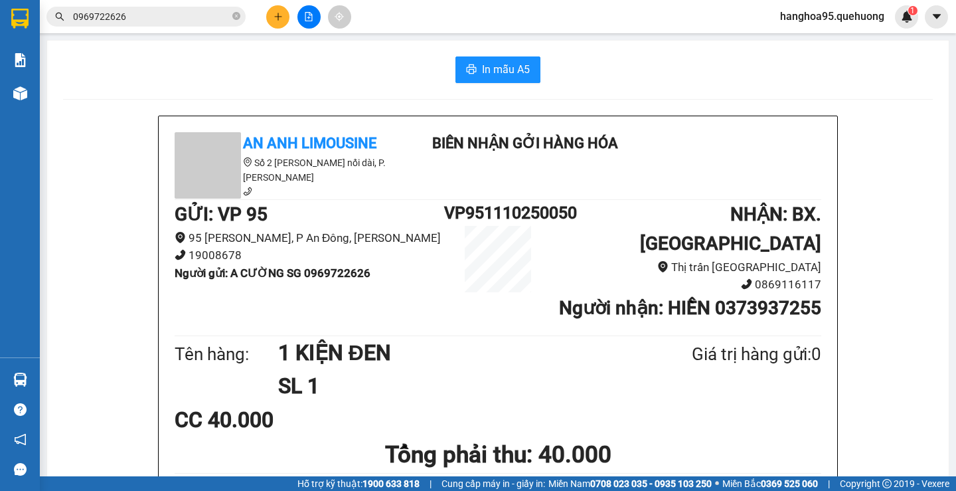
click at [165, 60] on div "In mẫu A5" at bounding box center [498, 69] width 870 height 27
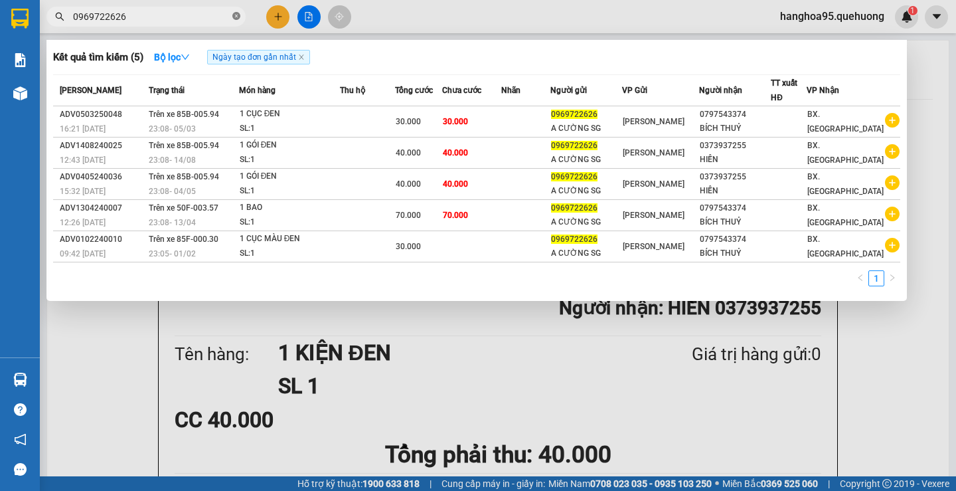
click at [235, 20] on icon "close-circle" at bounding box center [236, 16] width 8 height 8
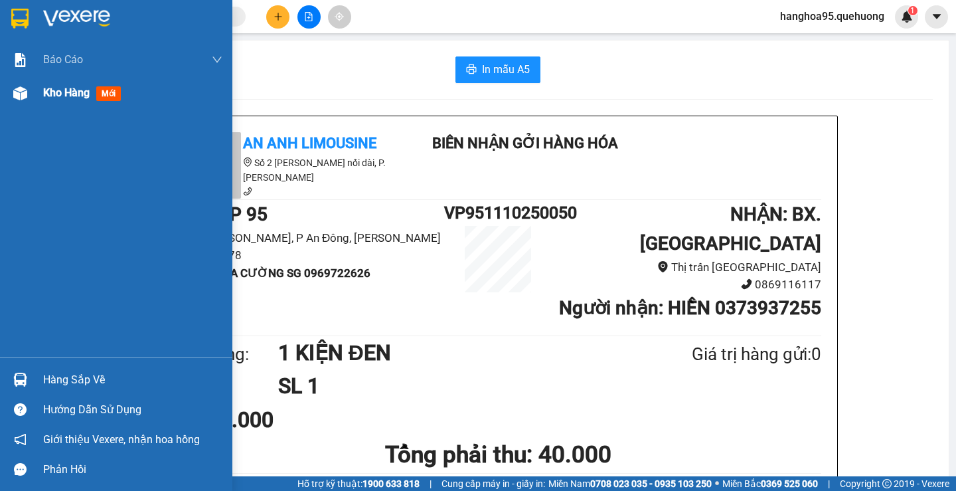
click at [55, 98] on span "Kho hàng" at bounding box center [66, 92] width 46 height 13
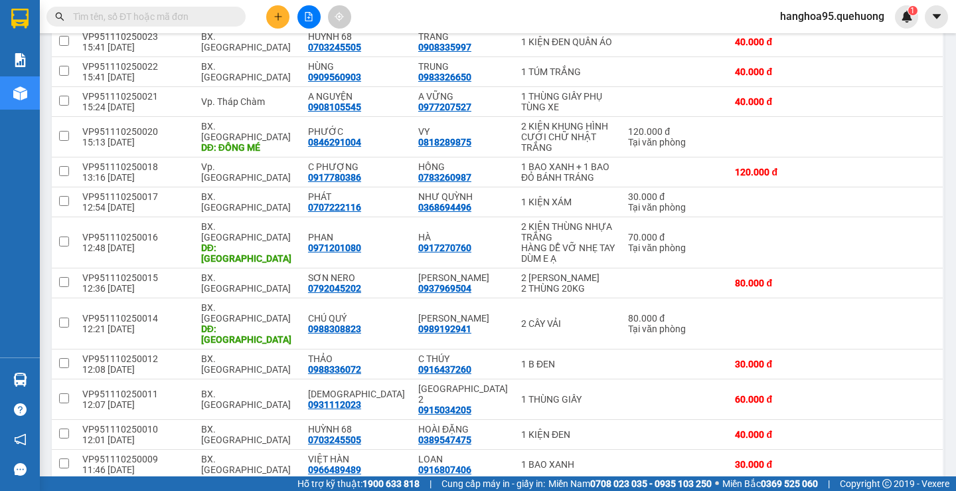
scroll to position [1188, 0]
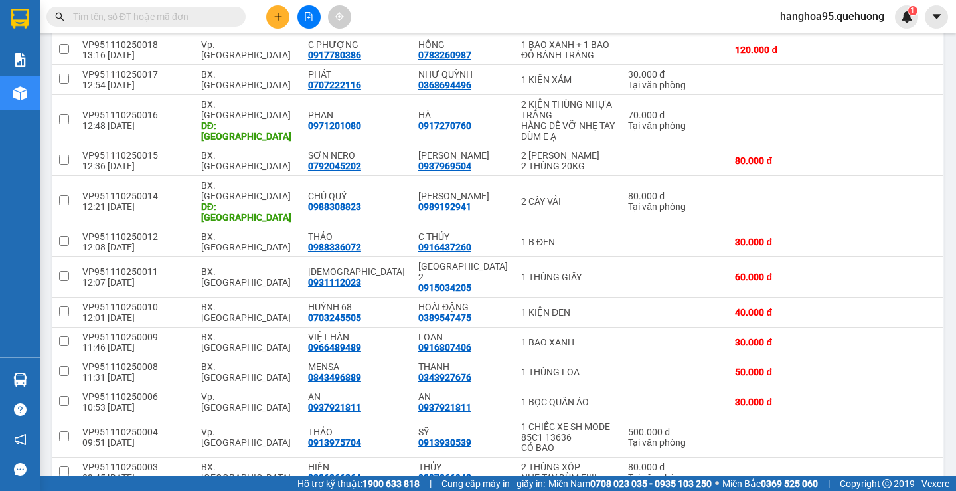
click at [283, 22] on button at bounding box center [277, 16] width 23 height 23
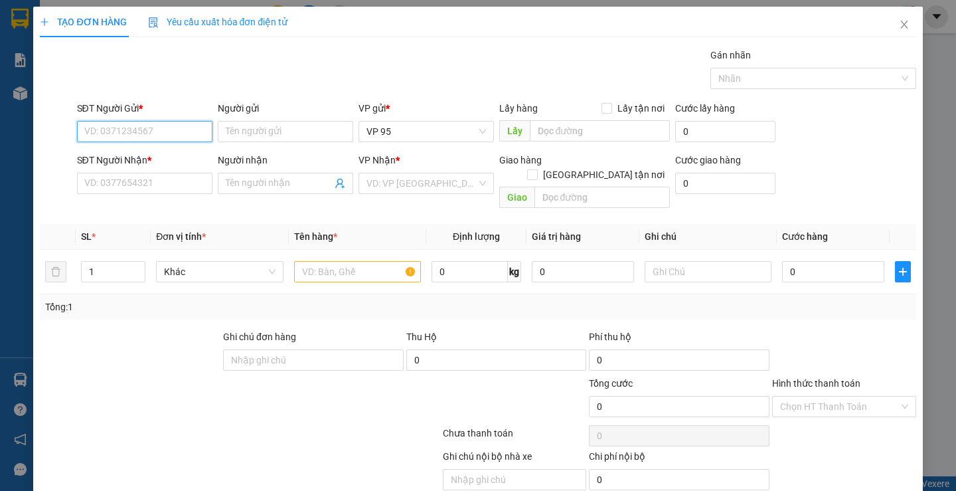
click at [125, 135] on input "SĐT Người Gửi *" at bounding box center [144, 131] width 135 height 21
click at [125, 184] on input "SĐT Người Nhận *" at bounding box center [144, 183] width 135 height 21
click at [127, 183] on input "8301" at bounding box center [144, 183] width 135 height 21
click at [121, 181] on input "8301" at bounding box center [144, 183] width 135 height 21
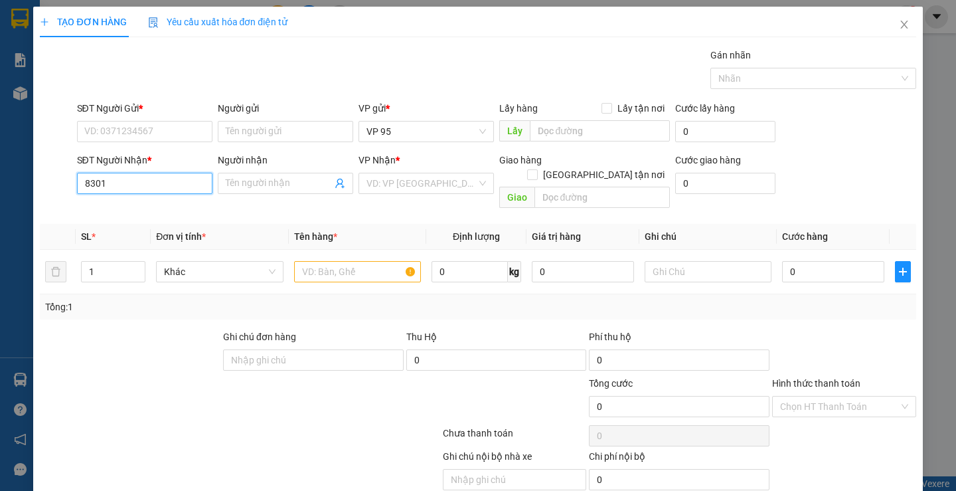
click at [82, 183] on input "8301" at bounding box center [144, 183] width 135 height 21
click at [176, 181] on input "0973858301" at bounding box center [144, 183] width 135 height 21
drag, startPoint x: 170, startPoint y: 183, endPoint x: 13, endPoint y: 180, distance: 157.4
click at [13, 180] on div "TẠO ĐƠN HÀNG Yêu cầu xuất hóa đơn điện tử Transit Pickup Surcharge Ids Transit …" at bounding box center [478, 245] width 956 height 491
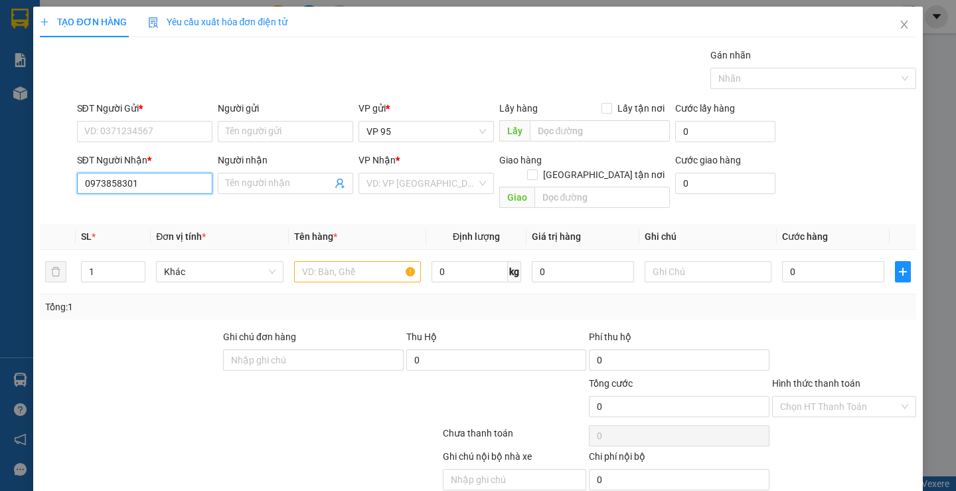
type input "0973858301"
click at [142, 183] on input "0973858301" at bounding box center [144, 183] width 135 height 21
click at [899, 25] on icon "close" at bounding box center [904, 24] width 11 height 11
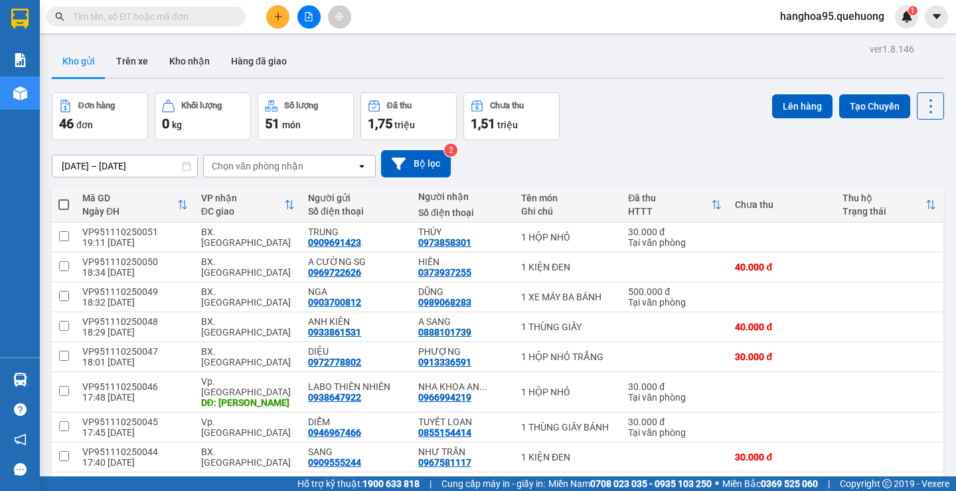
click at [97, 22] on input "text" at bounding box center [151, 16] width 157 height 15
paste input "0909632989"
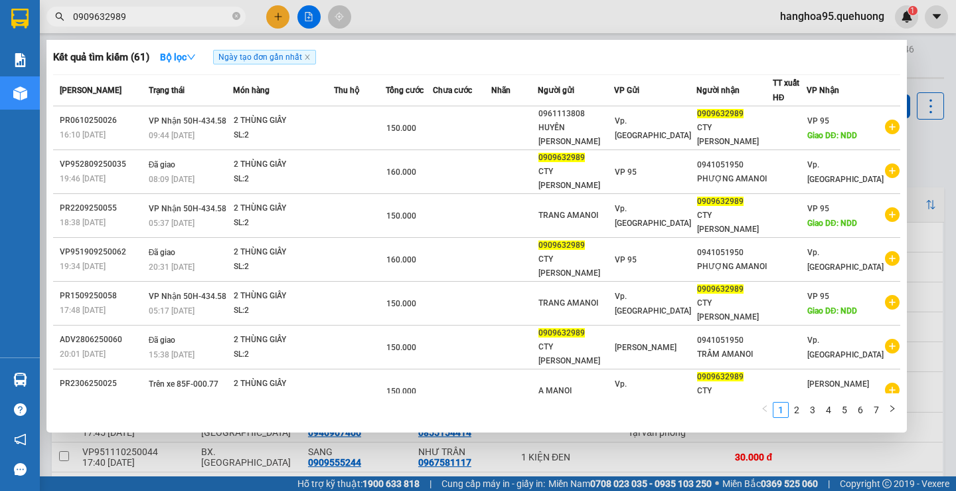
type input "0909632989"
click at [283, 18] on div at bounding box center [478, 245] width 956 height 491
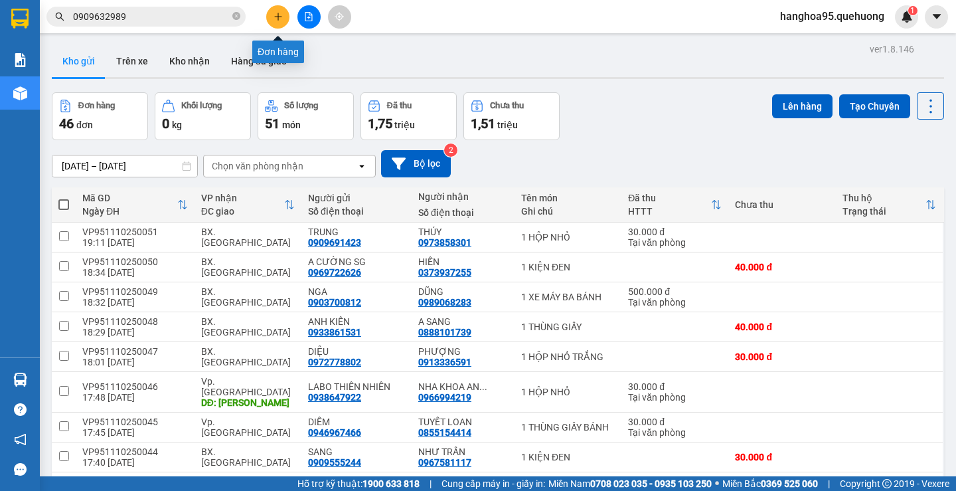
click at [280, 19] on icon "plus" at bounding box center [278, 16] width 9 height 9
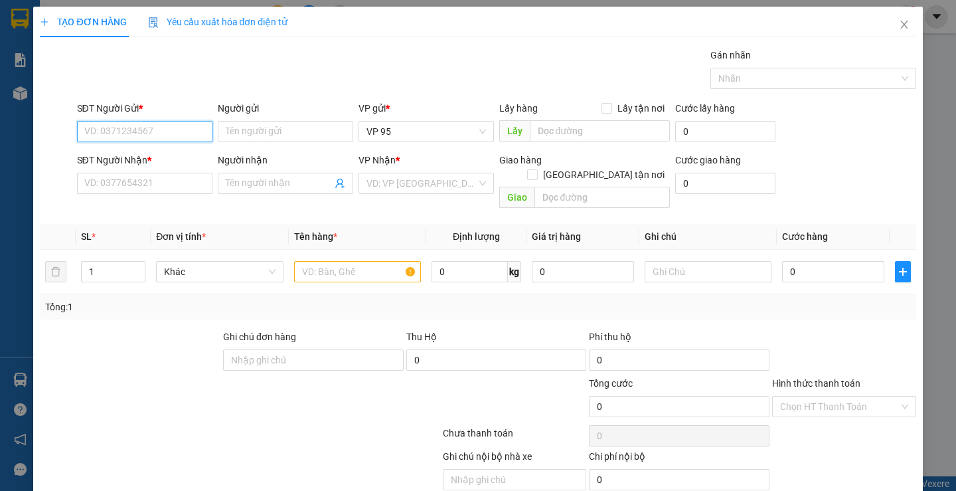
click at [113, 133] on input "SĐT Người Gửi *" at bounding box center [144, 131] width 135 height 21
paste input "0909632989"
type input "0909632989"
click at [177, 138] on input "0909632989" at bounding box center [144, 131] width 135 height 21
click at [143, 128] on input "0909632989" at bounding box center [144, 131] width 135 height 21
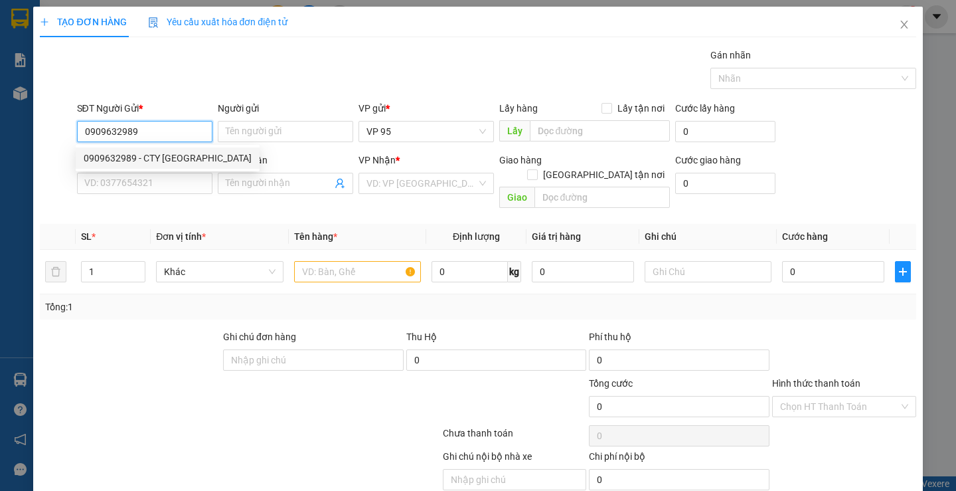
click at [175, 163] on div "0909632989 - CTY PHÙNG HƯNG" at bounding box center [168, 158] width 168 height 15
type input "CTY [PERSON_NAME]"
type input "0941051950"
type input "PHƯỢNG AMANOI"
type input "160.000"
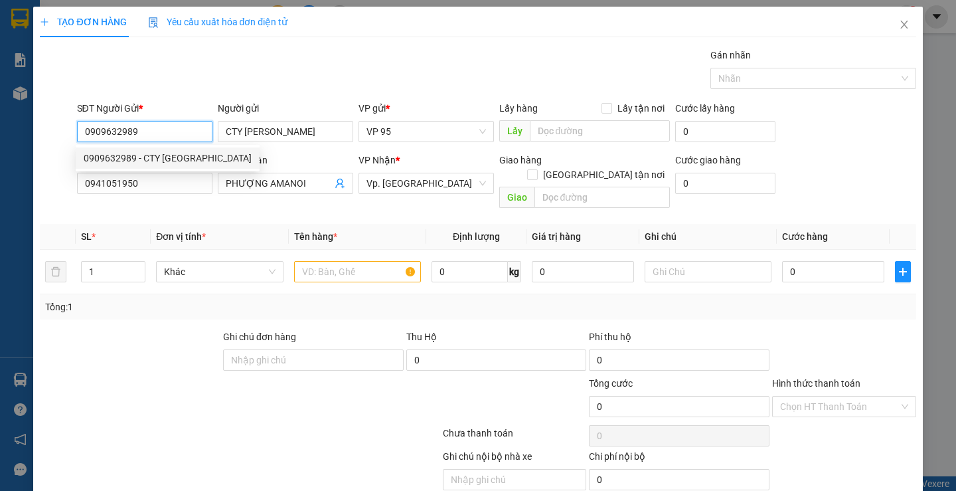
type input "160.000"
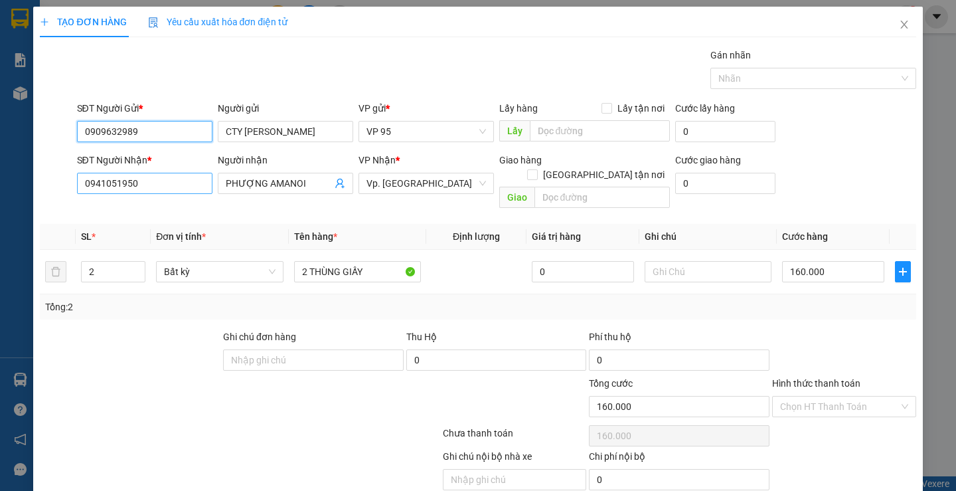
type input "0909632989"
click at [170, 183] on input "0941051950" at bounding box center [144, 183] width 135 height 21
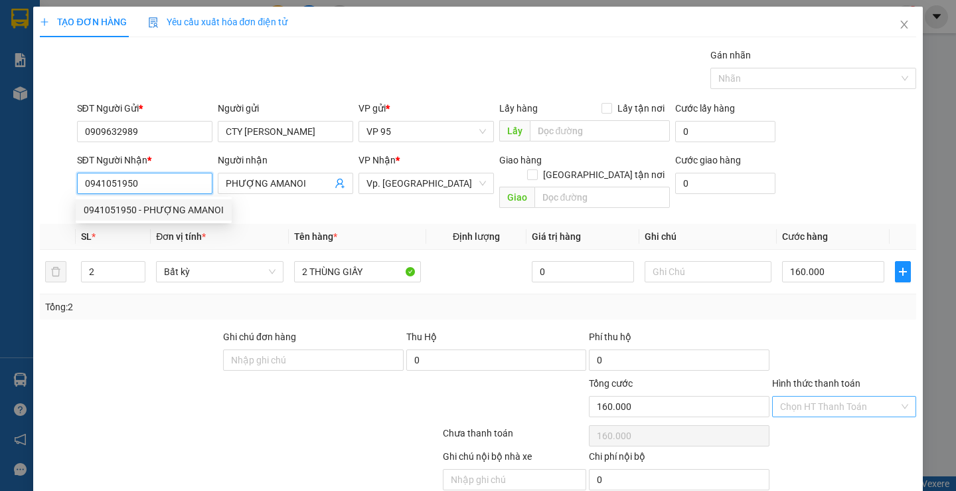
scroll to position [42, 0]
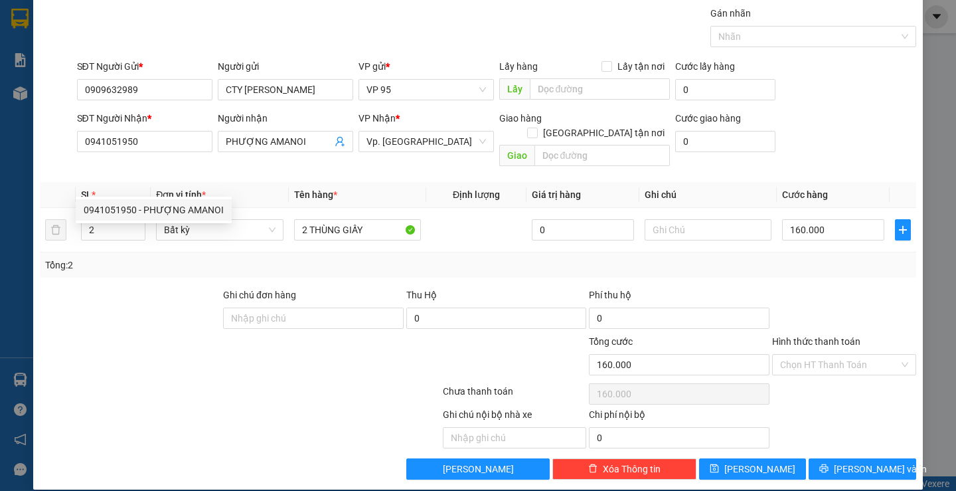
click at [801, 336] on label "Hình thức thanh toán" at bounding box center [816, 341] width 88 height 11
click at [801, 355] on input "Hình thức thanh toán" at bounding box center [839, 365] width 119 height 20
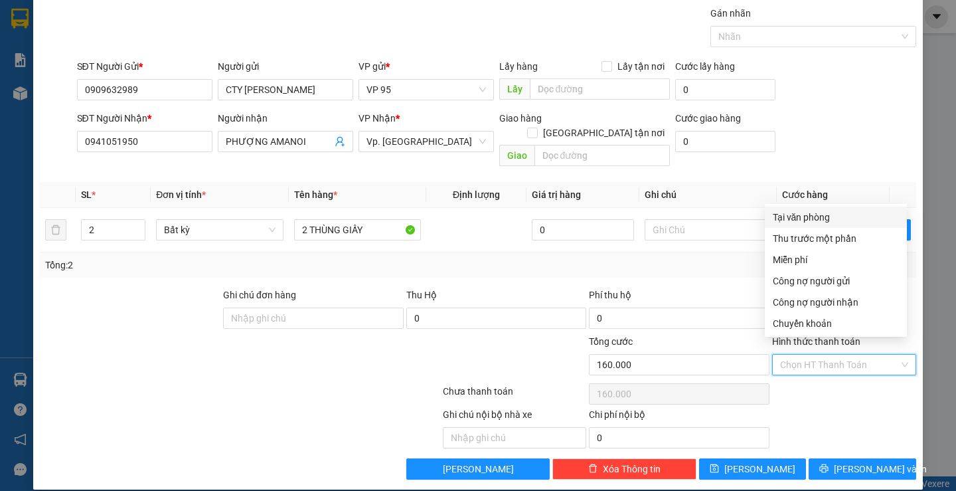
click at [785, 214] on div "Tại văn phòng" at bounding box center [836, 217] width 126 height 15
type input "0"
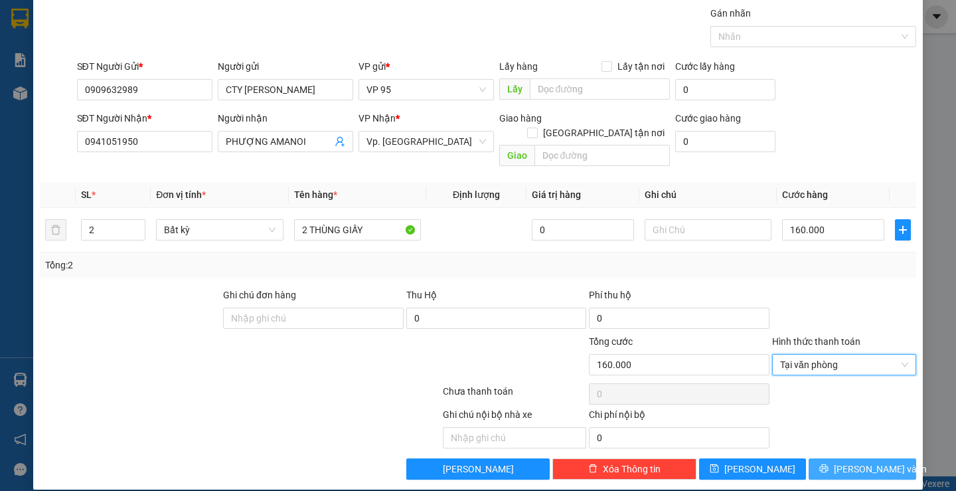
click at [813, 458] on button "Lưu và In" at bounding box center [862, 468] width 107 height 21
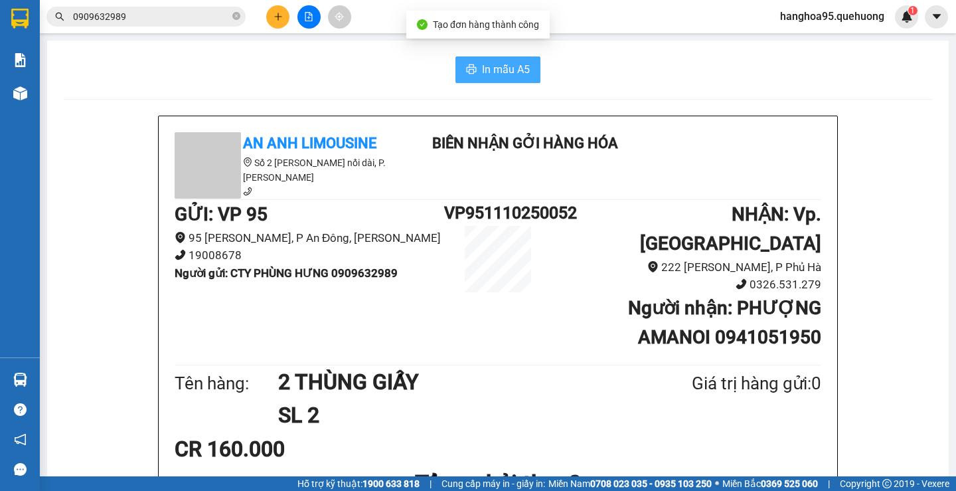
click at [482, 72] on span "In mẫu A5" at bounding box center [506, 69] width 48 height 17
drag, startPoint x: 102, startPoint y: 69, endPoint x: 132, endPoint y: 42, distance: 40.9
click at [105, 67] on div "In mẫu A5" at bounding box center [498, 69] width 870 height 27
drag, startPoint x: 135, startPoint y: 15, endPoint x: 0, endPoint y: 19, distance: 135.5
click at [0, 19] on section "Kết quả tìm kiếm ( 61 ) Bộ lọc Ngày tạo đơn gần nhất Mã ĐH Trạng thái Món hàng …" at bounding box center [478, 245] width 956 height 491
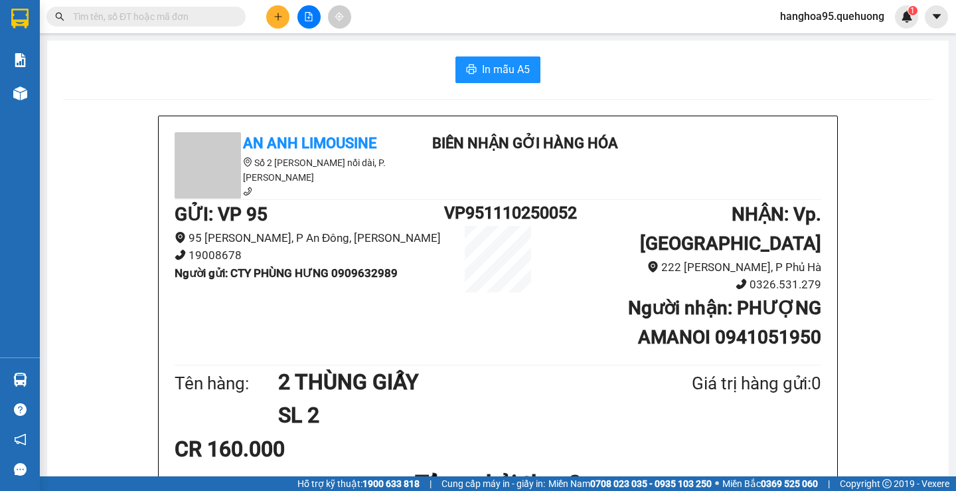
click at [183, 60] on div "In mẫu A5" at bounding box center [498, 69] width 870 height 27
click at [97, 18] on input "text" at bounding box center [151, 16] width 157 height 15
click at [98, 18] on input "text" at bounding box center [151, 16] width 157 height 15
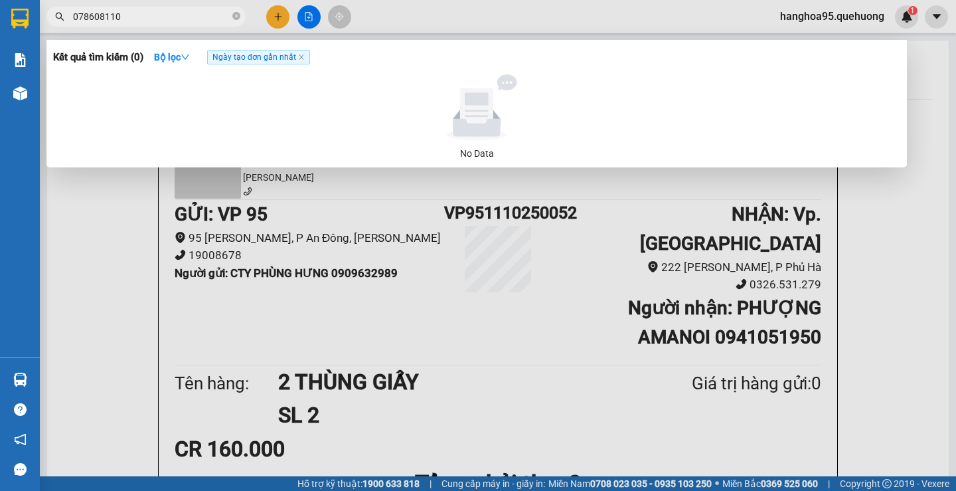
type input "0786081105"
drag, startPoint x: 186, startPoint y: 18, endPoint x: 64, endPoint y: 15, distance: 122.2
click at [0, 16] on section "Kết quả tìm kiếm ( 0 ) Bộ lọc Ngày tạo đơn gần nhất No Data 0786081105 hanghoa9…" at bounding box center [478, 245] width 956 height 491
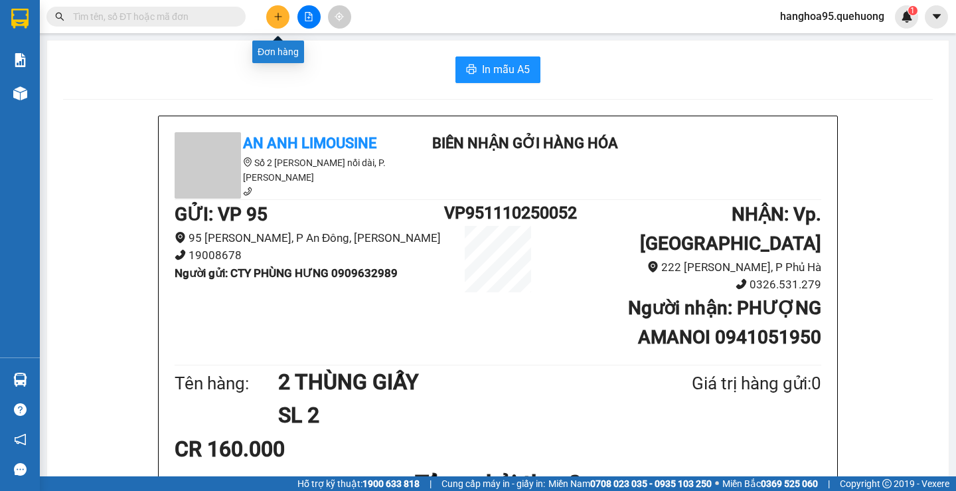
click at [274, 17] on icon "plus" at bounding box center [278, 16] width 9 height 9
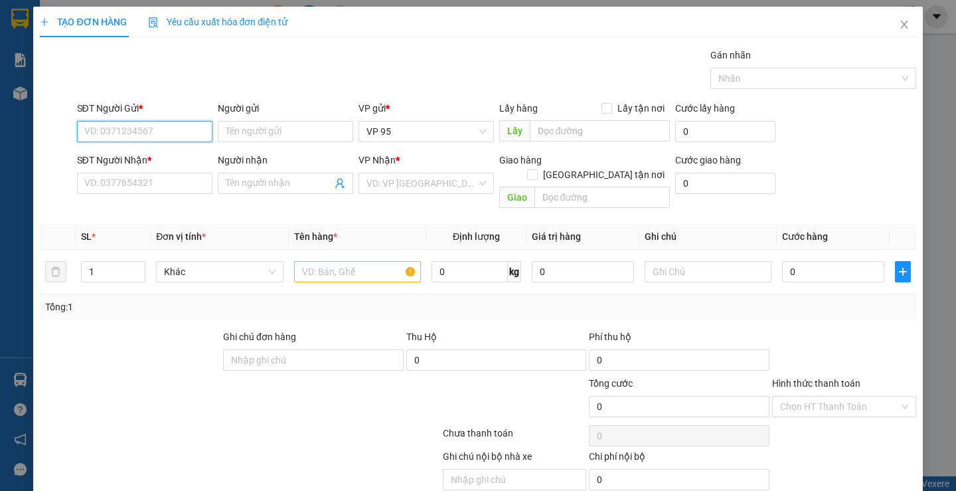
paste input "0786081105"
type input "0786081105"
click at [242, 121] on input "Người gửi" at bounding box center [285, 131] width 135 height 21
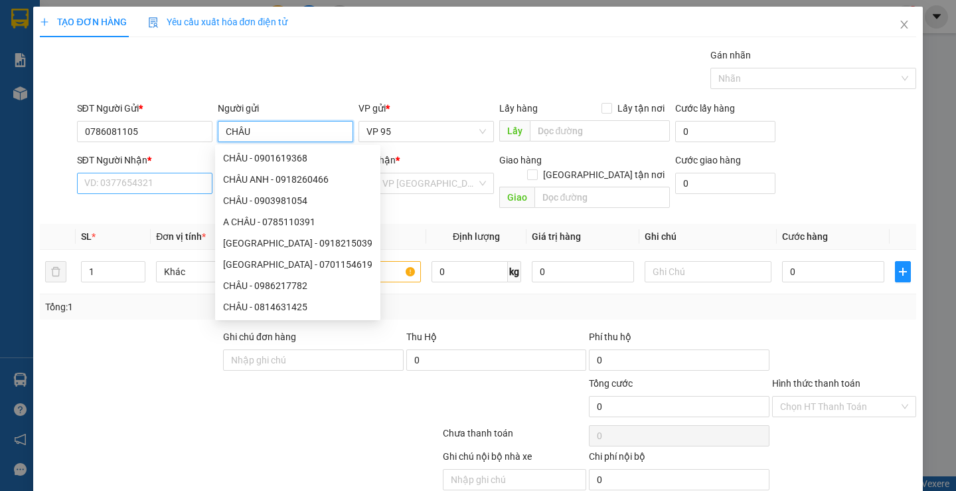
type input "CHÂU"
click at [102, 186] on input "SĐT Người Nhận *" at bounding box center [144, 183] width 135 height 21
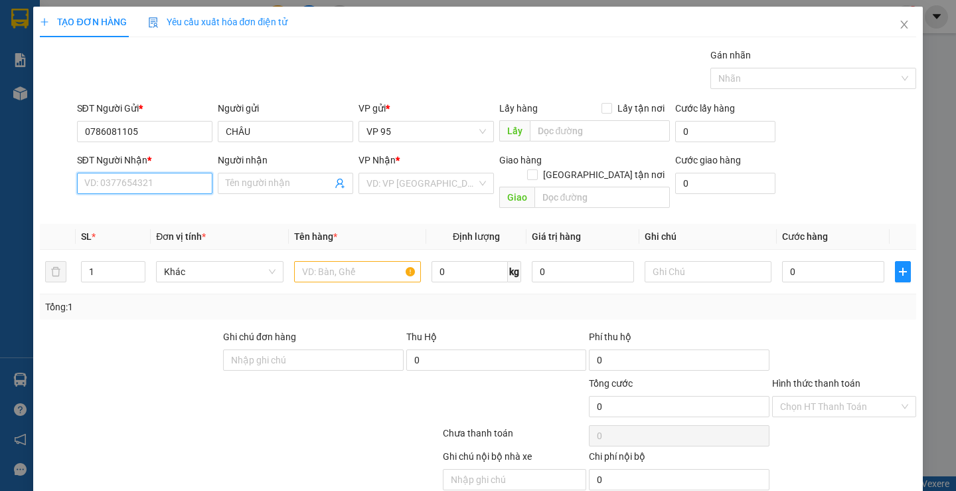
click at [102, 187] on input "SĐT Người Nhận *" at bounding box center [144, 183] width 135 height 21
click at [106, 178] on input "SĐT Người Nhận *" at bounding box center [144, 183] width 135 height 21
click at [107, 190] on input "SĐT Người Nhận *" at bounding box center [144, 183] width 135 height 21
paste input "0966969150"
type input "0966969150"
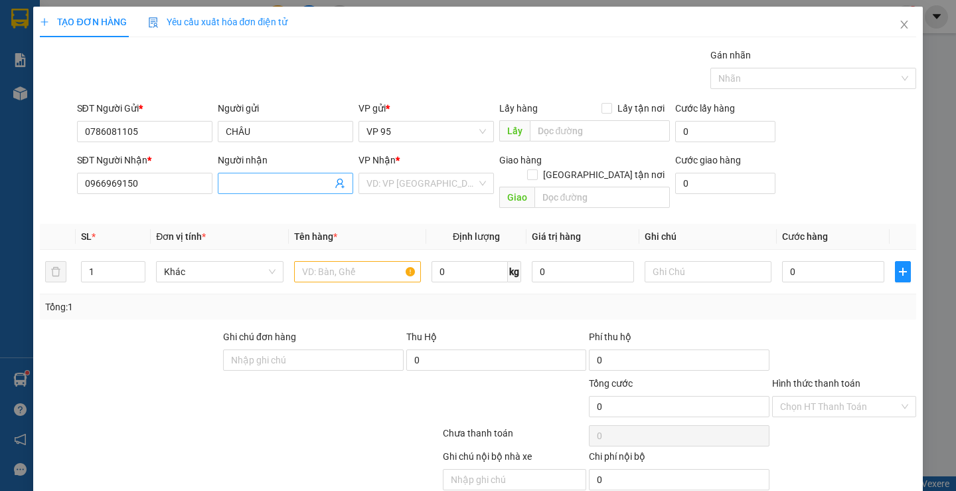
click at [230, 178] on input "Người nhận" at bounding box center [279, 183] width 106 height 15
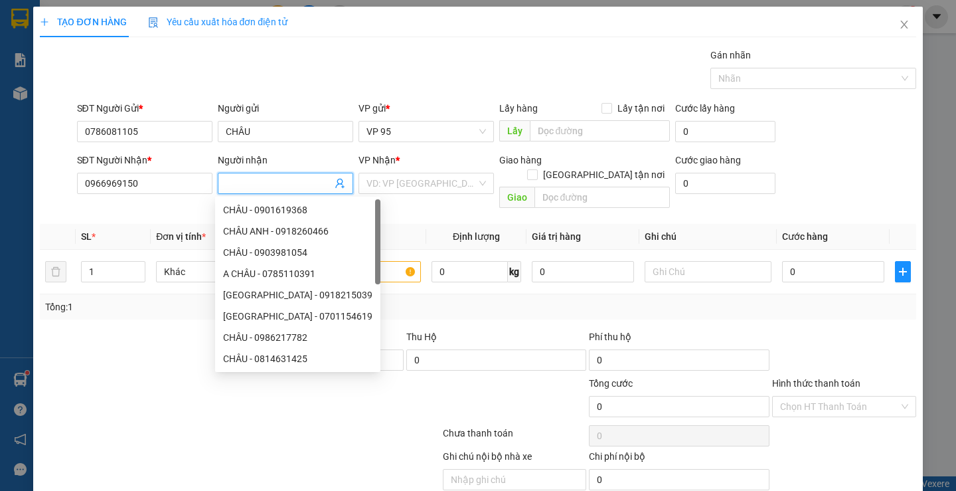
click at [235, 184] on input "Người nhận" at bounding box center [279, 183] width 106 height 15
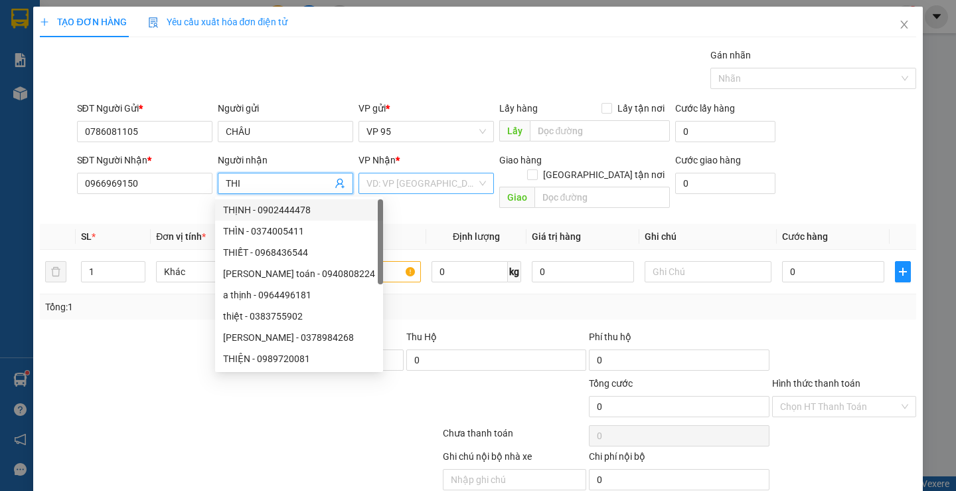
type input "THI"
click at [391, 174] on input "search" at bounding box center [421, 183] width 110 height 20
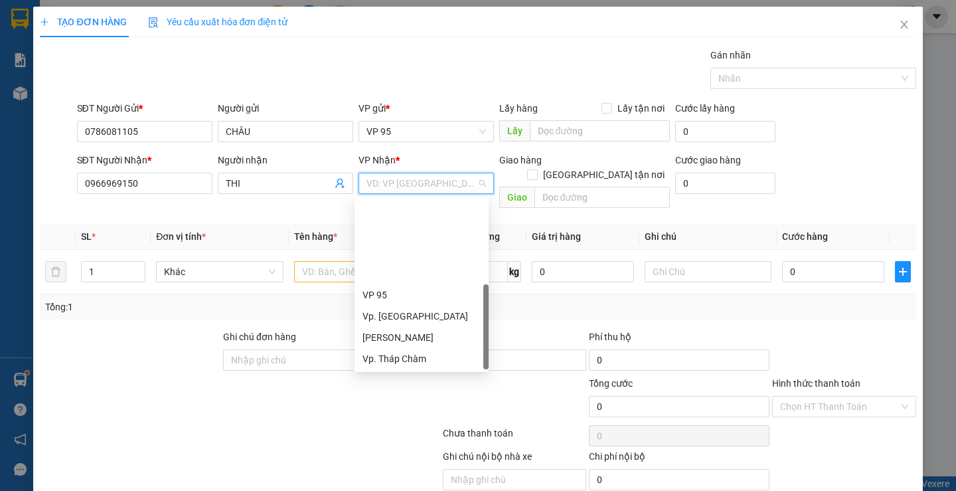
scroll to position [106, 0]
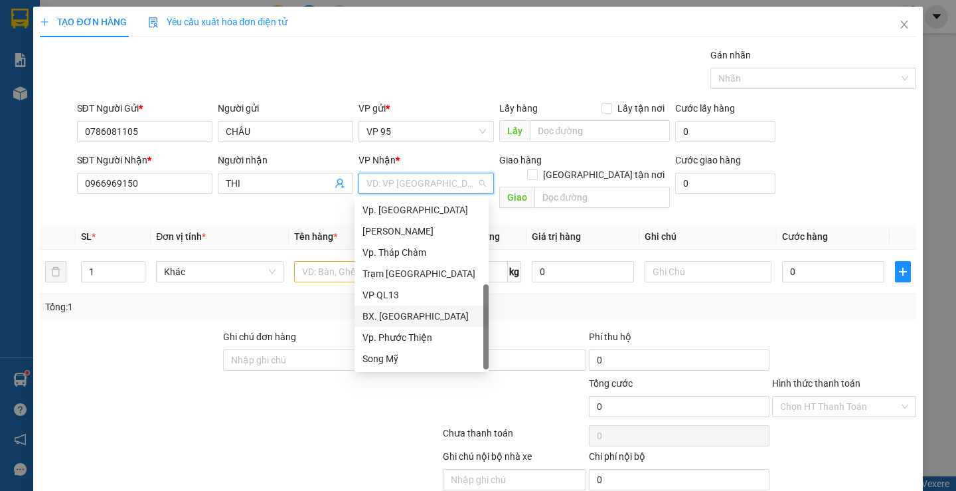
click at [404, 318] on div "BX. [GEOGRAPHIC_DATA]" at bounding box center [422, 316] width 118 height 15
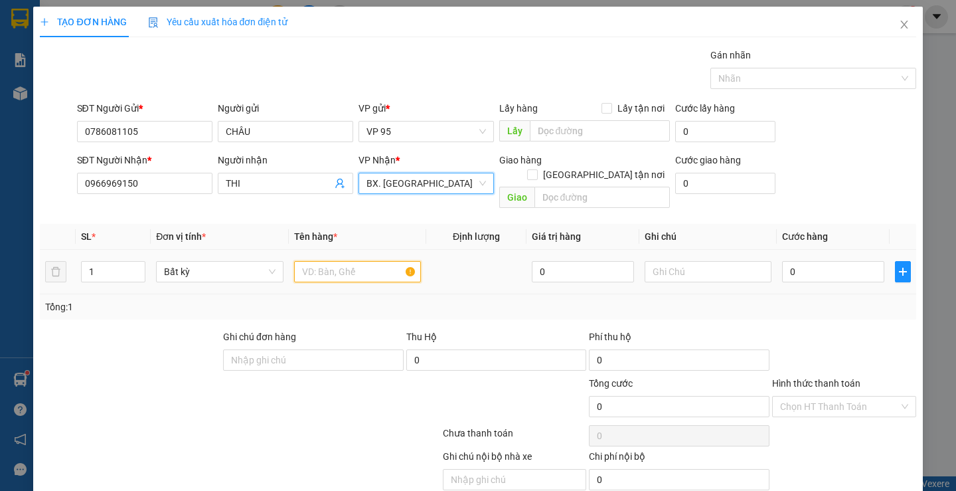
click at [319, 262] on input "text" at bounding box center [357, 271] width 127 height 21
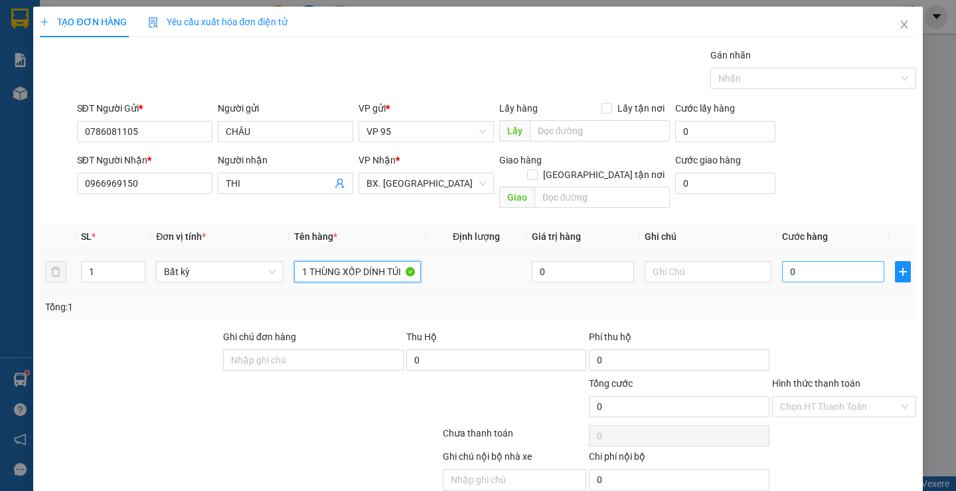
type input "1 THÙNG XỐP DÍNH TÚI"
click at [801, 262] on input "0" at bounding box center [833, 271] width 102 height 21
type input "05"
type input "5"
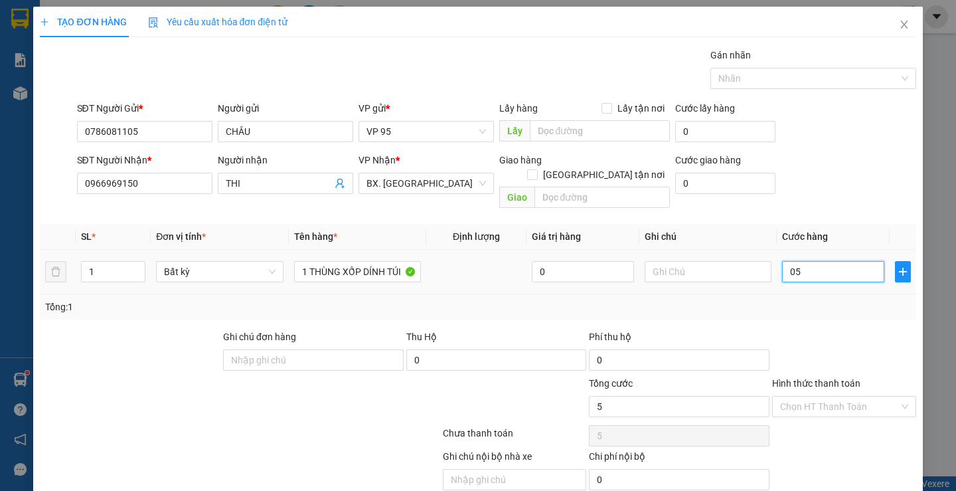
type input "050"
type input "50"
type input "50.000"
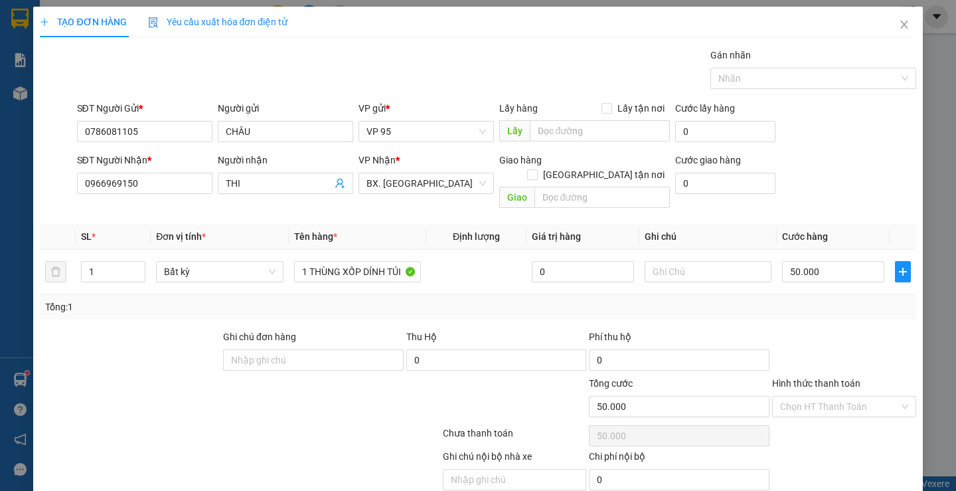
click at [841, 329] on div at bounding box center [844, 352] width 147 height 46
click at [793, 378] on label "Hình thức thanh toán" at bounding box center [816, 383] width 88 height 11
click at [793, 396] on input "Hình thức thanh toán" at bounding box center [839, 406] width 119 height 20
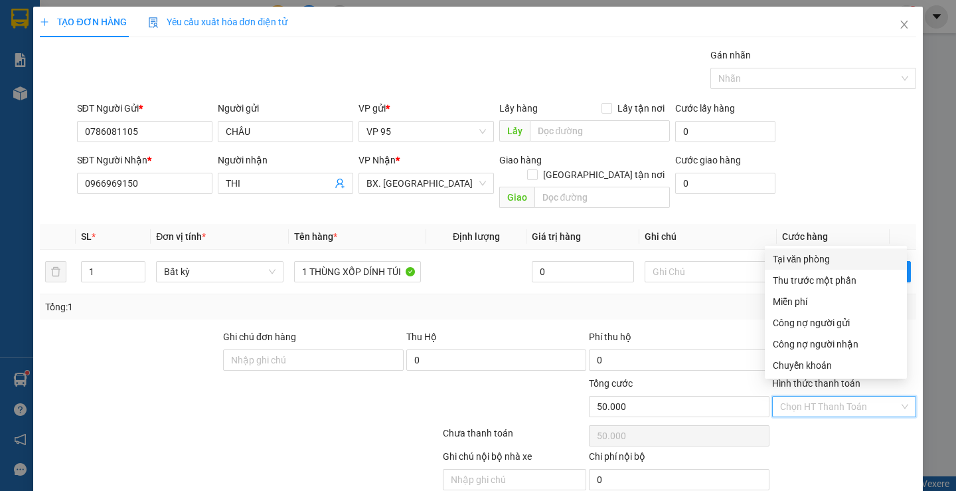
click at [778, 256] on div "Tại văn phòng" at bounding box center [836, 259] width 126 height 15
type input "0"
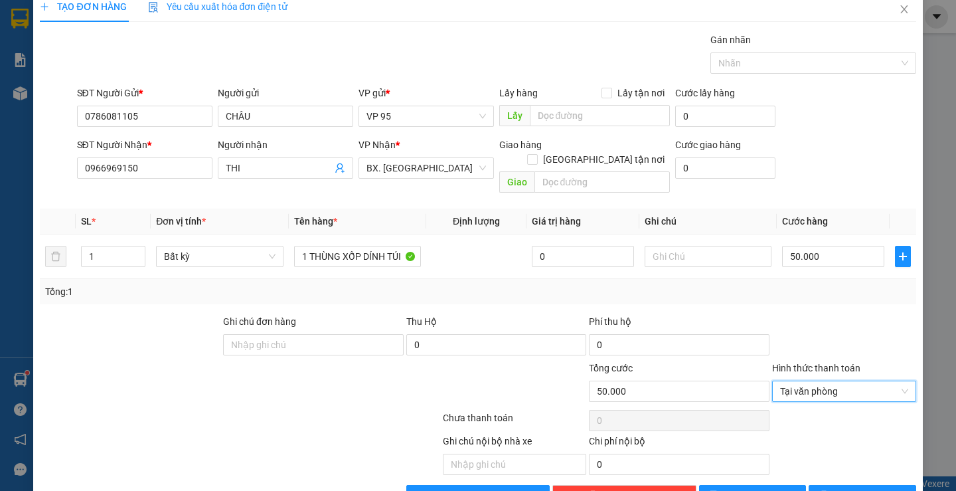
scroll to position [42, 0]
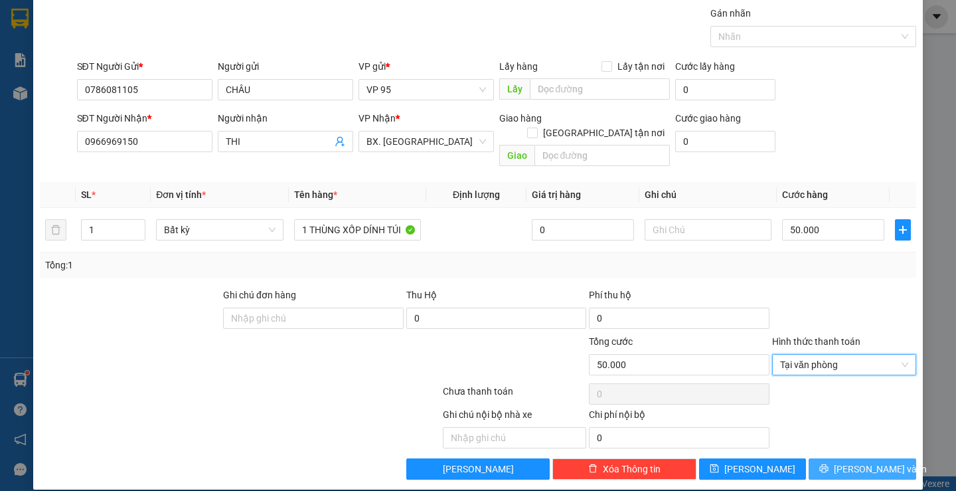
click at [815, 458] on button "Lưu và In" at bounding box center [862, 468] width 107 height 21
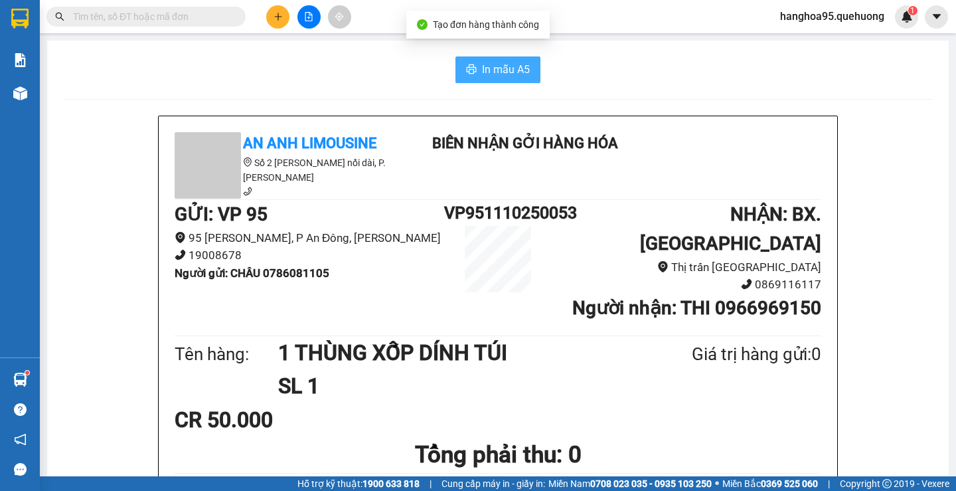
click at [482, 76] on span "In mẫu A5" at bounding box center [506, 69] width 48 height 17
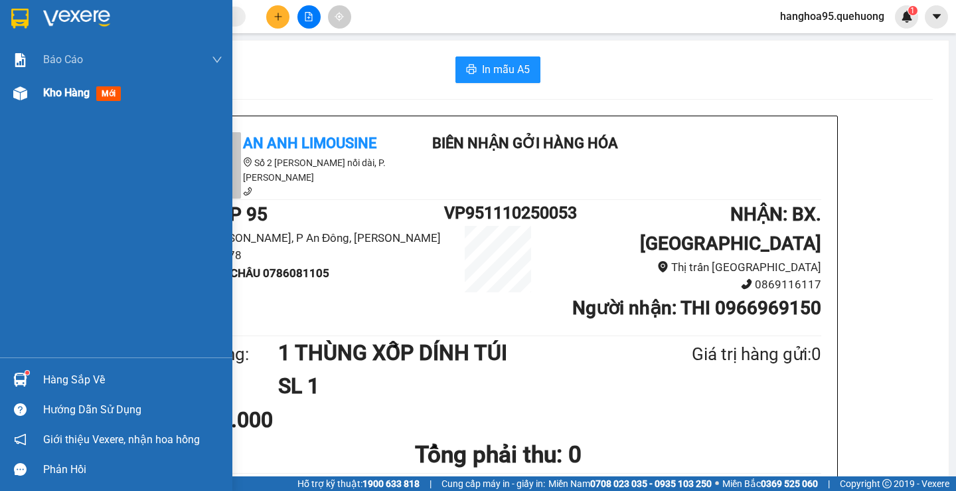
click at [29, 96] on div at bounding box center [20, 93] width 23 height 23
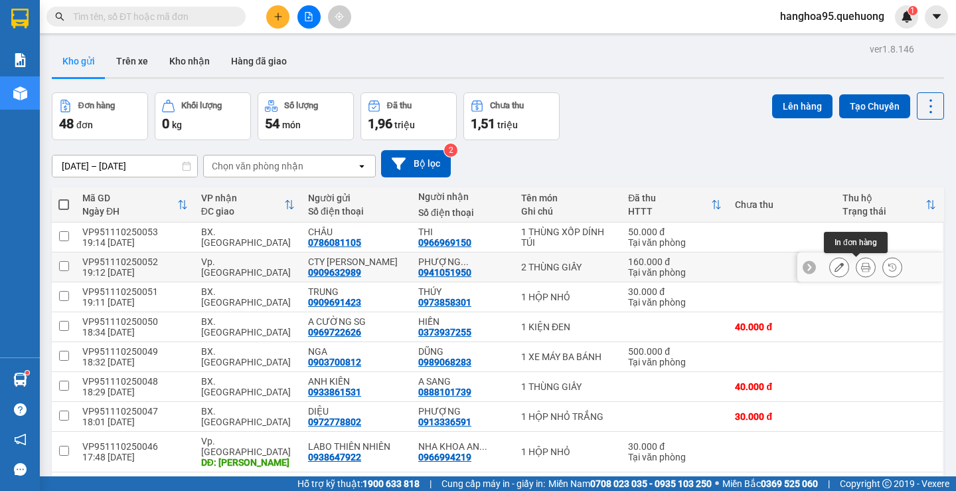
click at [856, 269] on button at bounding box center [865, 267] width 19 height 23
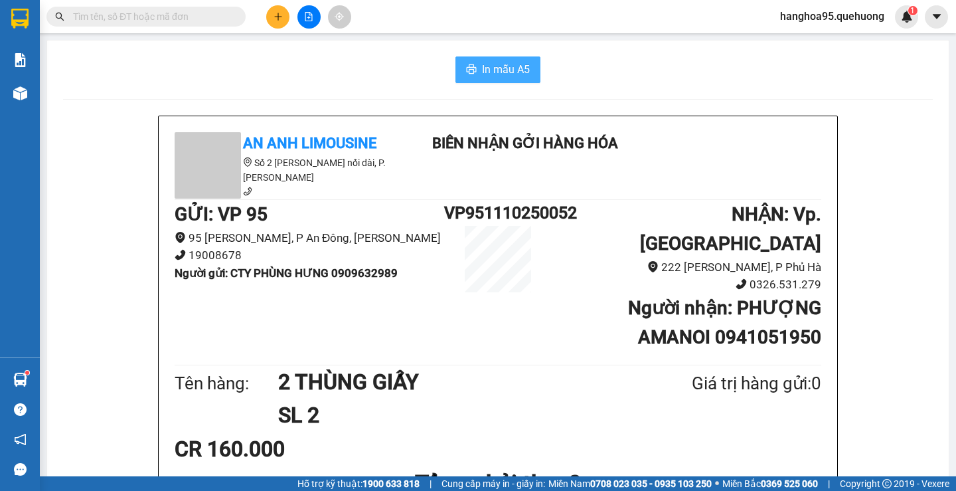
click at [513, 74] on span "In mẫu A5" at bounding box center [506, 69] width 48 height 17
drag, startPoint x: 742, startPoint y: 449, endPoint x: 760, endPoint y: 460, distance: 20.6
click at [742, 465] on h1 "Tổng phải thu: 0" at bounding box center [498, 483] width 647 height 37
click at [640, 432] on div "CR 160.000" at bounding box center [498, 448] width 647 height 33
drag, startPoint x: 97, startPoint y: 82, endPoint x: 46, endPoint y: 96, distance: 53.0
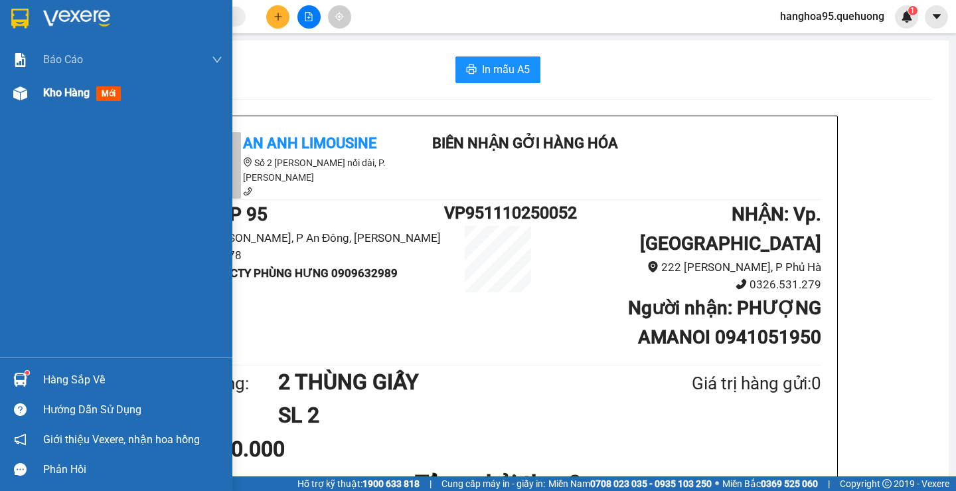
click at [42, 103] on div "Kho hàng mới" at bounding box center [116, 92] width 232 height 33
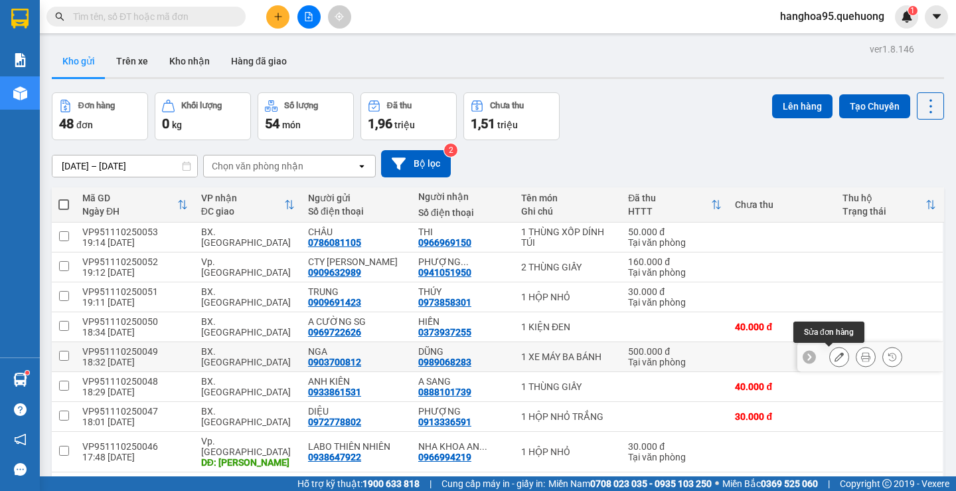
click at [835, 359] on icon at bounding box center [839, 356] width 9 height 9
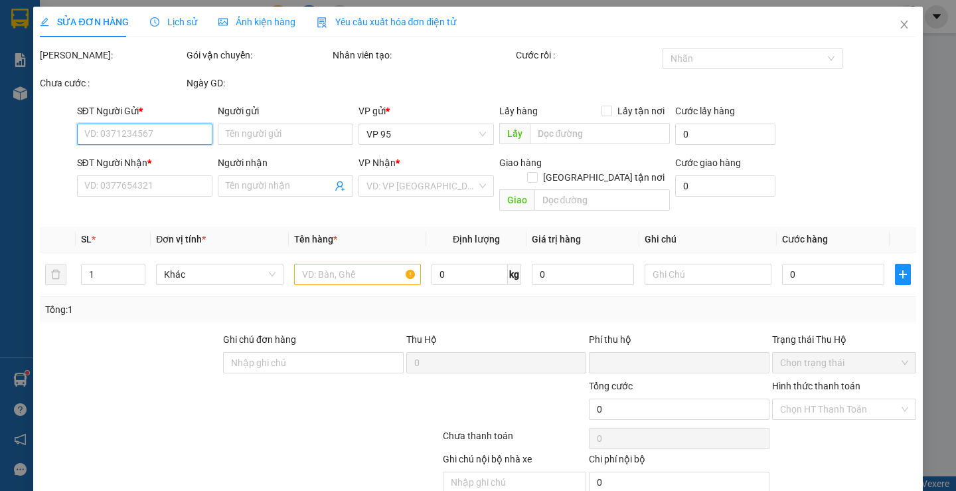
type input "0903700812"
type input "NGA"
type input "0989068283"
type input "DŨNG"
type input "0"
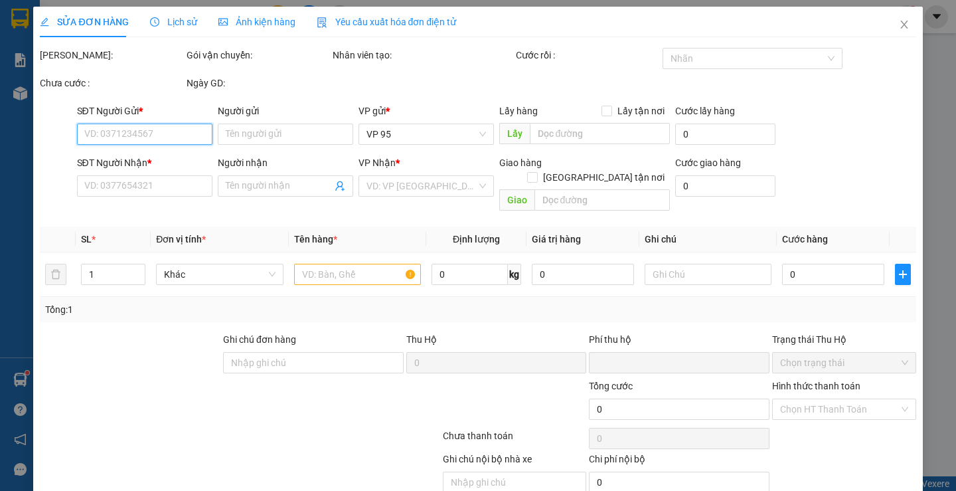
type input "500.000"
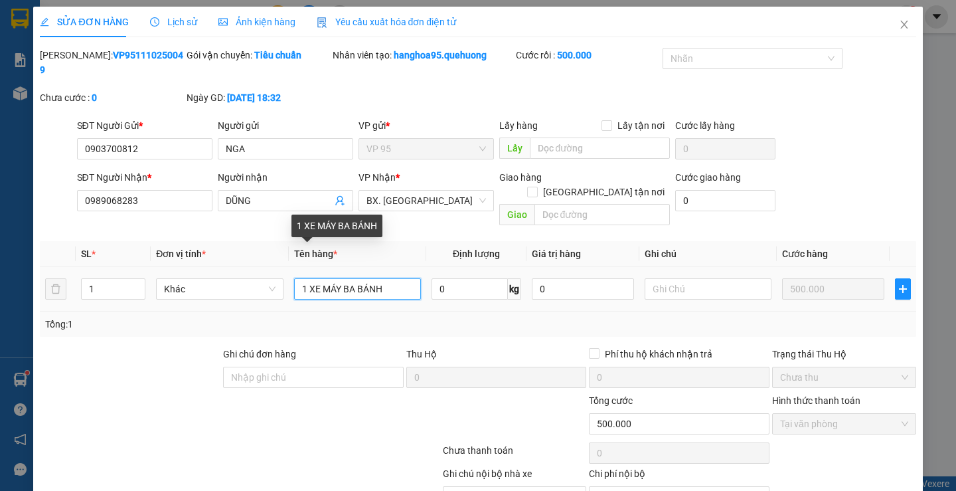
drag, startPoint x: 320, startPoint y: 255, endPoint x: 338, endPoint y: 254, distance: 18.0
click at [338, 278] on input "1 XE MÁY BA BÁNH" at bounding box center [357, 288] width 127 height 21
drag, startPoint x: 341, startPoint y: 255, endPoint x: 410, endPoint y: 255, distance: 69.0
click at [410, 278] on input "1 XE LĂN BA BÁNH" at bounding box center [357, 288] width 127 height 21
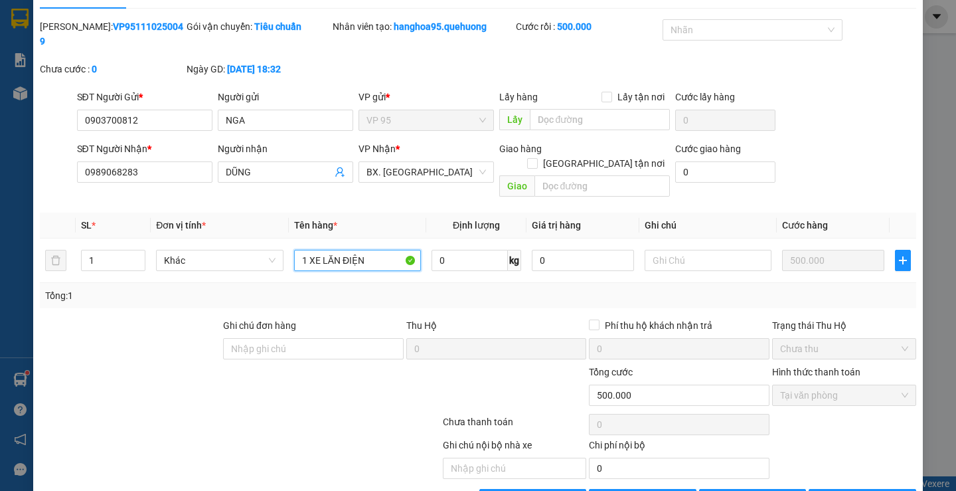
scroll to position [44, 0]
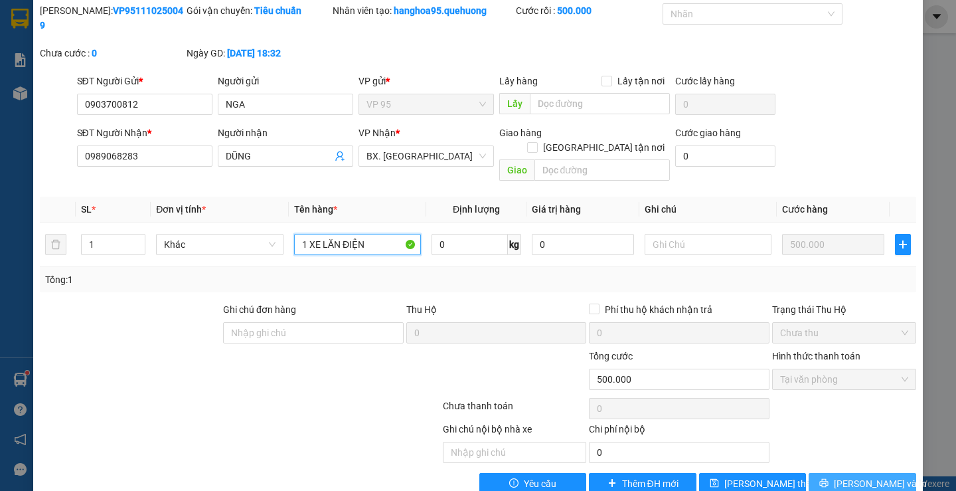
type input "1 XE LĂN ĐIỆN"
click at [819, 473] on button "Lưu và In" at bounding box center [862, 483] width 107 height 21
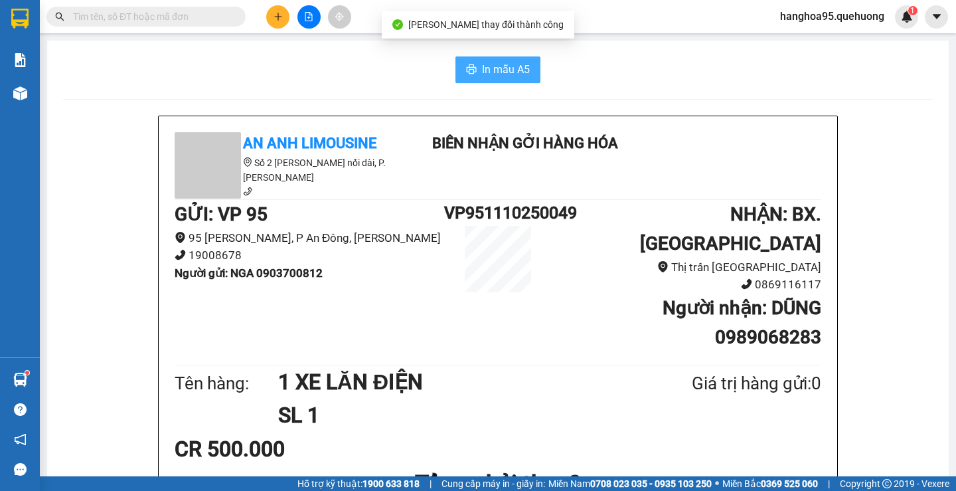
click at [485, 73] on span "In mẫu A5" at bounding box center [506, 69] width 48 height 17
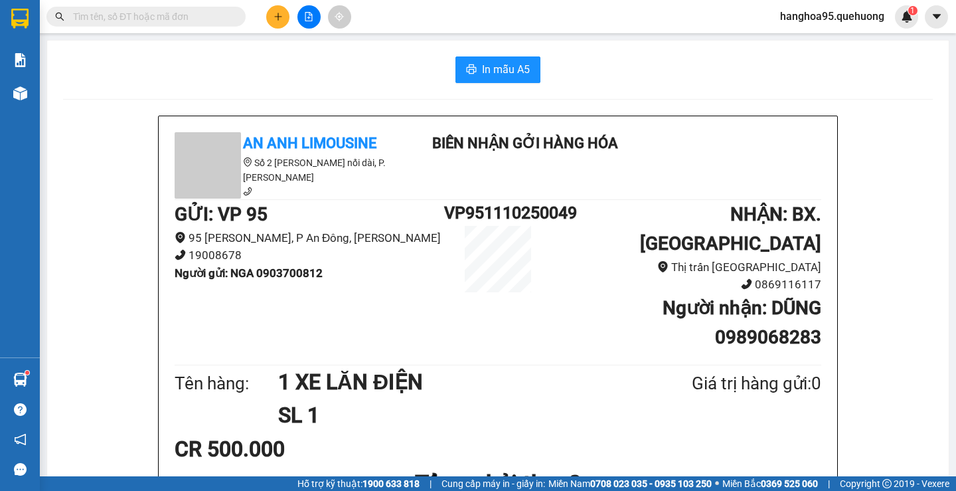
click at [404, 398] on h1 "SL 1" at bounding box center [452, 414] width 349 height 33
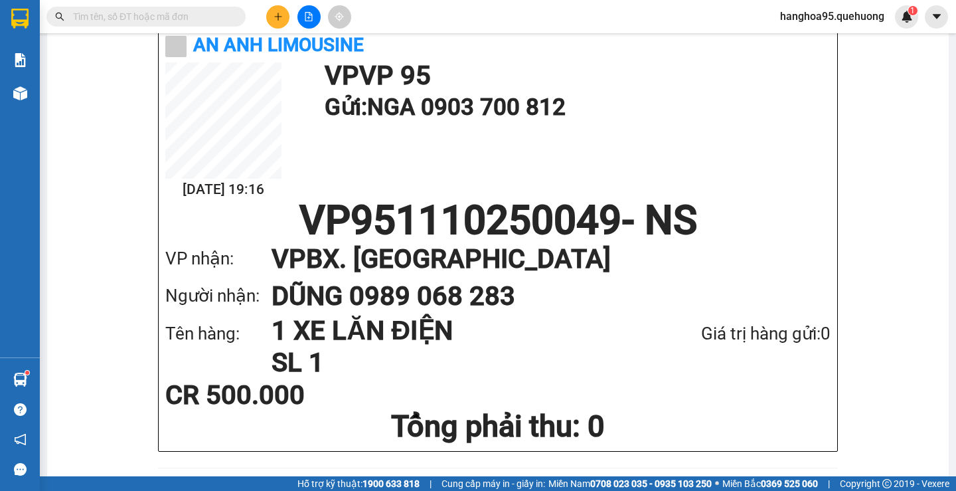
scroll to position [673, 0]
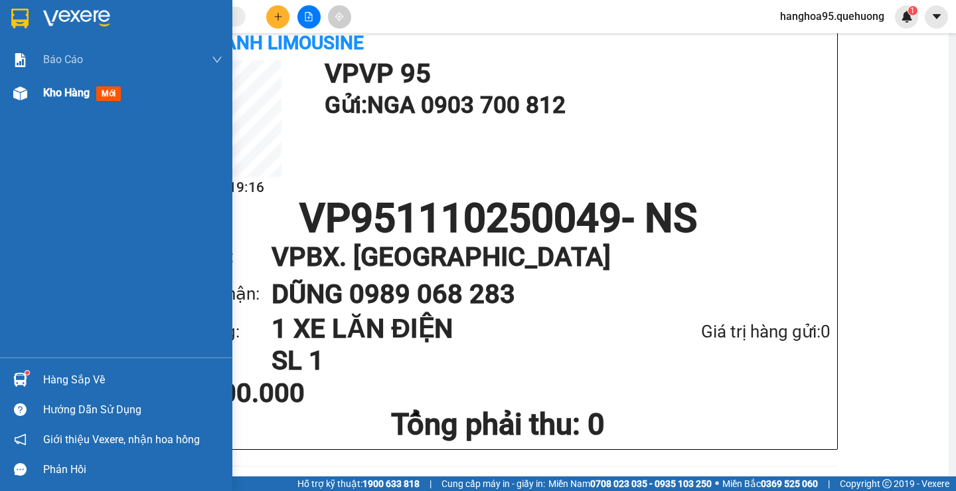
click at [50, 98] on span "Kho hàng" at bounding box center [66, 92] width 46 height 13
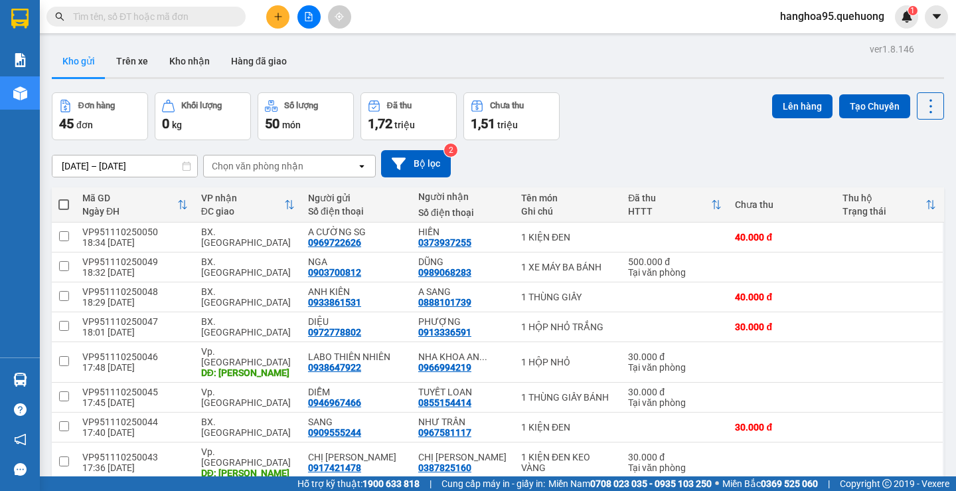
click at [84, 15] on input "text" at bounding box center [151, 16] width 157 height 15
paste input "0973858301"
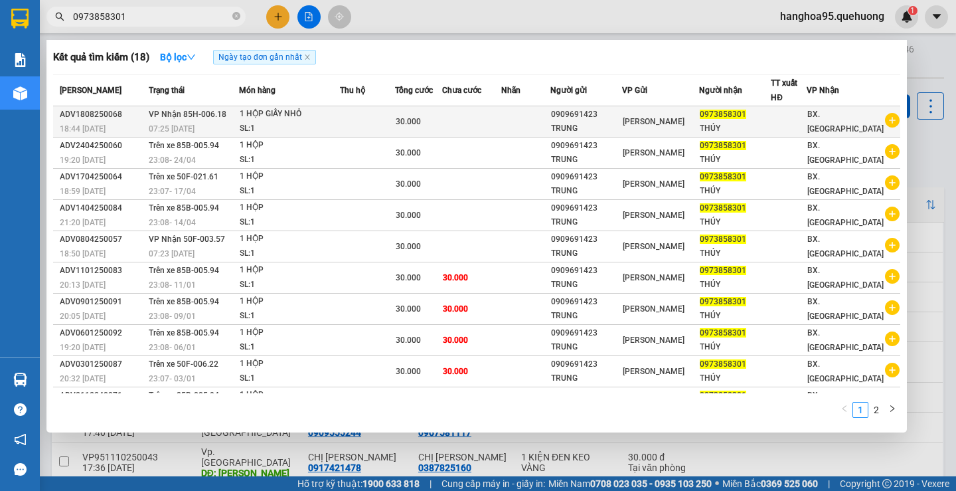
type input "0973858301"
click at [730, 118] on span "0973858301" at bounding box center [723, 114] width 46 height 9
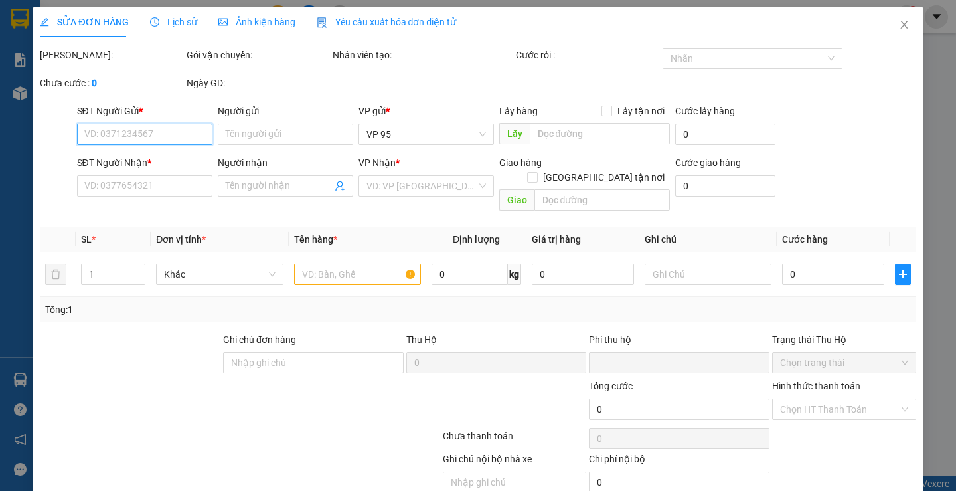
type input "0909691423"
type input "TRUNG"
type input "0973858301"
type input "THÚY"
type input "0"
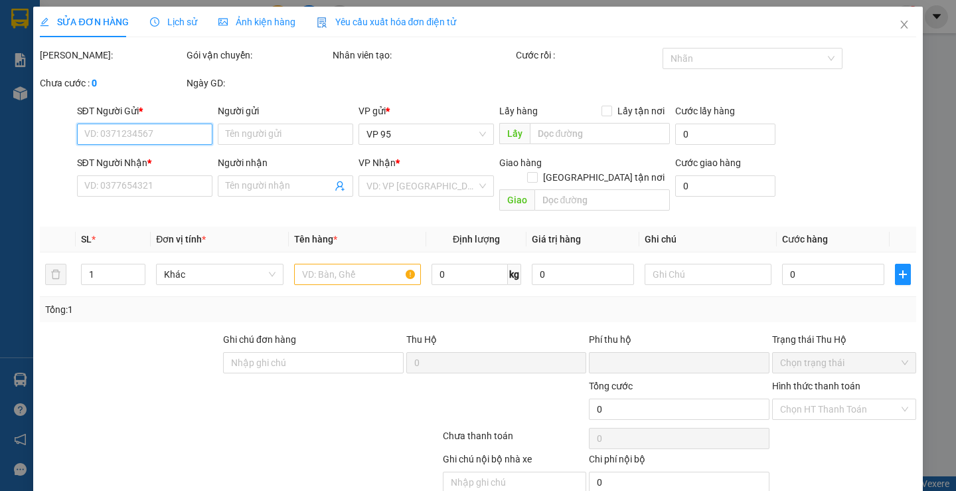
type input "30.000"
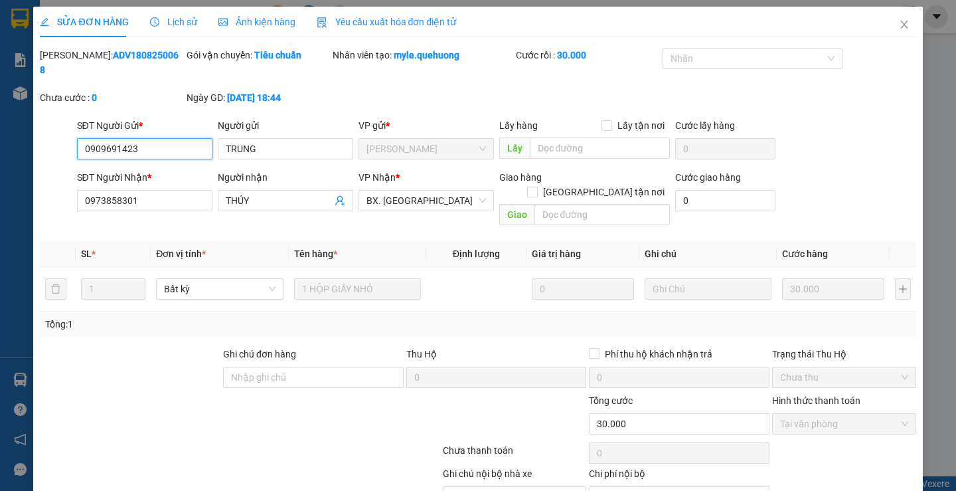
scroll to position [44, 0]
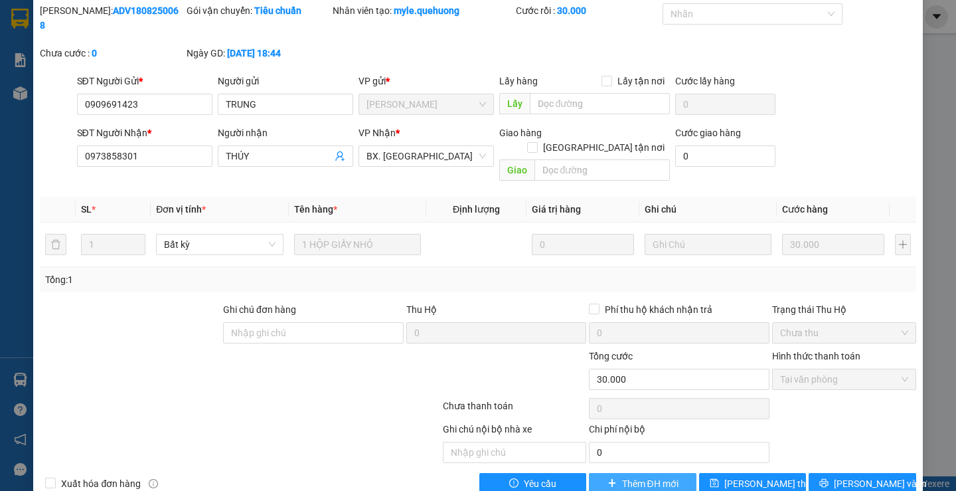
click at [610, 473] on button "Thêm ĐH mới" at bounding box center [642, 483] width 107 height 21
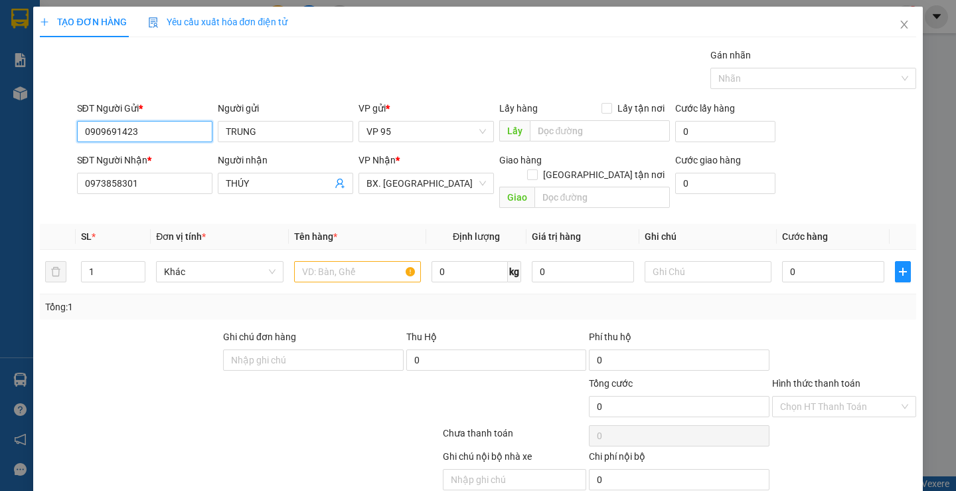
scroll to position [42, 0]
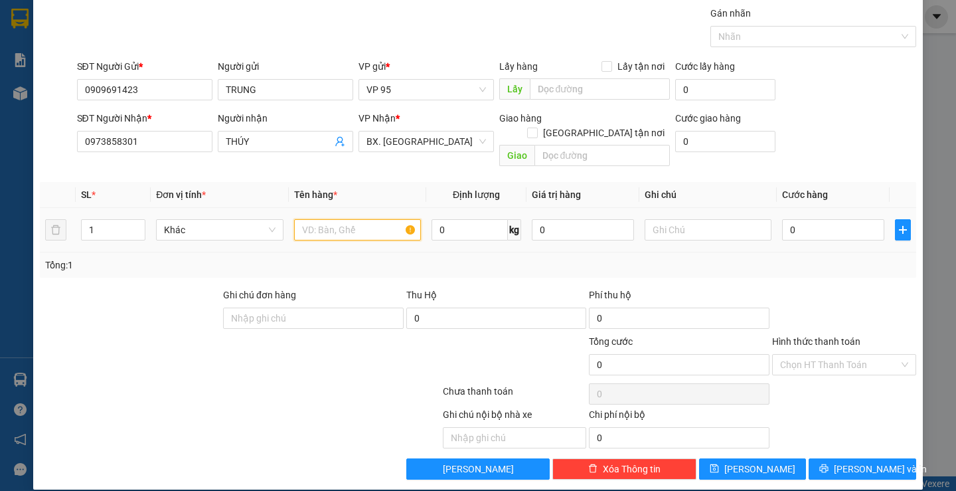
click at [336, 219] on input "text" at bounding box center [357, 229] width 127 height 21
type input "1 HỘP NHỎ"
click at [803, 219] on input "0" at bounding box center [833, 229] width 102 height 21
type input "3"
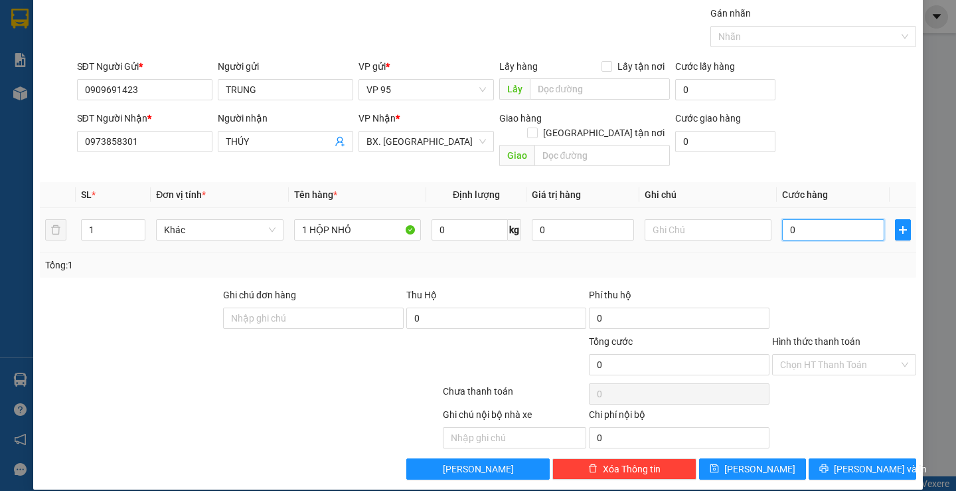
type input "3"
type input "30"
click at [829, 258] on div "Tổng: 1" at bounding box center [477, 265] width 865 height 15
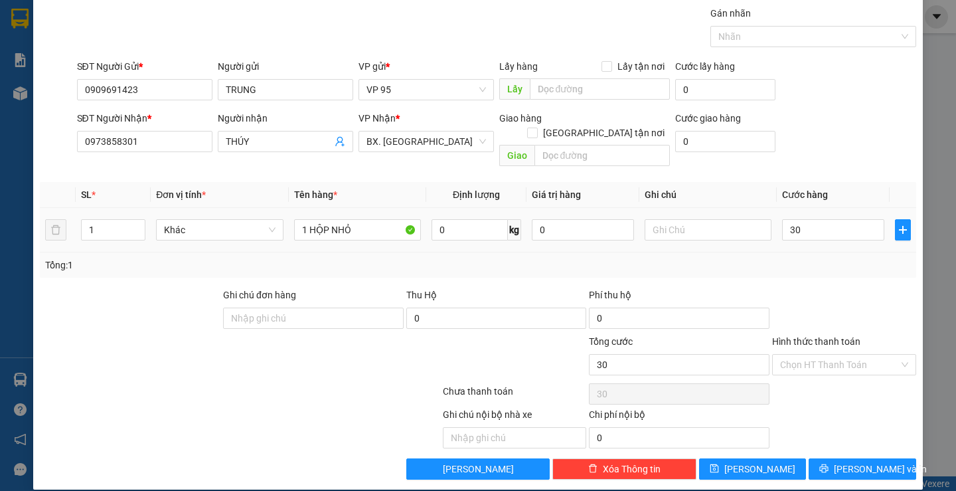
type input "30.000"
click at [794, 336] on label "Hình thức thanh toán" at bounding box center [816, 341] width 88 height 11
click at [794, 355] on input "Hình thức thanh toán" at bounding box center [839, 365] width 119 height 20
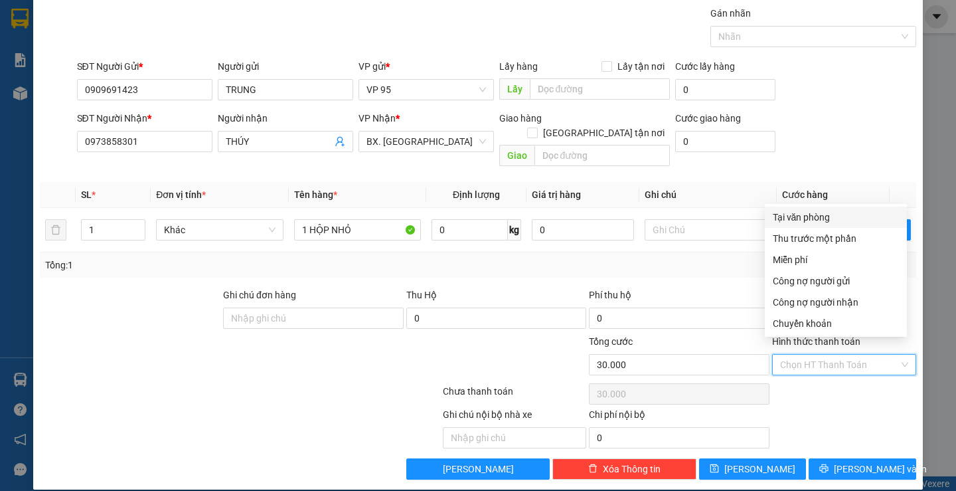
click at [799, 220] on div "Tại văn phòng" at bounding box center [836, 217] width 126 height 15
type input "0"
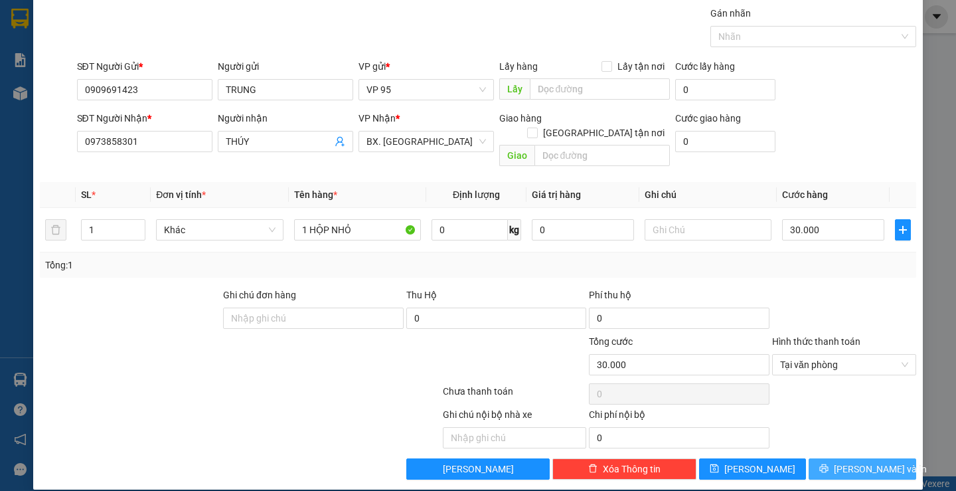
click at [809, 458] on button "Lưu và In" at bounding box center [862, 468] width 107 height 21
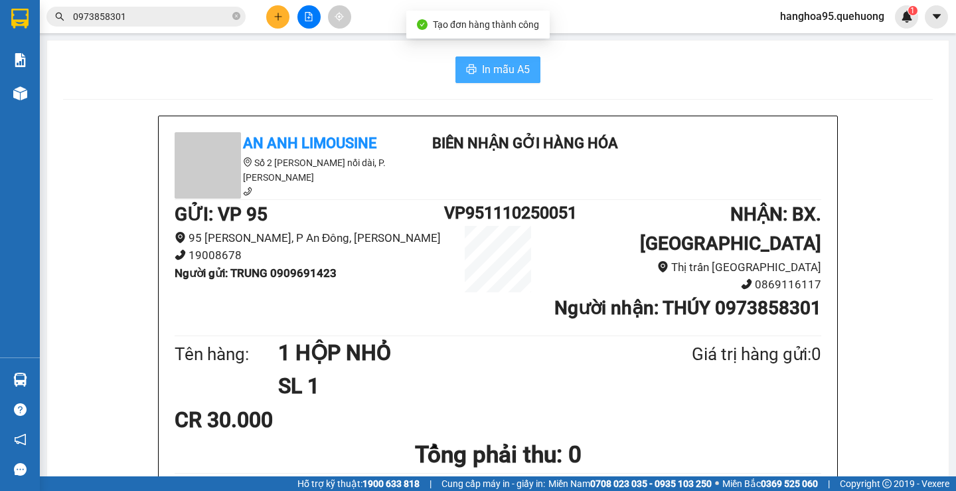
click at [492, 70] on span "In mẫu A5" at bounding box center [506, 69] width 48 height 17
click at [134, 82] on div "In mẫu A5" at bounding box center [498, 69] width 870 height 27
click at [235, 15] on icon "close-circle" at bounding box center [236, 16] width 8 height 8
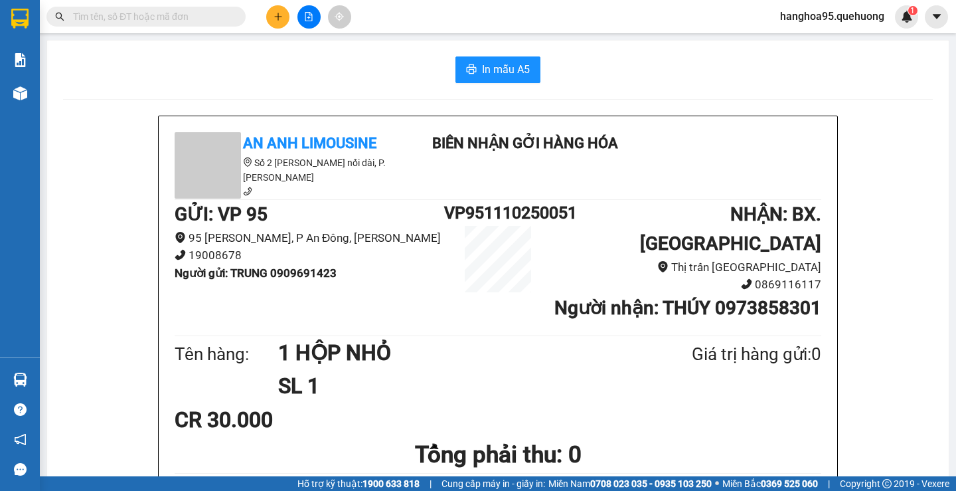
click at [121, 73] on div "In mẫu A5" at bounding box center [498, 69] width 870 height 27
click at [119, 78] on div "In mẫu A5" at bounding box center [498, 69] width 870 height 27
click at [226, 77] on div "In mẫu A5" at bounding box center [498, 69] width 870 height 27
click at [88, 21] on input "text" at bounding box center [151, 16] width 157 height 15
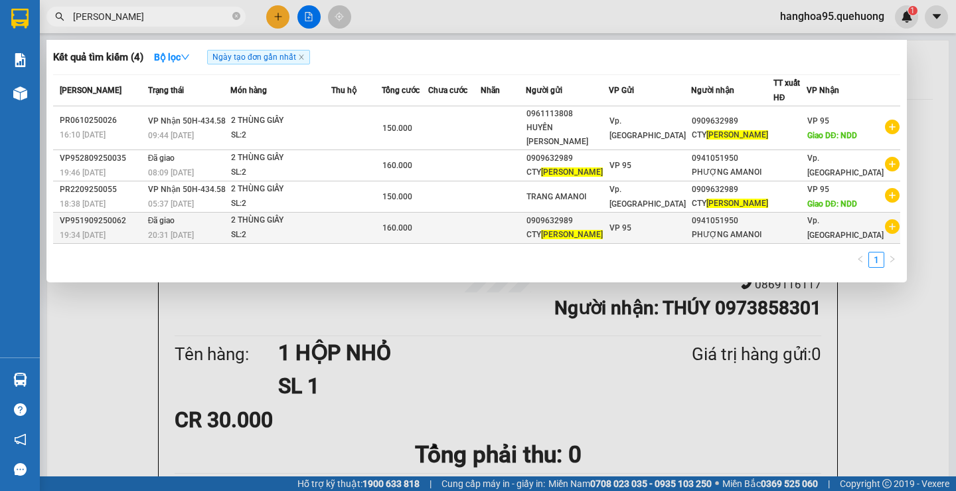
type input "PHÙNG HƯNG"
click at [752, 234] on div "PHƯỢNG AMANOI" at bounding box center [732, 235] width 81 height 14
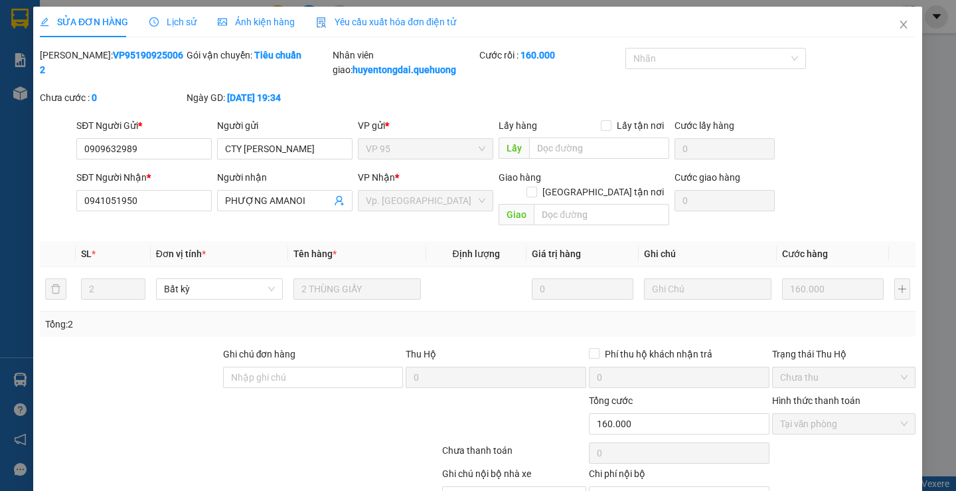
type input "0909632989"
type input "CTY [PERSON_NAME]"
type input "0941051950"
type input "PHƯỢNG AMANOI"
type input "0"
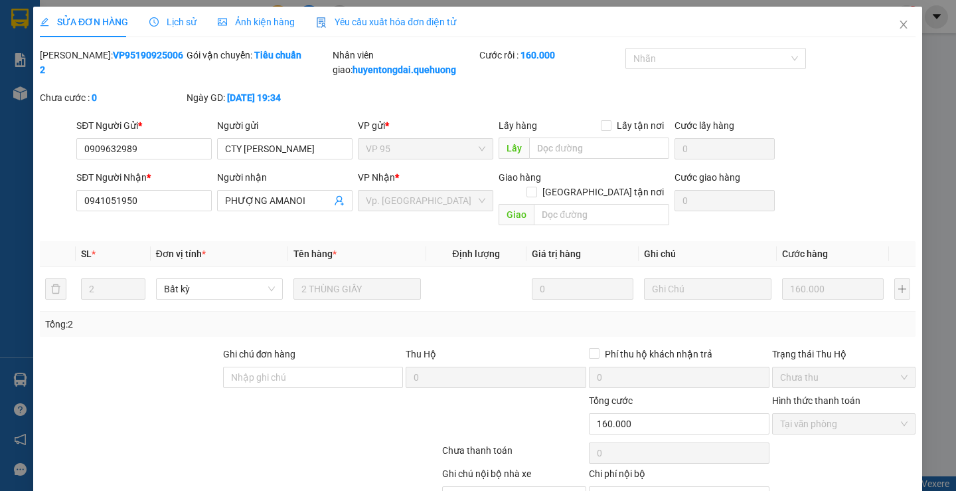
type input "160.000"
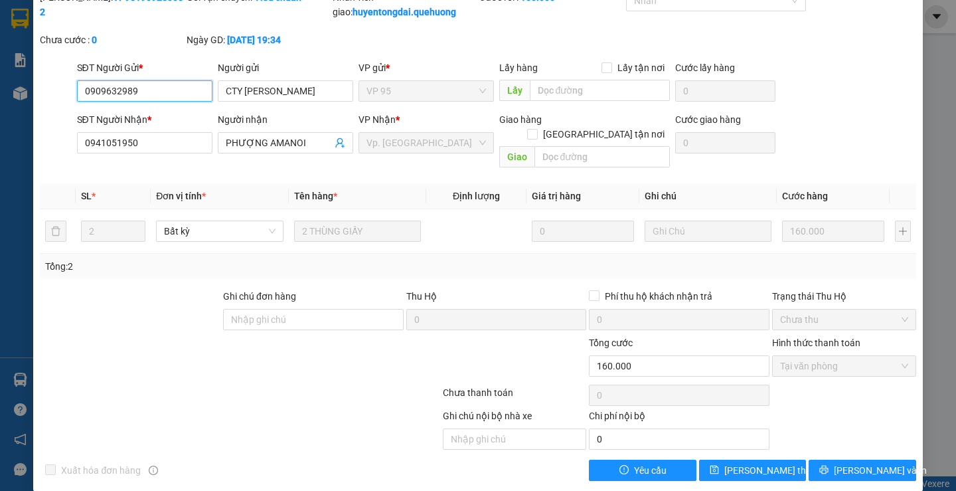
scroll to position [59, 0]
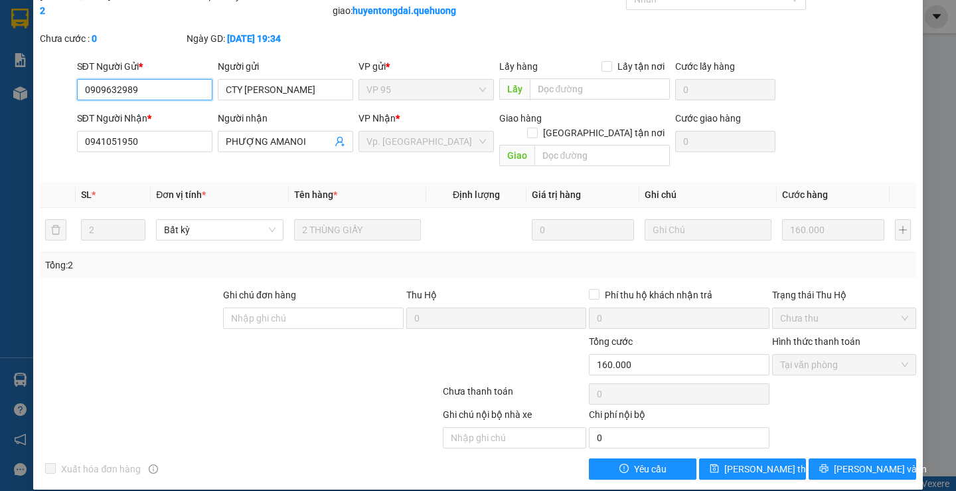
drag, startPoint x: 142, startPoint y: 90, endPoint x: 0, endPoint y: 98, distance: 142.3
click at [0, 98] on div "SỬA ĐƠN HÀNG Lịch sử Ảnh kiện hàng Yêu cầu xuất hóa đơn điện tử Total Paid Fee …" at bounding box center [478, 245] width 956 height 491
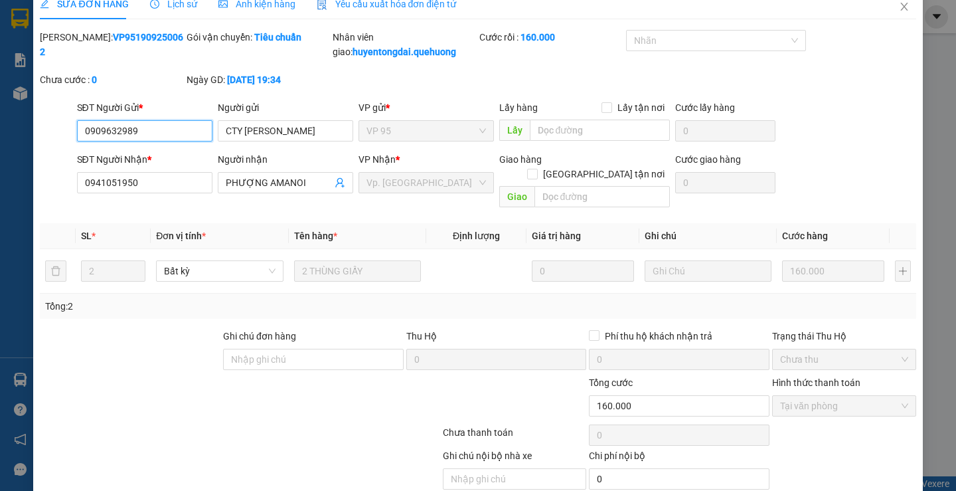
scroll to position [0, 0]
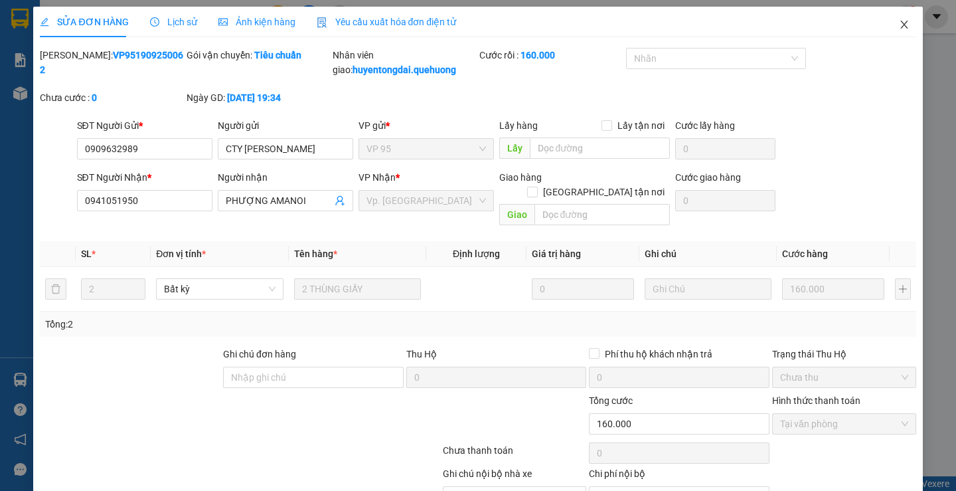
click at [901, 27] on span "Close" at bounding box center [904, 25] width 37 height 37
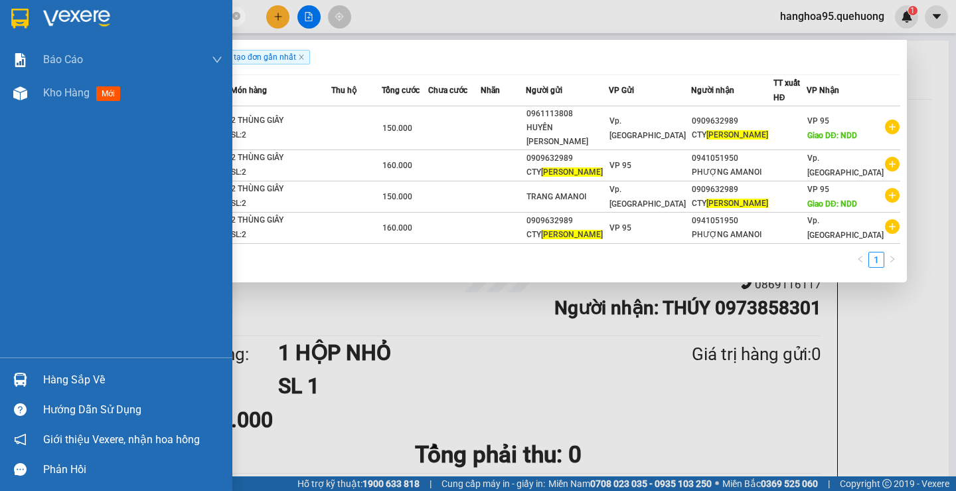
drag, startPoint x: 139, startPoint y: 24, endPoint x: 1, endPoint y: 40, distance: 139.1
click at [0, 40] on section "Kết quả tìm kiếm ( 4 ) Bộ lọc Ngày tạo đơn gần nhất Mã ĐH Trạng thái Món hàng T…" at bounding box center [478, 245] width 956 height 491
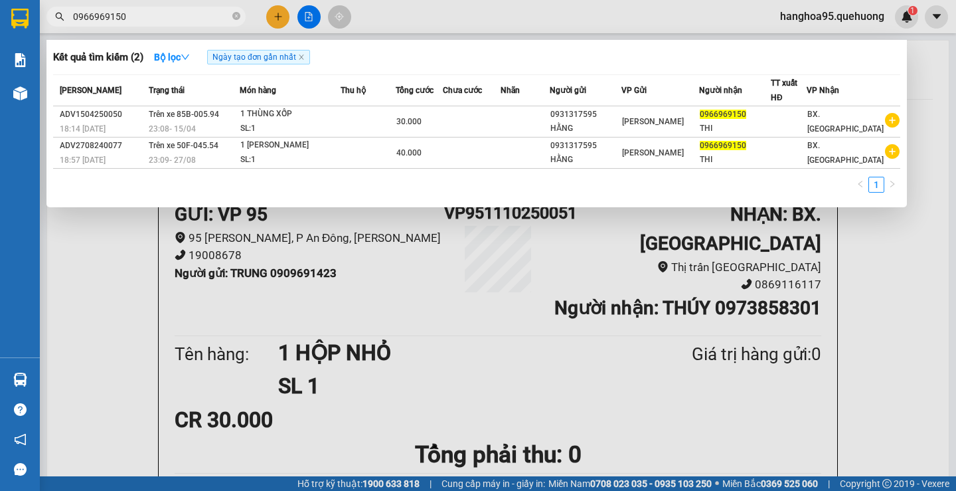
click at [0, 20] on section "Kết quả tìm kiếm ( 2 ) Bộ lọc Ngày tạo đơn gần nhất Mã ĐH Trạng thái Món hàng T…" at bounding box center [478, 245] width 956 height 491
type input "0966969150"
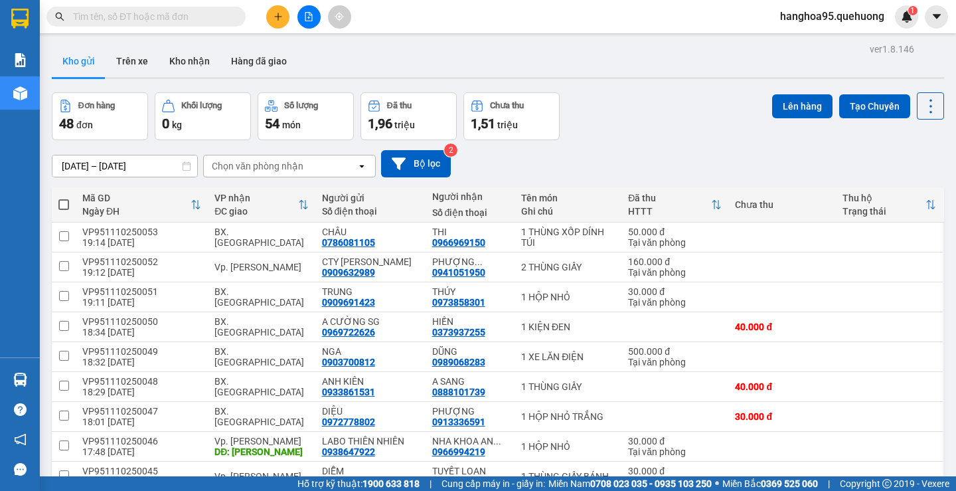
click at [109, 19] on input "text" at bounding box center [151, 16] width 157 height 15
click at [276, 19] on icon "plus" at bounding box center [278, 16] width 9 height 9
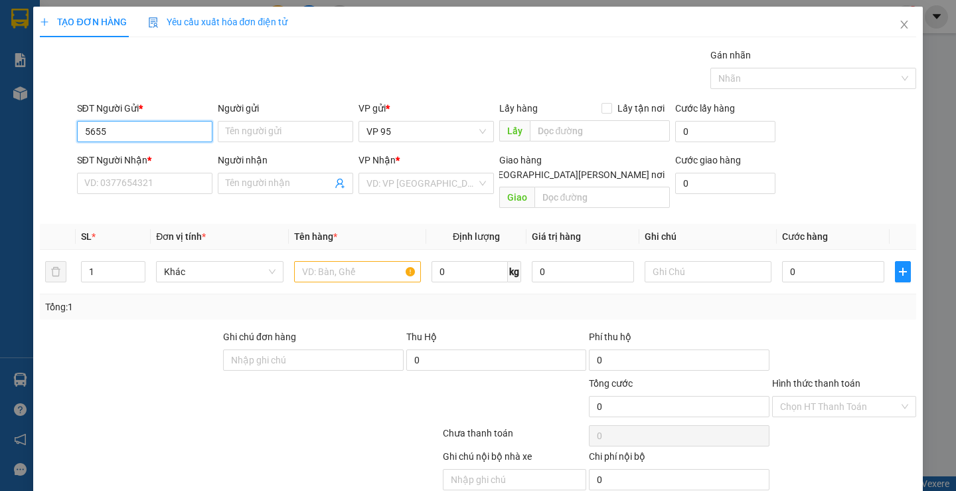
click at [130, 131] on input "5655" at bounding box center [144, 131] width 135 height 21
click at [163, 157] on div "0933665655 - LABO WHITE" at bounding box center [143, 158] width 118 height 15
type input "0933665655"
type input "LABO WHITE"
type input "0977564842"
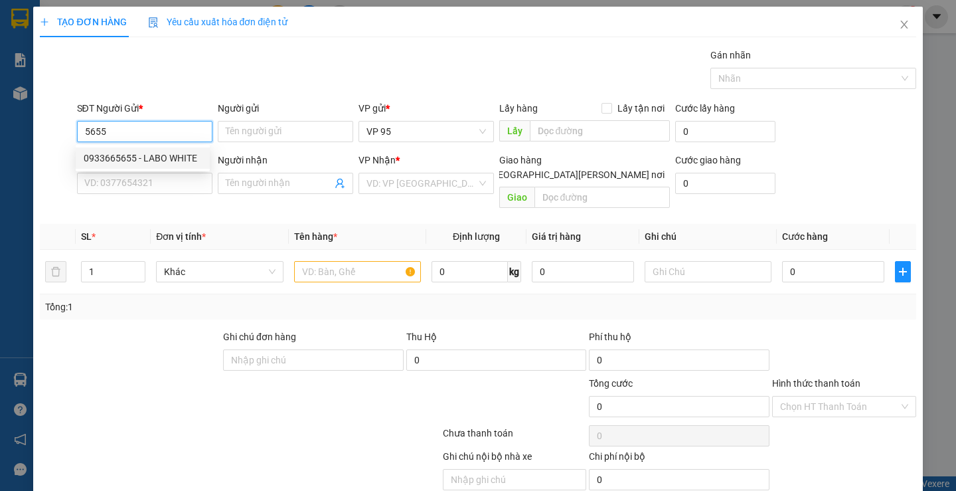
type input "NK NHÂN ĐỨC"
type input "30.000"
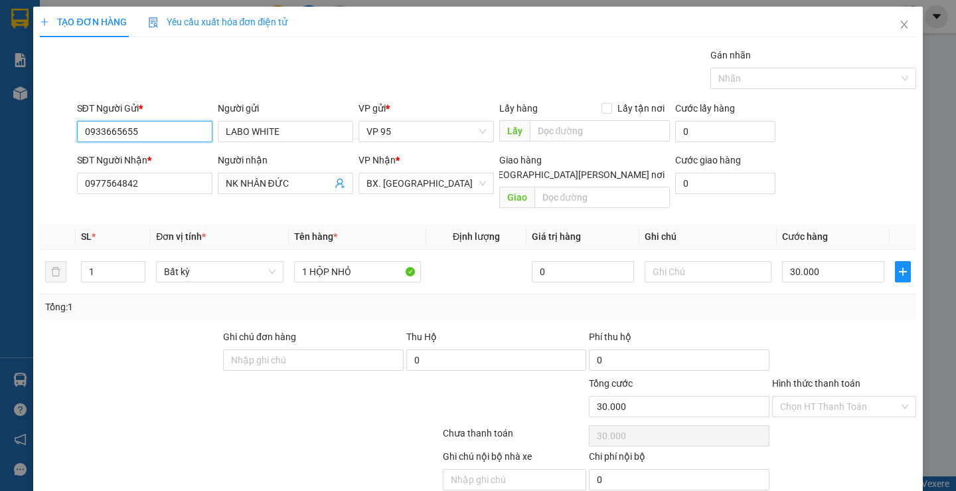
type input "0933665655"
click at [836, 378] on label "Hình thức thanh toán" at bounding box center [816, 383] width 88 height 11
click at [836, 396] on input "Hình thức thanh toán" at bounding box center [839, 406] width 119 height 20
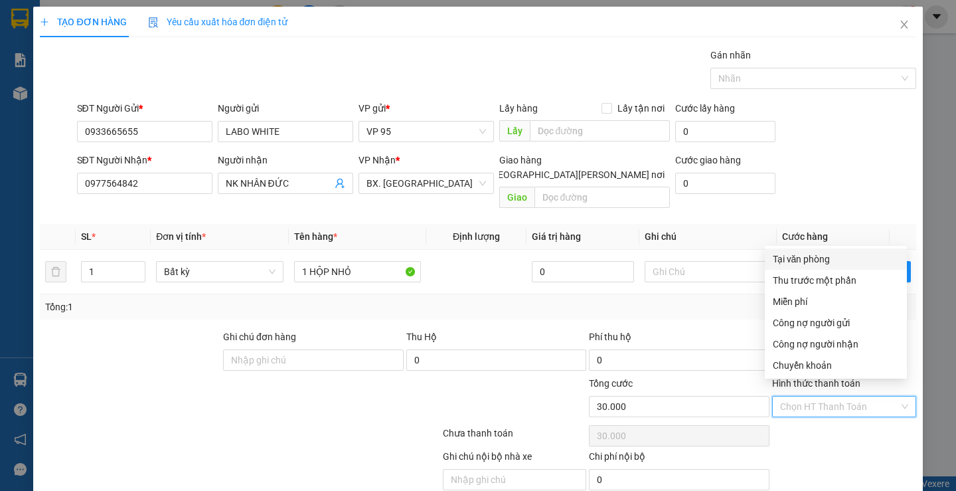
click at [839, 258] on div "Tại văn phòng" at bounding box center [836, 259] width 126 height 15
type input "0"
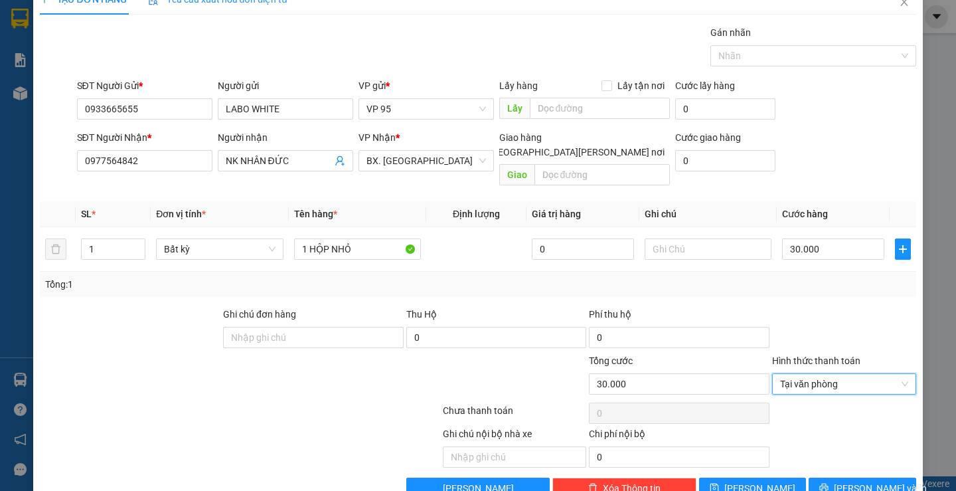
scroll to position [42, 0]
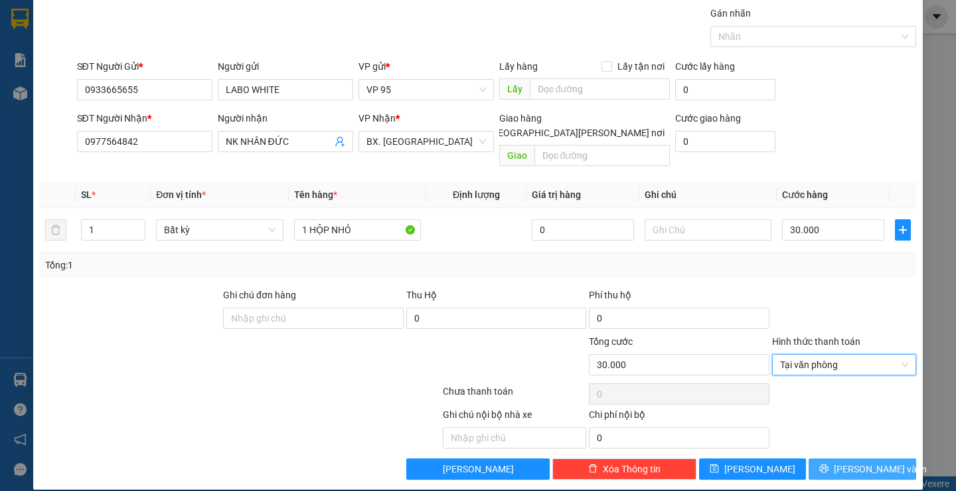
click at [825, 458] on button "Lưu và In" at bounding box center [862, 468] width 107 height 21
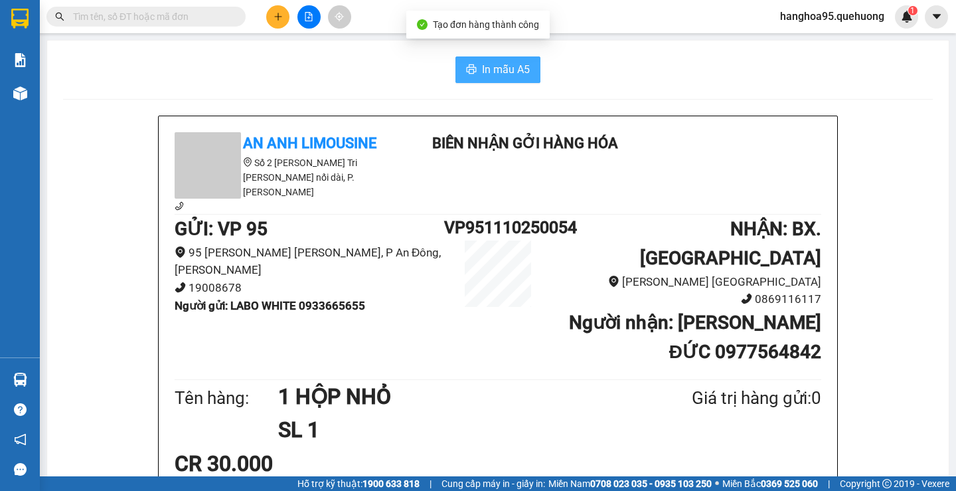
click at [515, 72] on span "In mẫu A5" at bounding box center [506, 69] width 48 height 17
click at [748, 447] on div "CR 30.000" at bounding box center [498, 463] width 647 height 33
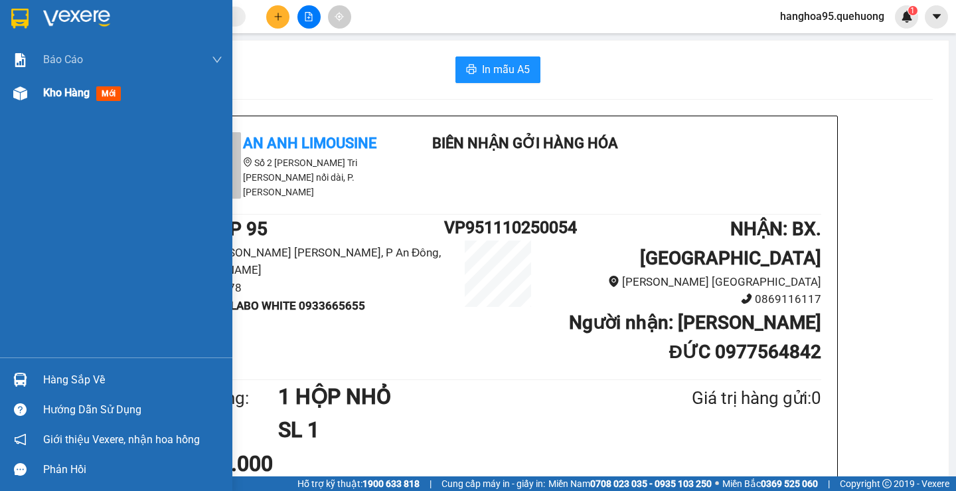
click at [44, 94] on span "Kho hàng" at bounding box center [66, 92] width 46 height 13
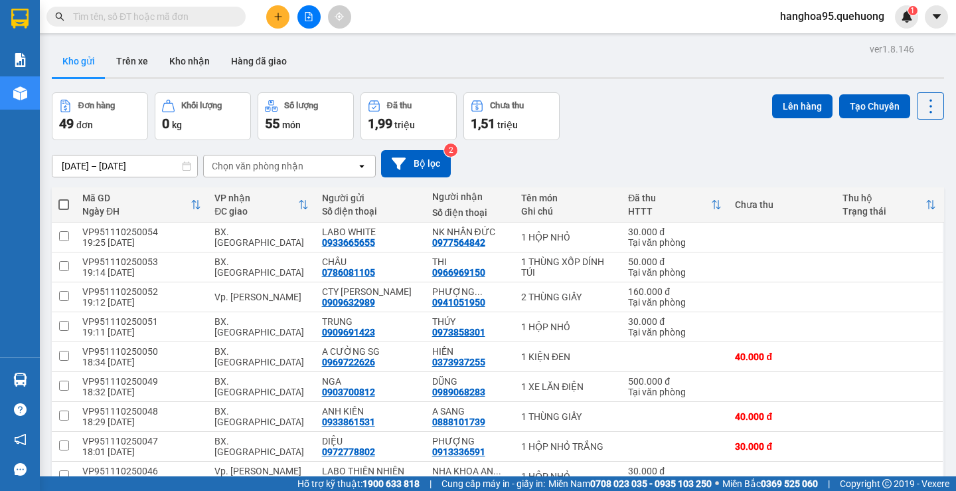
click at [82, 20] on input "text" at bounding box center [151, 16] width 157 height 15
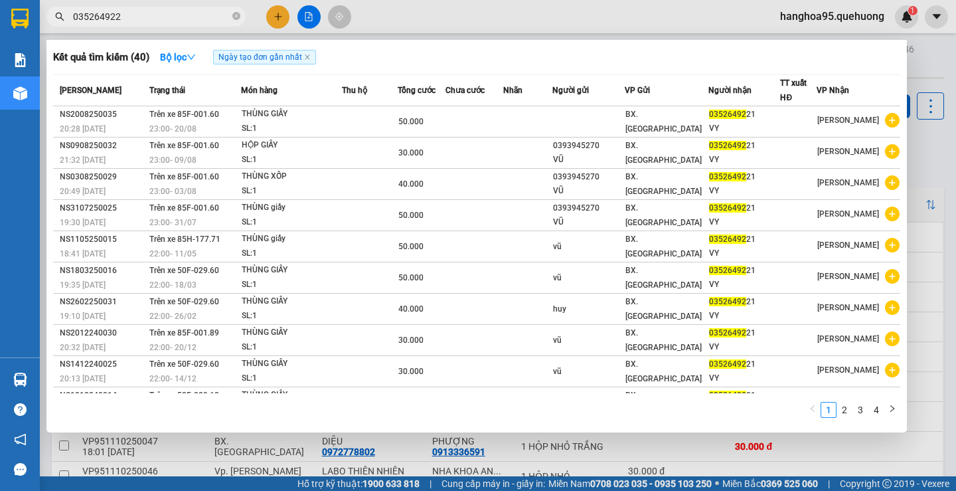
type input "0352649221"
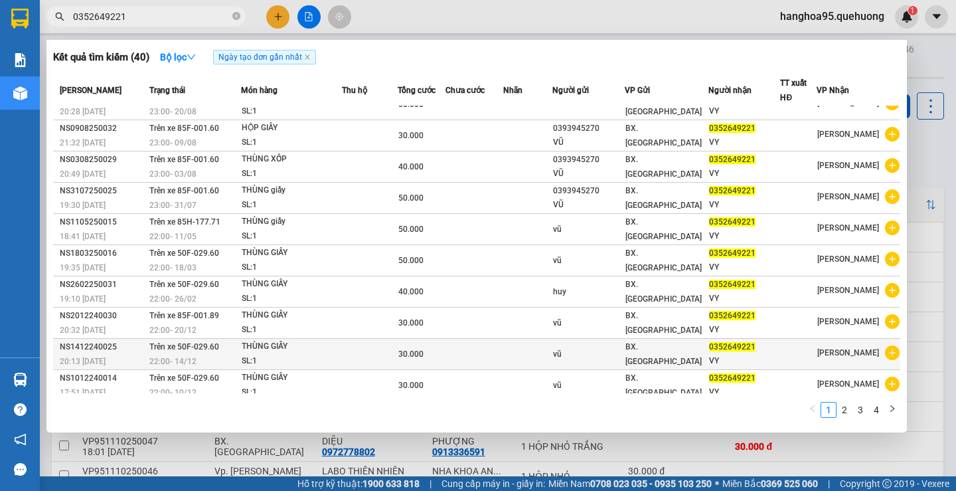
scroll to position [25, 0]
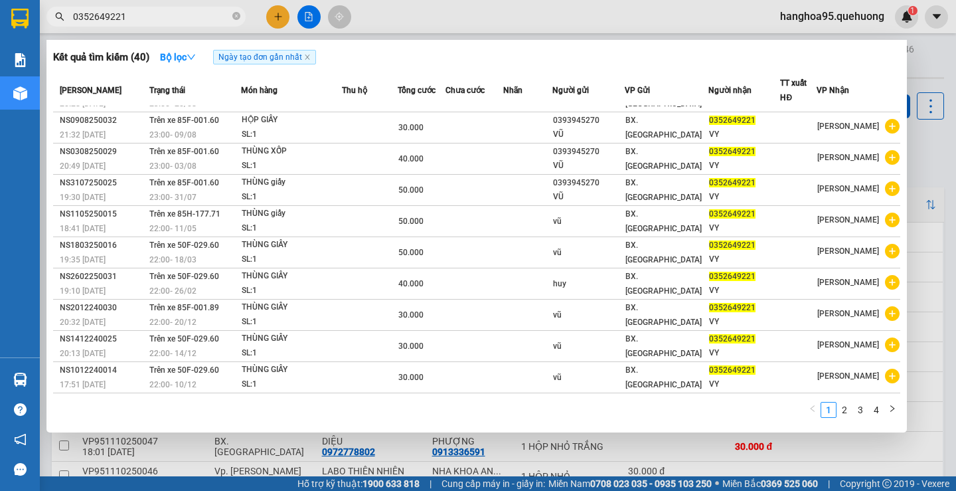
drag, startPoint x: 133, startPoint y: 17, endPoint x: 62, endPoint y: 19, distance: 71.7
click at [0, 14] on section "Kết quả tìm kiếm ( 40 ) Bộ lọc Ngày tạo đơn gần nhất Mã ĐH Trạng thái Món hàng …" at bounding box center [478, 245] width 956 height 491
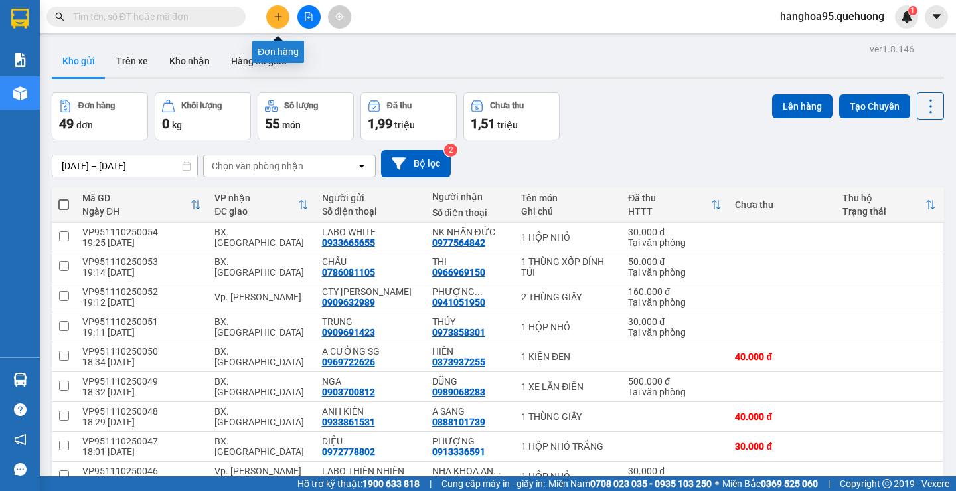
click at [285, 21] on button at bounding box center [277, 16] width 23 height 23
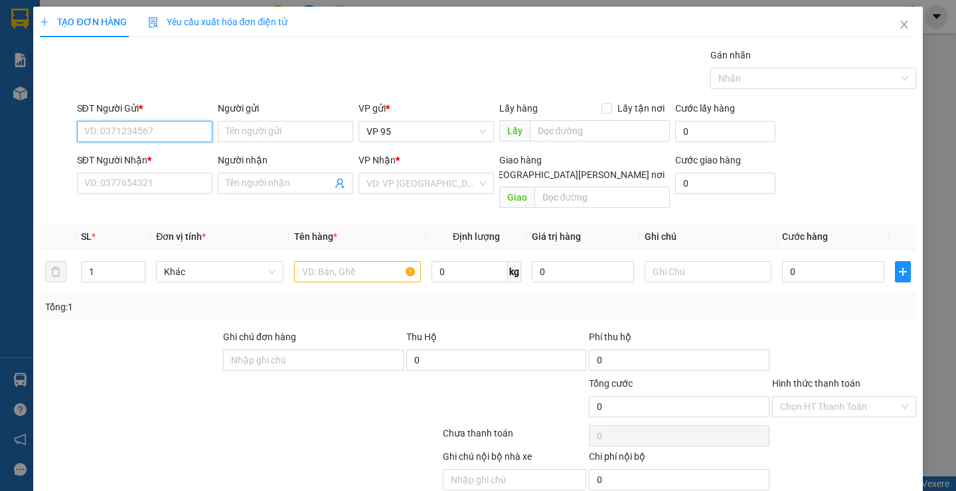
paste input "0352649221"
type input "0352649221"
click at [249, 133] on input "Người gửi" at bounding box center [285, 131] width 135 height 21
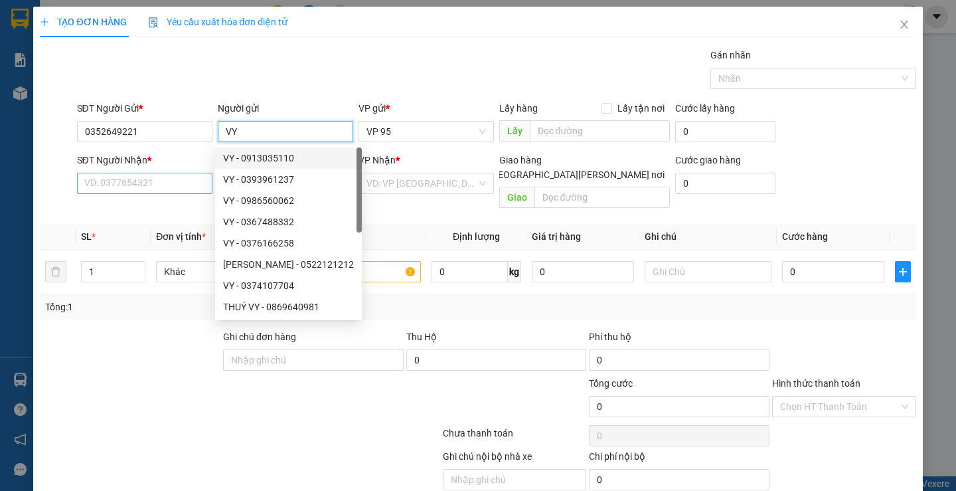
type input "VY"
click at [109, 187] on input "SĐT Người Nhận *" at bounding box center [144, 183] width 135 height 21
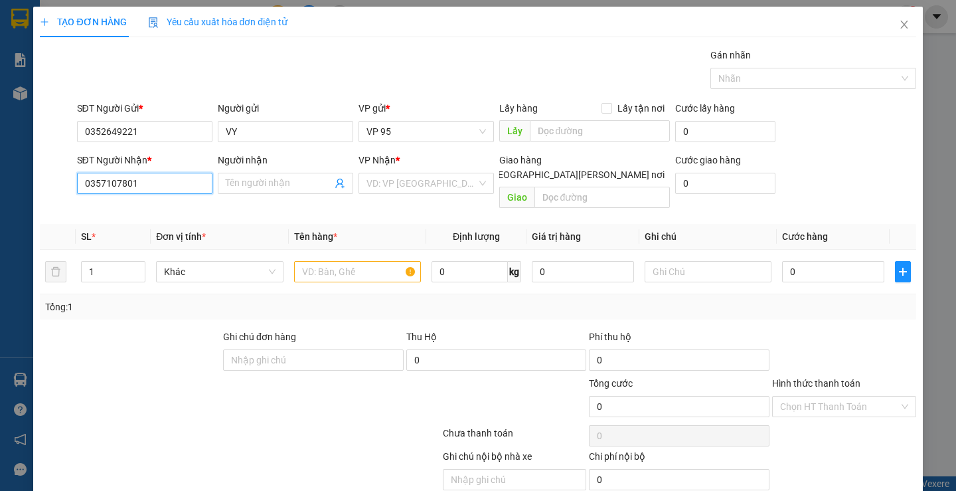
click at [171, 187] on input "0357107801" at bounding box center [144, 183] width 135 height 21
drag, startPoint x: 178, startPoint y: 185, endPoint x: 5, endPoint y: 177, distance: 173.5
click at [5, 177] on div "TẠO ĐƠN HÀNG Yêu cầu xuất hóa đơn điện tử Transit Pickup Surcharge Ids Transit …" at bounding box center [478, 245] width 956 height 491
click at [172, 181] on input "0357107801" at bounding box center [144, 183] width 135 height 21
click at [184, 181] on input "0357107801" at bounding box center [144, 183] width 135 height 21
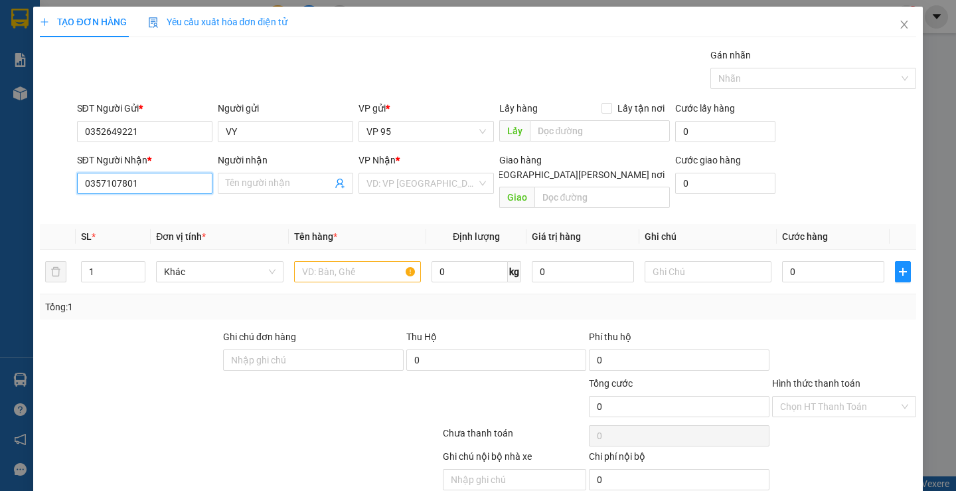
click at [173, 182] on input "0357107801" at bounding box center [144, 183] width 135 height 21
type input "0357107801"
click at [232, 186] on input "Người nhận" at bounding box center [279, 183] width 106 height 15
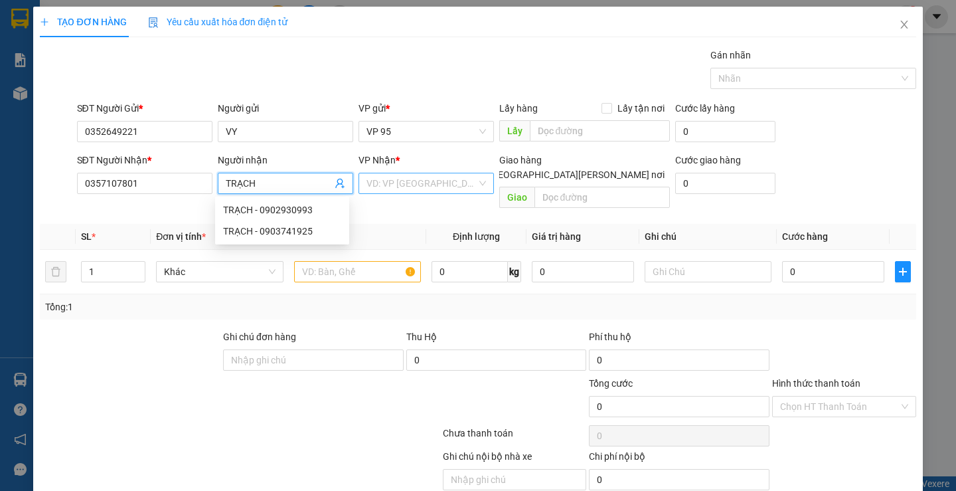
type input "TRẠCH"
click at [366, 179] on input "search" at bounding box center [421, 183] width 110 height 20
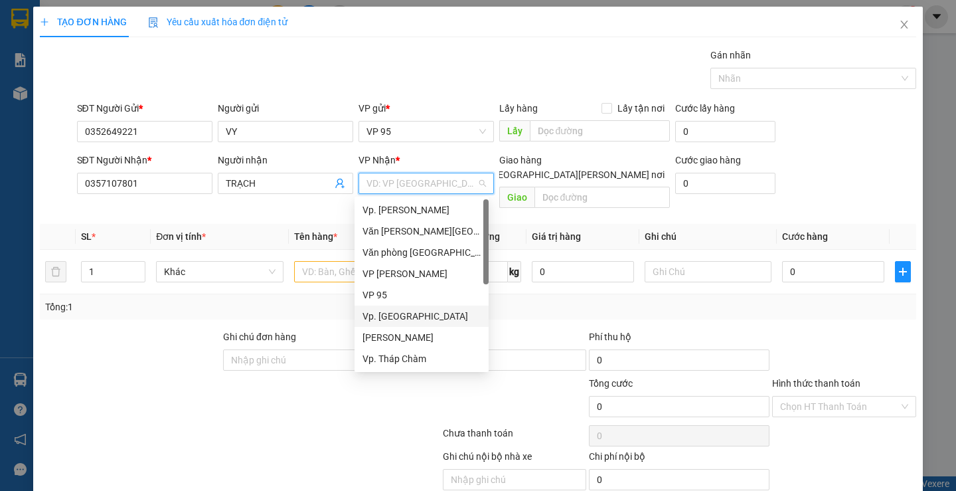
scroll to position [106, 0]
click at [402, 313] on div "BX. [GEOGRAPHIC_DATA]" at bounding box center [422, 316] width 118 height 15
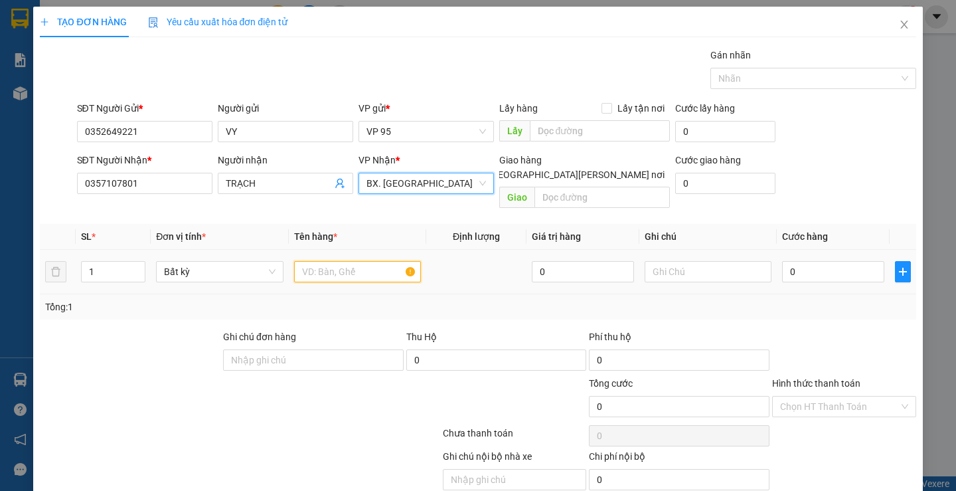
click at [341, 261] on input "text" at bounding box center [357, 271] width 127 height 21
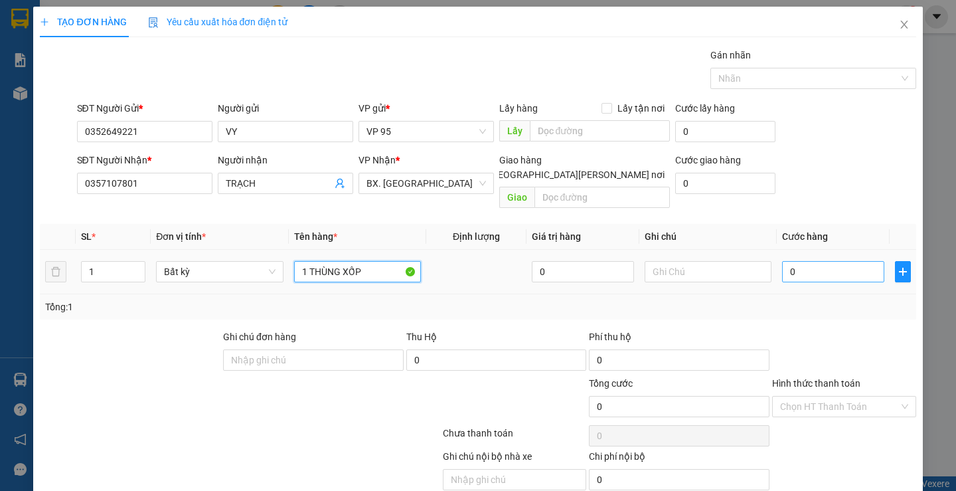
type input "1 THÙNG XỐP"
click at [809, 261] on input "0" at bounding box center [833, 271] width 102 height 21
type input "04"
type input "4"
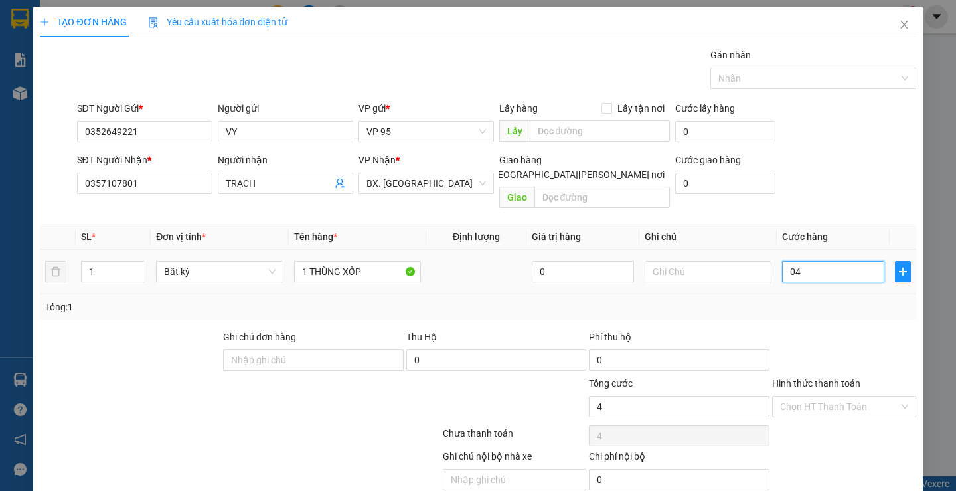
type input "040"
type input "40"
type input "40.000"
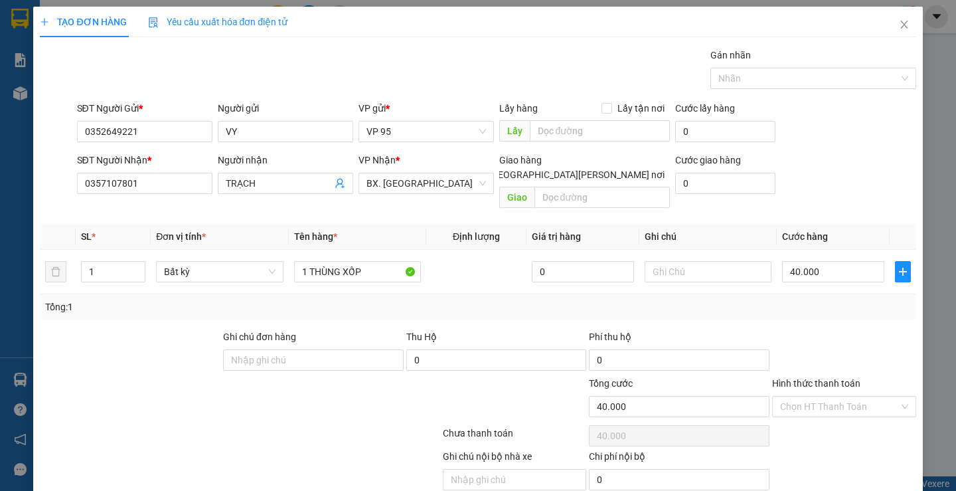
click at [803, 329] on div at bounding box center [844, 352] width 147 height 46
click at [789, 378] on label "Hình thức thanh toán" at bounding box center [816, 383] width 88 height 11
click at [789, 396] on input "Hình thức thanh toán" at bounding box center [839, 406] width 119 height 20
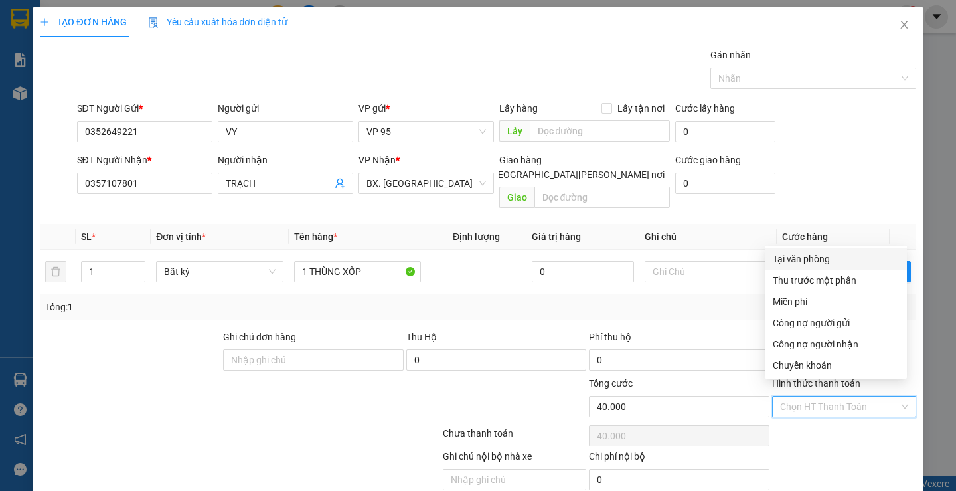
click at [791, 258] on div "Tại văn phòng" at bounding box center [836, 259] width 126 height 15
type input "0"
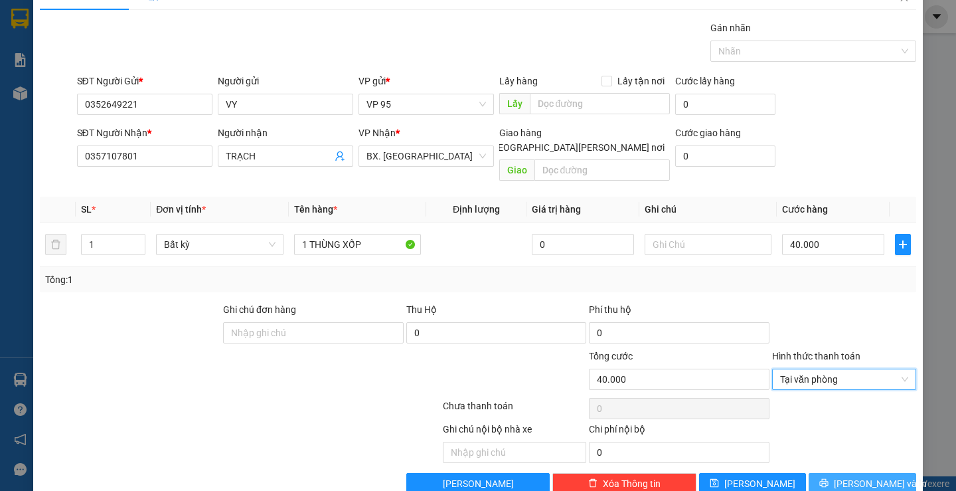
scroll to position [42, 0]
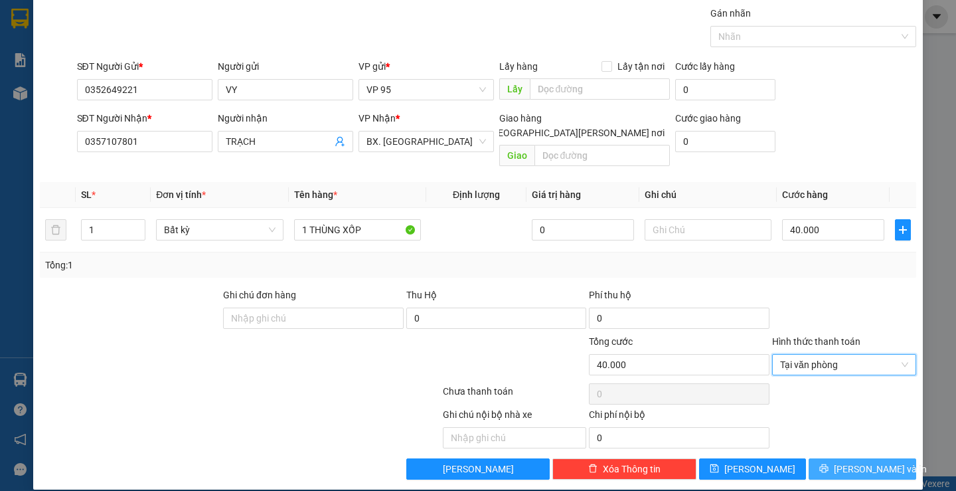
click at [829, 463] on icon "printer" at bounding box center [823, 467] width 9 height 9
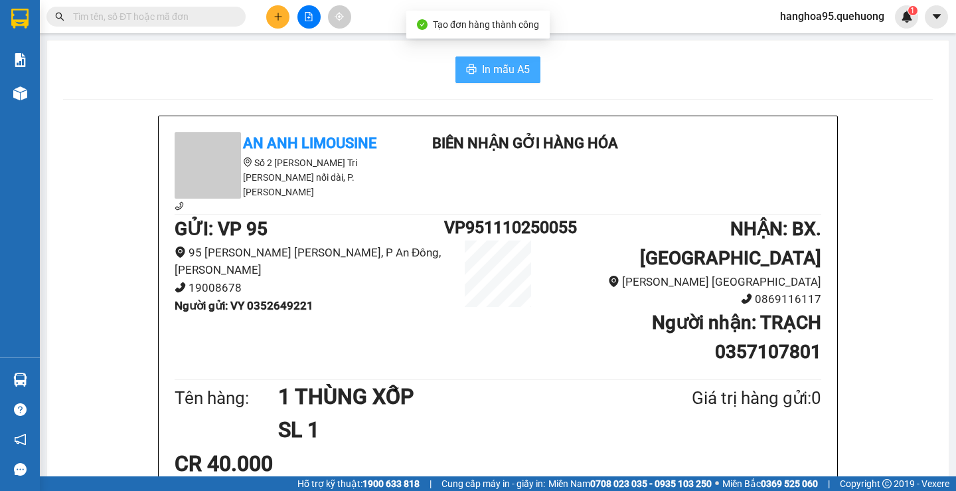
click at [482, 70] on span "In mẫu A5" at bounding box center [506, 69] width 48 height 17
click at [677, 447] on div "CR 40.000" at bounding box center [498, 463] width 647 height 33
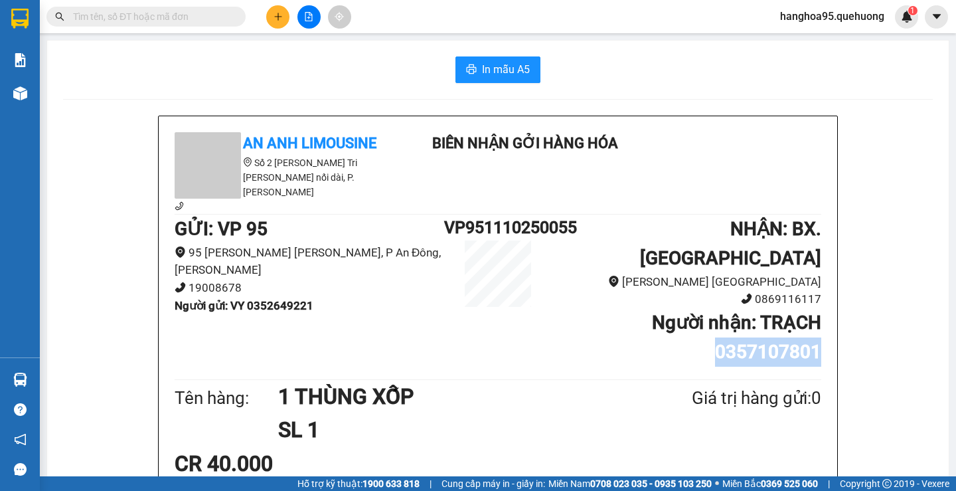
drag, startPoint x: 711, startPoint y: 309, endPoint x: 835, endPoint y: 309, distance: 123.5
click at [161, 77] on div "In mẫu A5" at bounding box center [498, 69] width 870 height 27
drag, startPoint x: 240, startPoint y: 75, endPoint x: 37, endPoint y: 101, distance: 204.8
click at [240, 76] on div "In mẫu A5" at bounding box center [498, 69] width 870 height 27
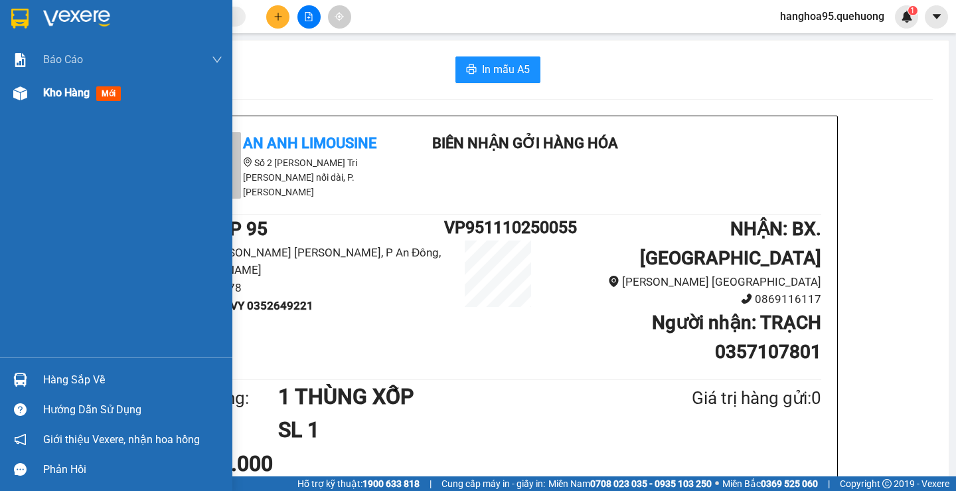
click at [37, 98] on div "Kho hàng mới" at bounding box center [116, 92] width 232 height 33
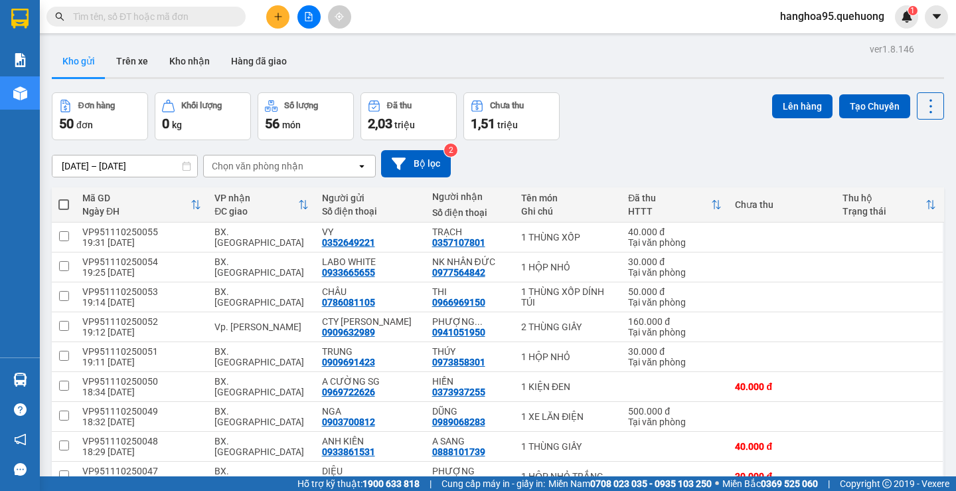
click at [96, 21] on input "text" at bounding box center [151, 16] width 157 height 15
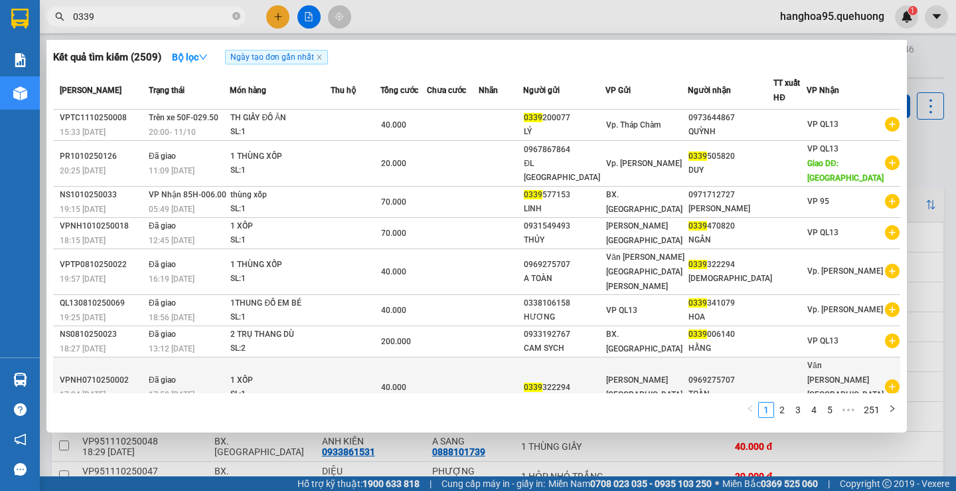
scroll to position [39, 0]
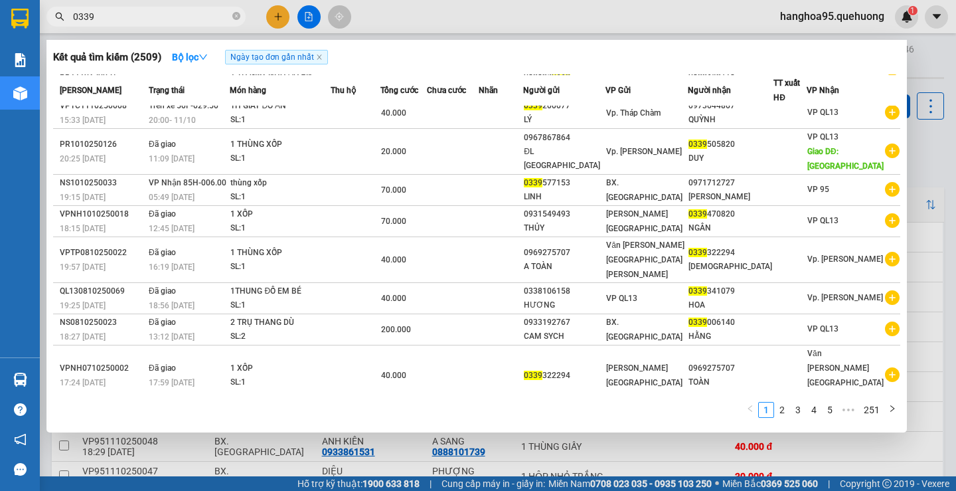
click at [74, 15] on input "0339" at bounding box center [151, 16] width 157 height 15
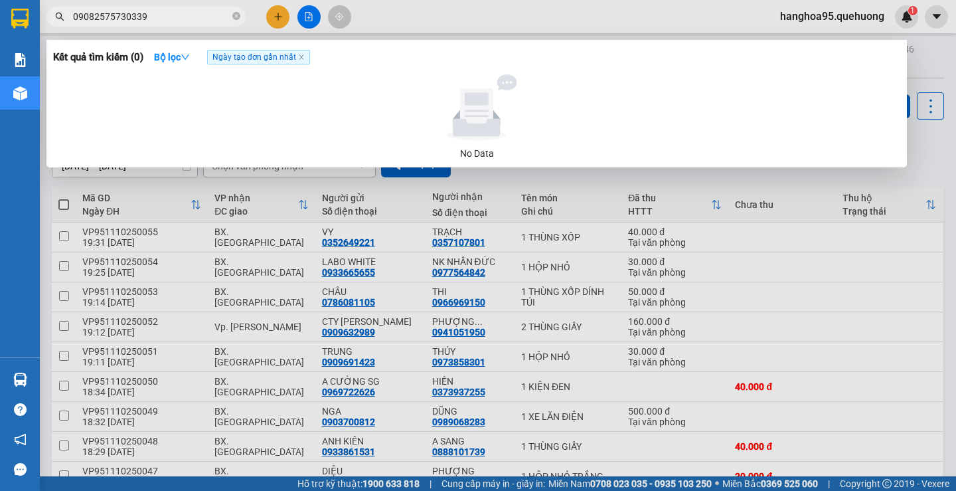
drag, startPoint x: 123, startPoint y: 15, endPoint x: 709, endPoint y: 96, distance: 591.3
click at [259, 29] on div "Kết quả tìm kiếm ( 0 ) Bộ lọc Ngày tạo đơn gần nhất No Data 09082575730339" at bounding box center [129, 16] width 259 height 23
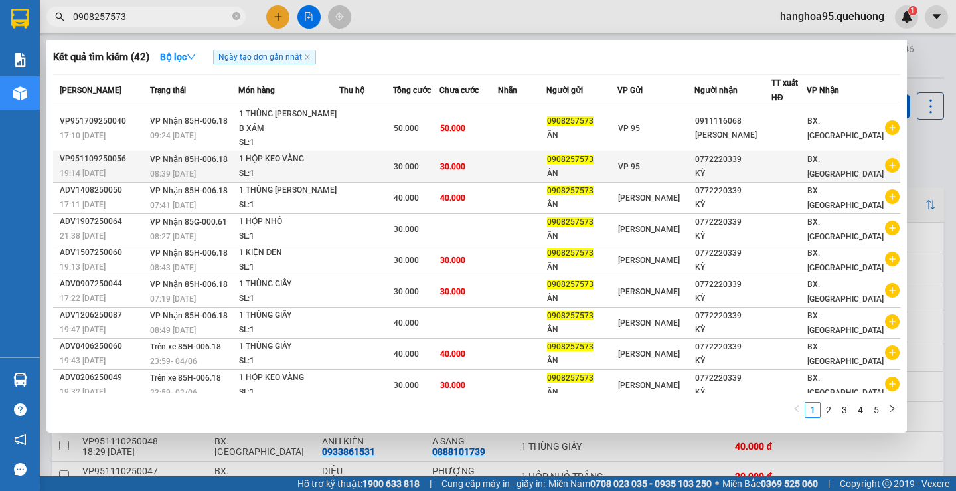
type input "0908257573"
click at [744, 171] on div "KỲ" at bounding box center [733, 174] width 76 height 14
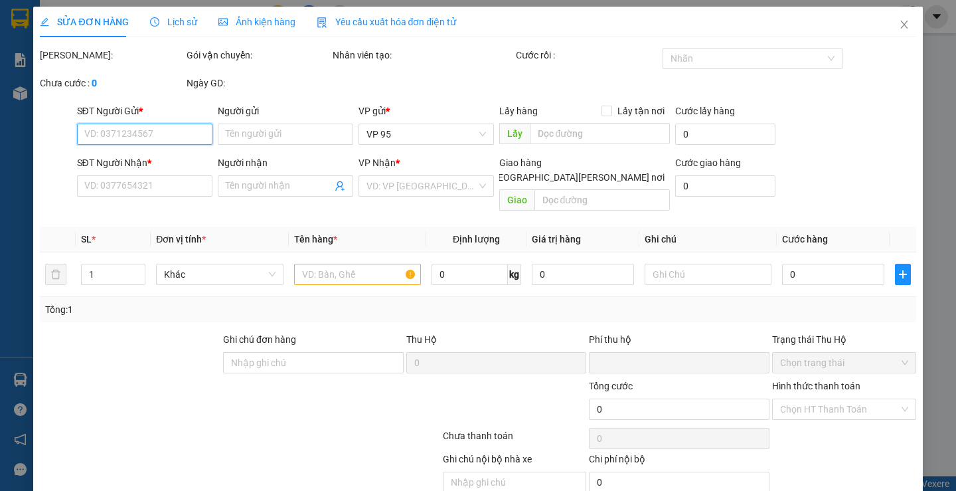
type input "0908257573"
type input "ÂN"
type input "0772220339"
type input "KỲ"
type input "0"
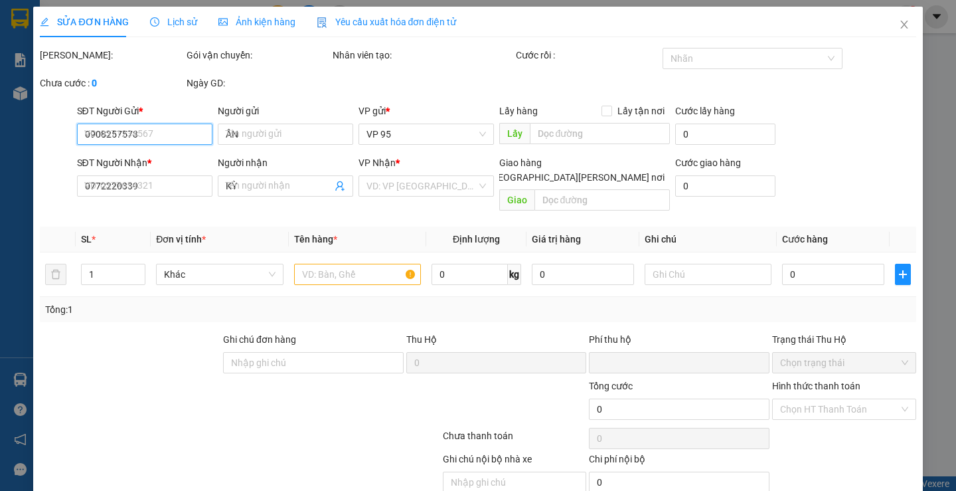
type input "30.000"
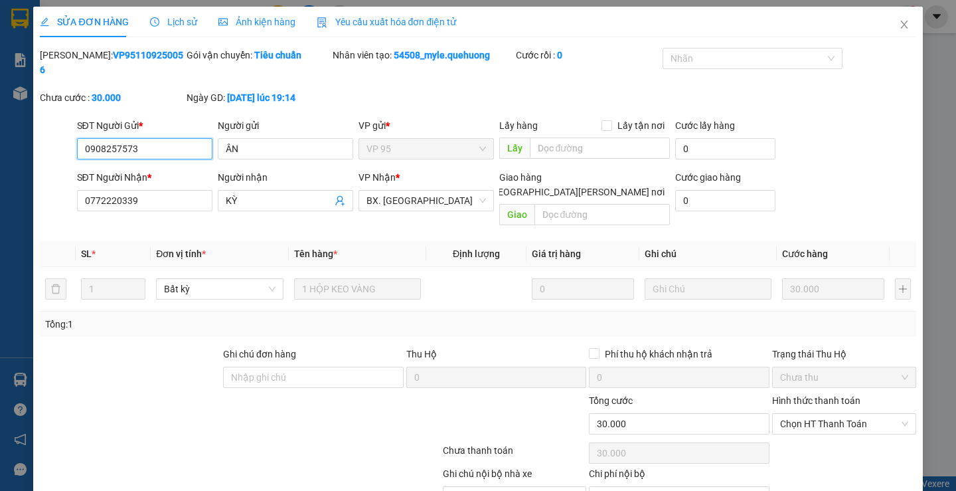
scroll to position [44, 0]
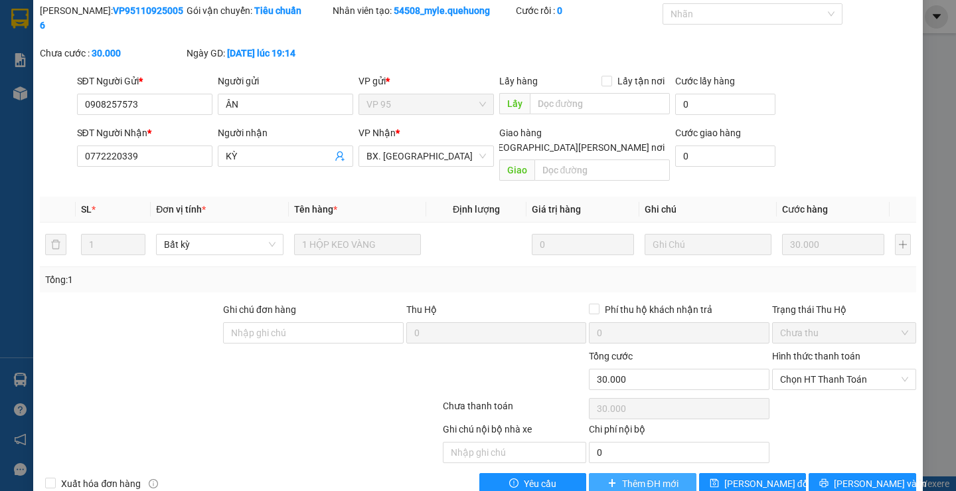
click at [631, 476] on span "Thêm ĐH mới" at bounding box center [650, 483] width 56 height 15
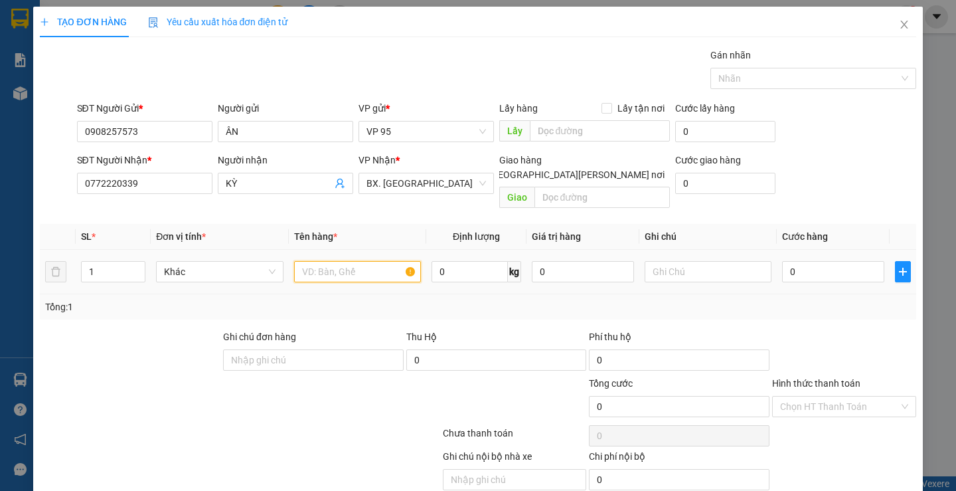
click at [320, 261] on input "text" at bounding box center [357, 271] width 127 height 21
type input "1 HỘP KEO VÀNG"
click at [827, 261] on input "0" at bounding box center [833, 271] width 102 height 21
type input "03"
type input "3"
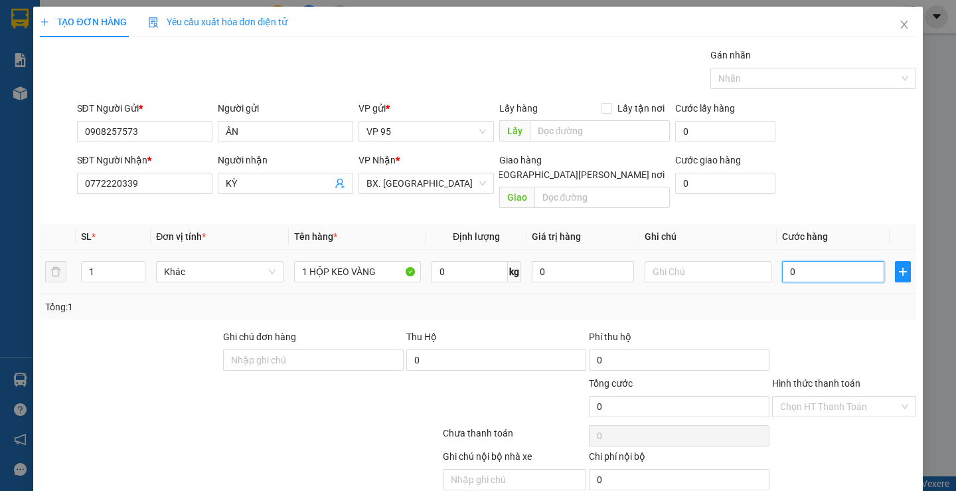
type input "3"
type input "030"
type input "30"
type input "30.000"
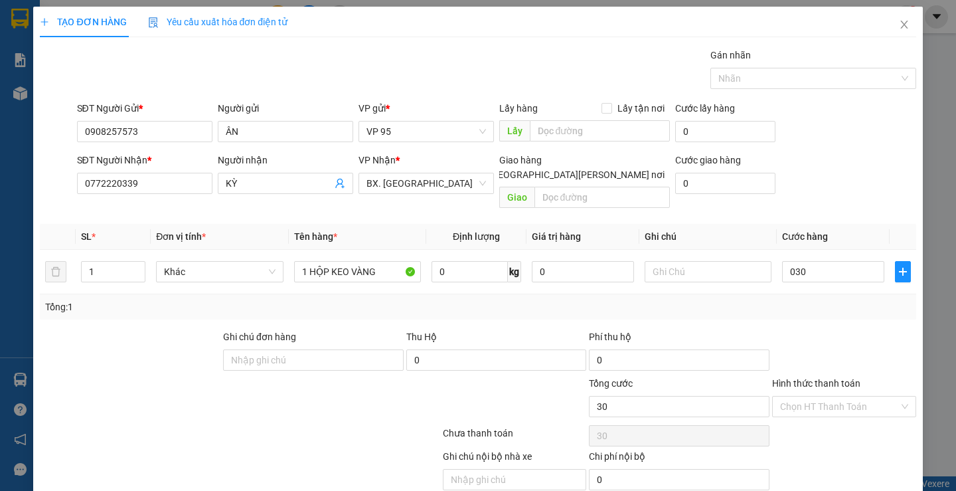
type input "30.000"
click at [842, 329] on div at bounding box center [844, 352] width 147 height 46
click at [825, 329] on div at bounding box center [844, 352] width 147 height 46
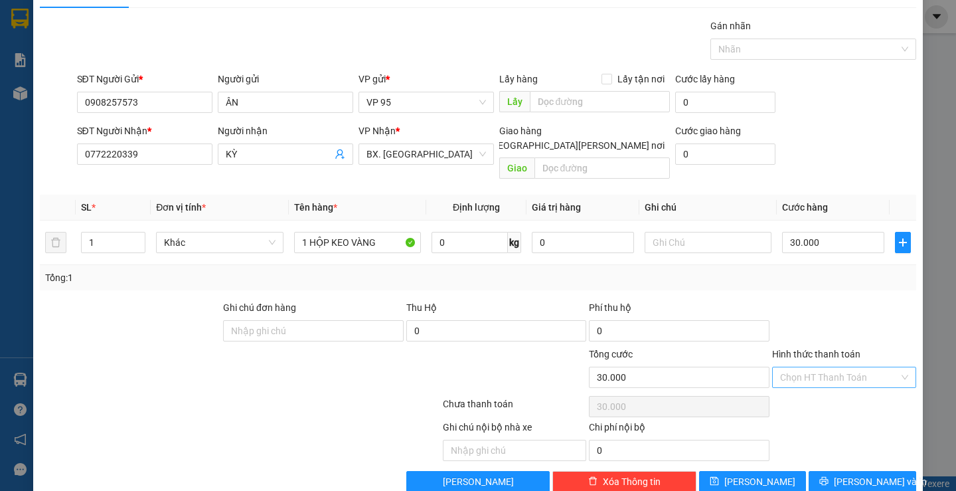
scroll to position [42, 0]
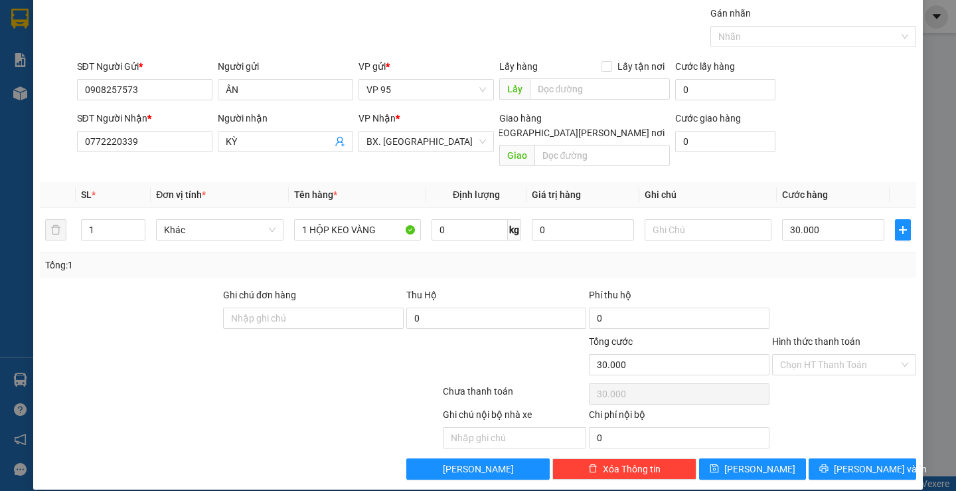
click at [828, 469] on div "TẠO ĐƠN HÀNG Yêu cầu xuất hóa đơn điện tử Transit Pickup Surcharge Ids Transit …" at bounding box center [477, 227] width 889 height 525
click at [821, 458] on button "Lưu và In" at bounding box center [862, 468] width 107 height 21
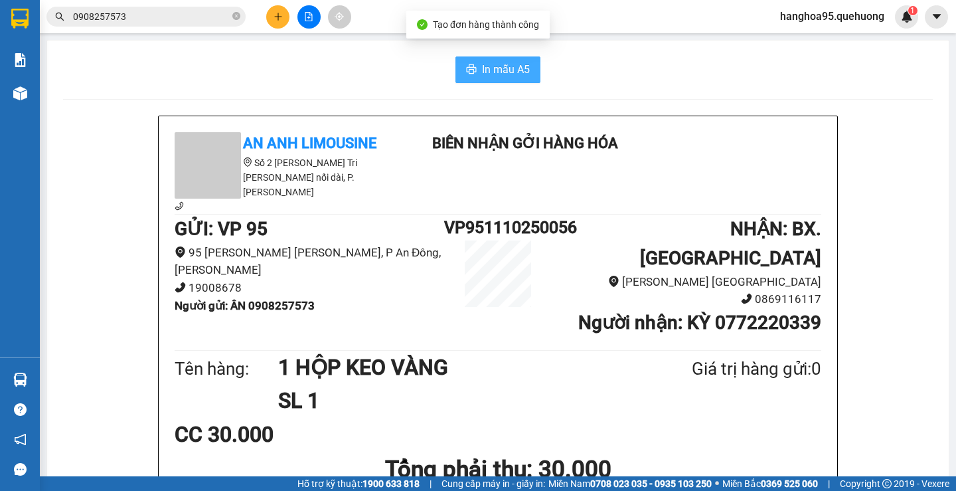
click at [500, 66] on span "In mẫu A5" at bounding box center [506, 69] width 48 height 17
drag, startPoint x: 657, startPoint y: 460, endPoint x: 655, endPoint y: 392, distance: 67.8
click at [655, 418] on div "CC 30.000" at bounding box center [498, 434] width 647 height 33
click at [155, 78] on div "In mẫu A5" at bounding box center [498, 69] width 870 height 27
click at [238, 18] on icon "close-circle" at bounding box center [236, 16] width 8 height 8
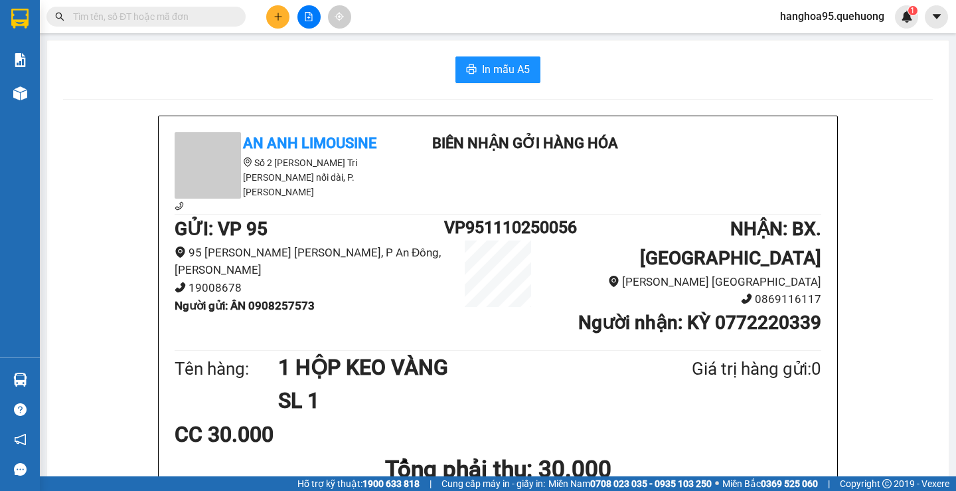
click at [149, 68] on div "In mẫu A5" at bounding box center [498, 69] width 870 height 27
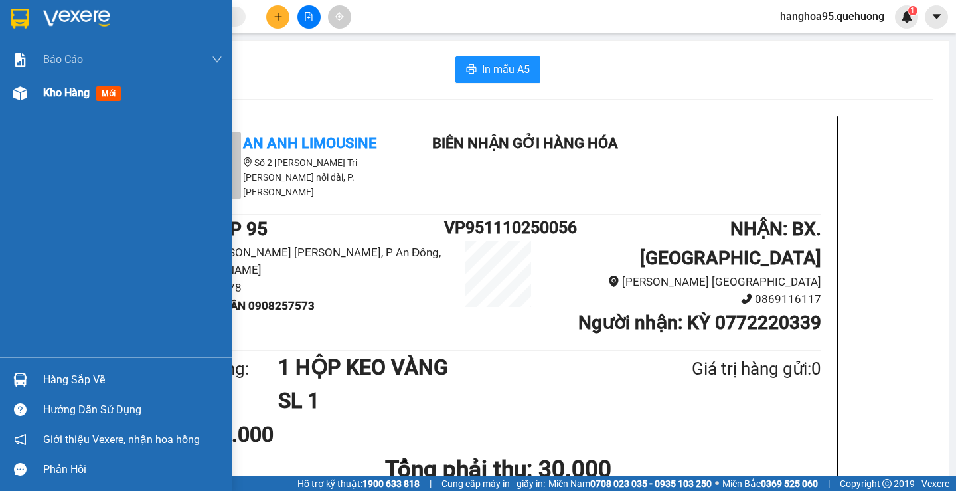
click at [35, 98] on div "Kho hàng mới" at bounding box center [116, 92] width 232 height 33
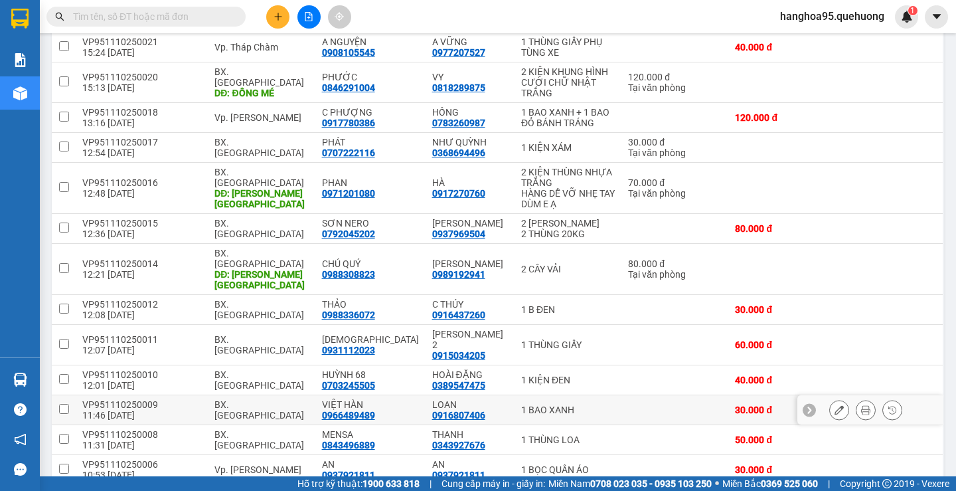
scroll to position [1367, 0]
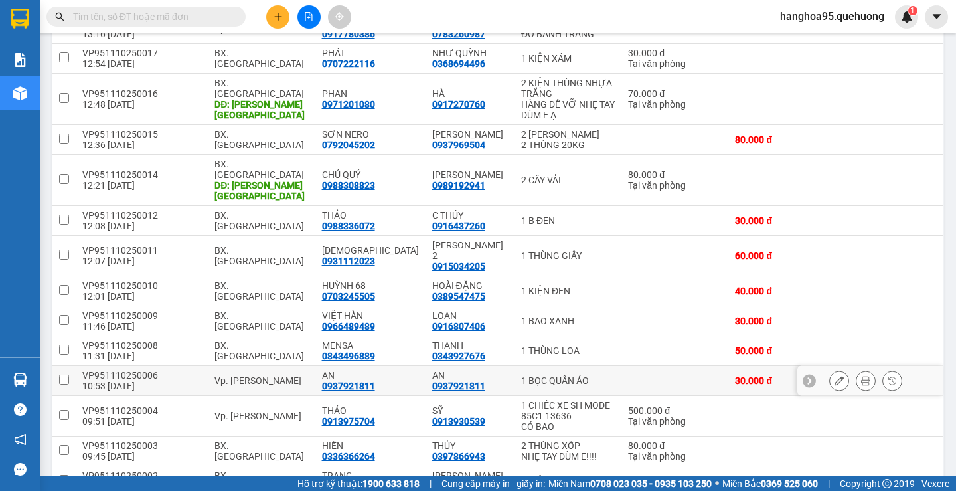
click at [67, 374] on input "checkbox" at bounding box center [64, 379] width 10 height 10
checkbox input "true"
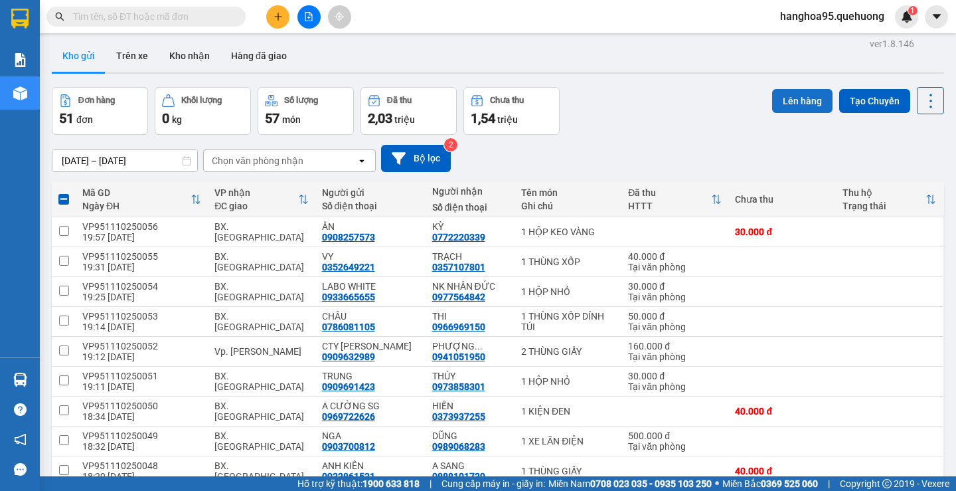
scroll to position [0, 0]
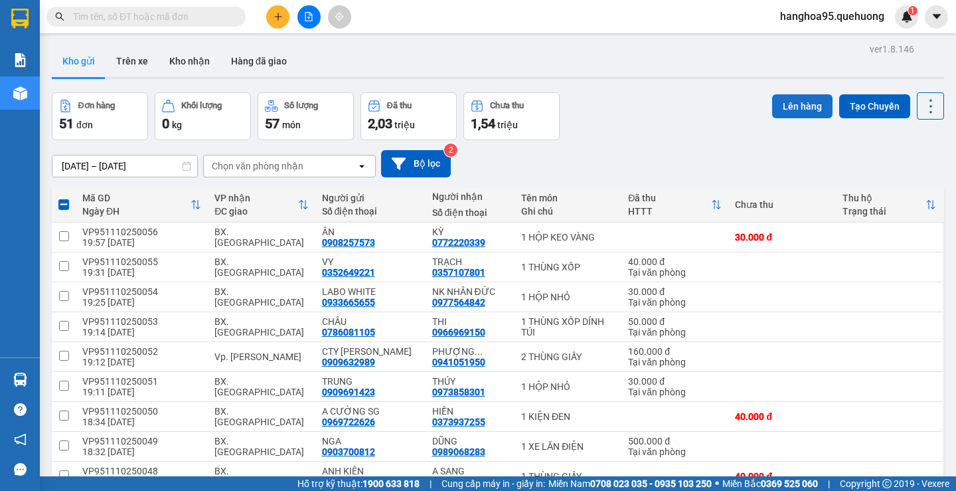
click at [787, 104] on button "Lên hàng" at bounding box center [802, 106] width 60 height 24
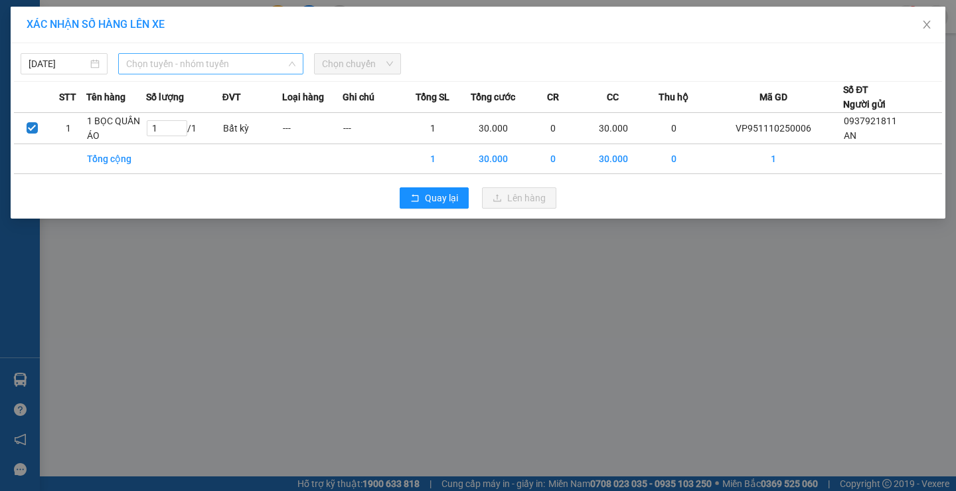
click at [202, 65] on span "Chọn tuyến - nhóm tuyến" at bounding box center [210, 64] width 169 height 20
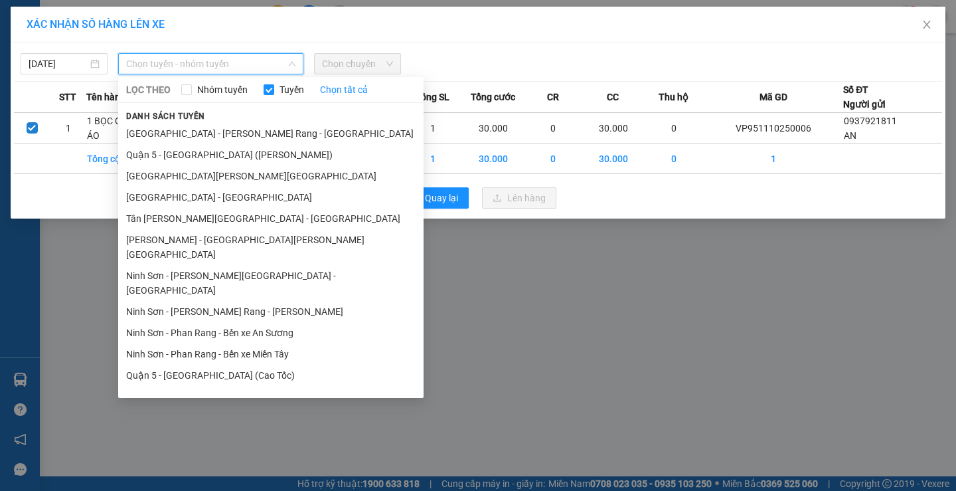
scroll to position [240, 0]
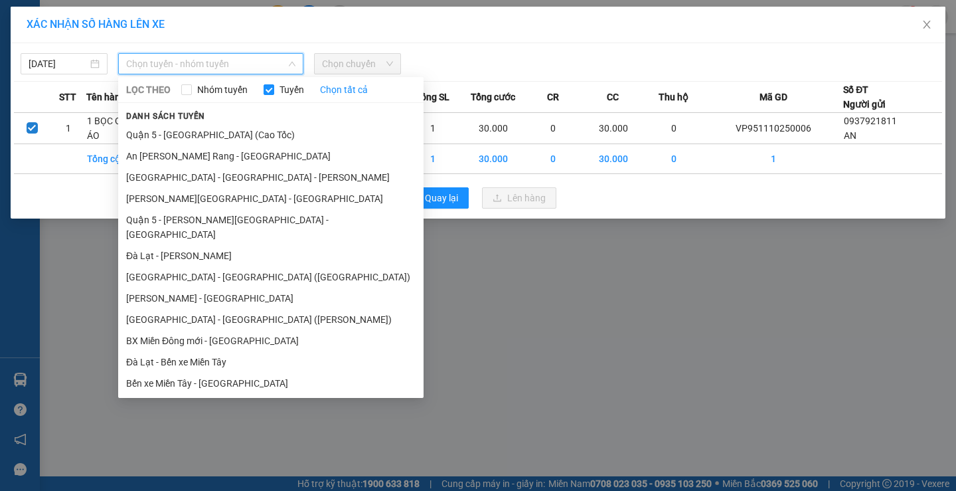
click at [218, 394] on li "Miền Tây - [GEOGRAPHIC_DATA] - [GEOGRAPHIC_DATA]" at bounding box center [270, 404] width 305 height 21
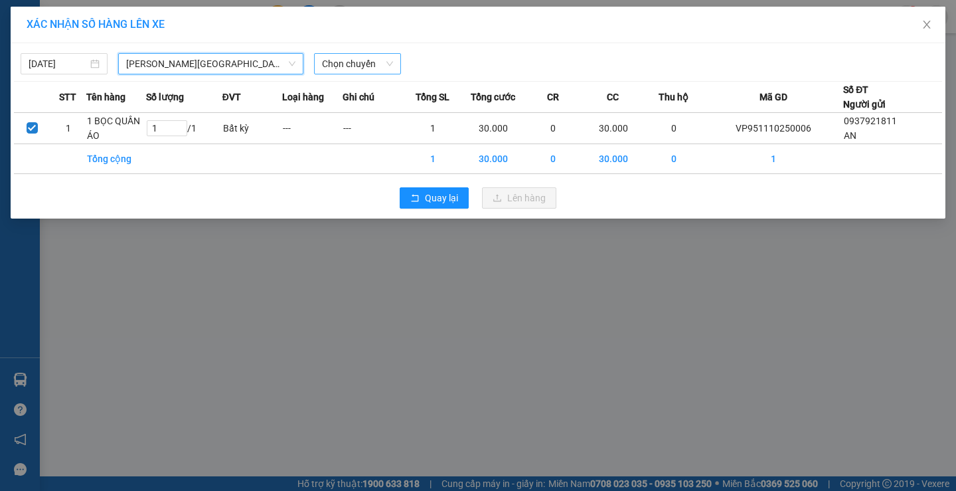
click at [349, 62] on span "Chọn chuyến" at bounding box center [357, 64] width 71 height 20
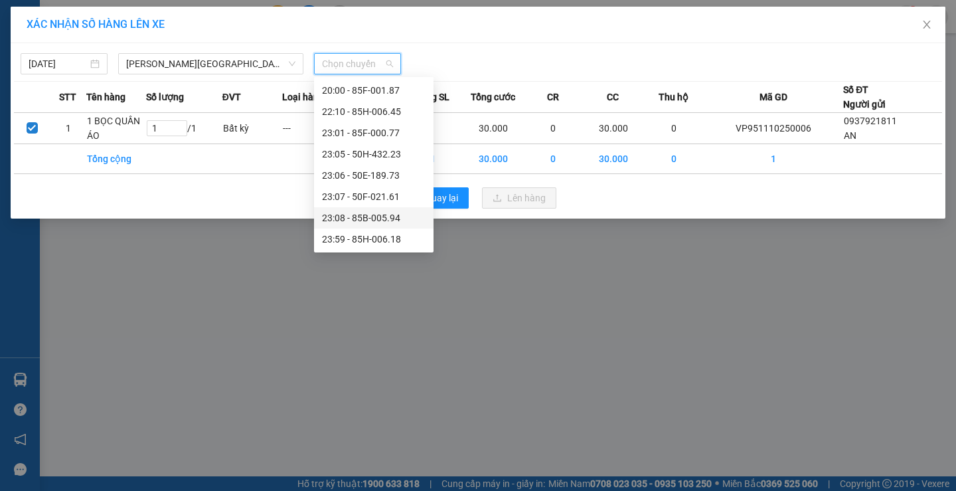
scroll to position [0, 0]
click at [346, 177] on div "14:00 - 85H-177.71" at bounding box center [374, 175] width 104 height 15
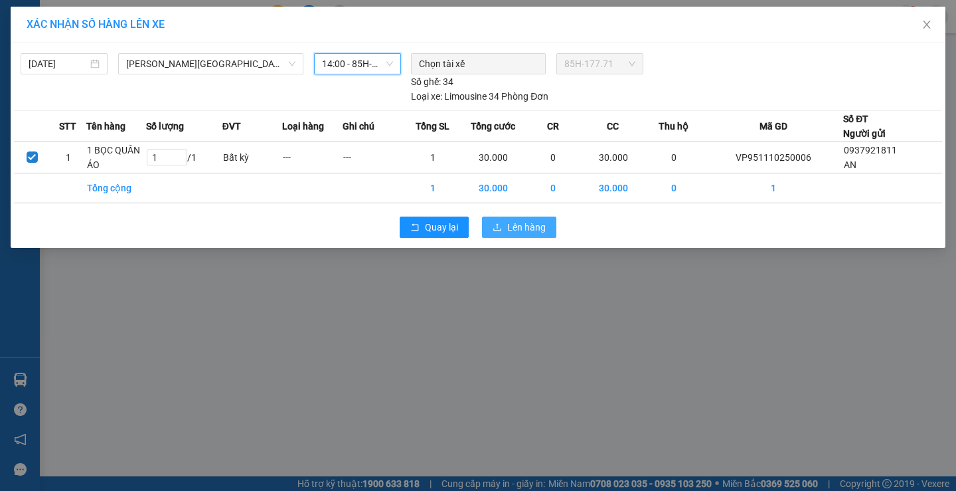
click at [509, 234] on span "Lên hàng" at bounding box center [526, 227] width 39 height 15
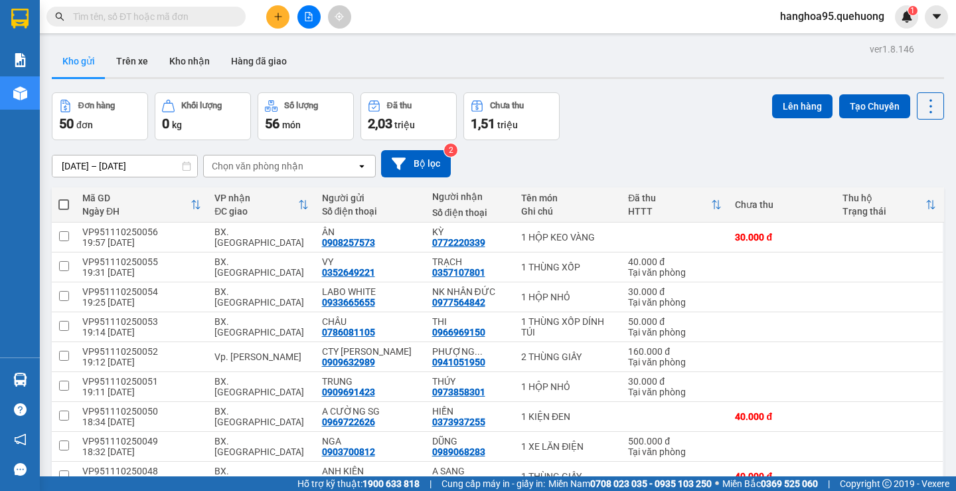
click at [146, 17] on input "text" at bounding box center [151, 16] width 157 height 15
click at [148, 20] on input "text" at bounding box center [151, 16] width 157 height 15
click at [277, 21] on icon "plus" at bounding box center [278, 16] width 9 height 9
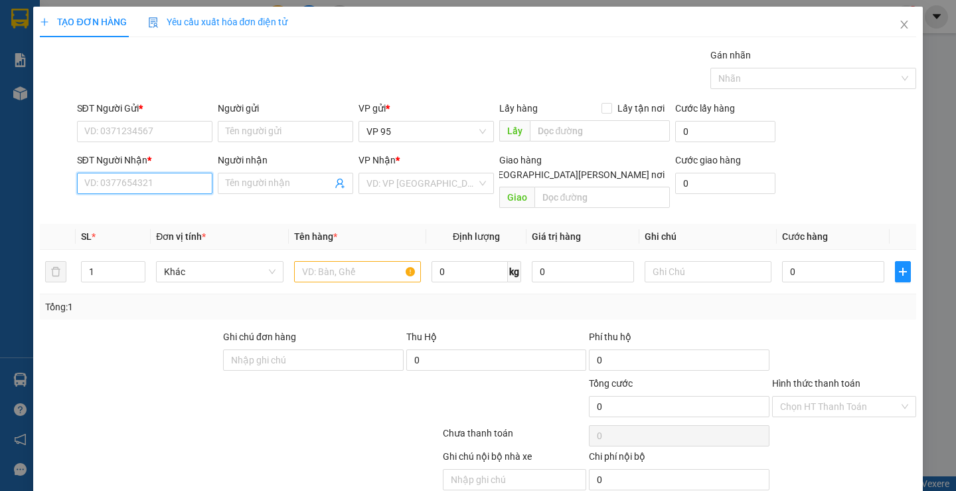
click at [89, 188] on input "SĐT Người Nhận *" at bounding box center [144, 183] width 135 height 21
click at [130, 185] on input "3959" at bounding box center [144, 183] width 135 height 21
click at [135, 212] on div "0969593959 - CHỊ VÂN" at bounding box center [158, 209] width 148 height 15
type input "0969593959"
type input "CHỊ [PERSON_NAME]"
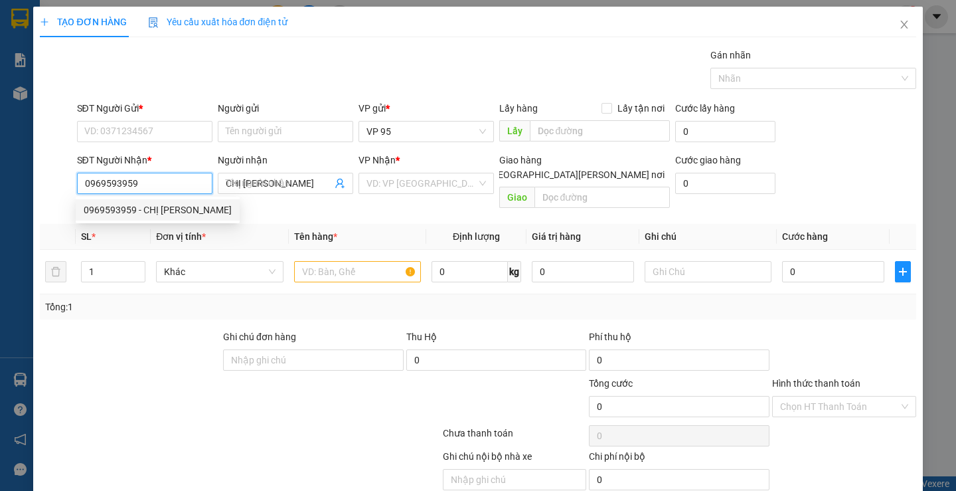
type input "30.000"
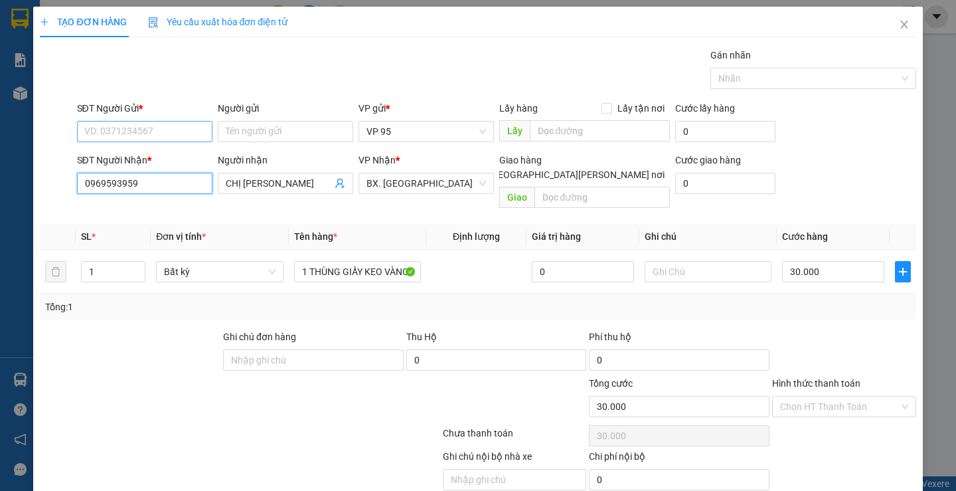
type input "0969593959"
click at [130, 135] on input "SĐT Người Gửi *" at bounding box center [144, 131] width 135 height 21
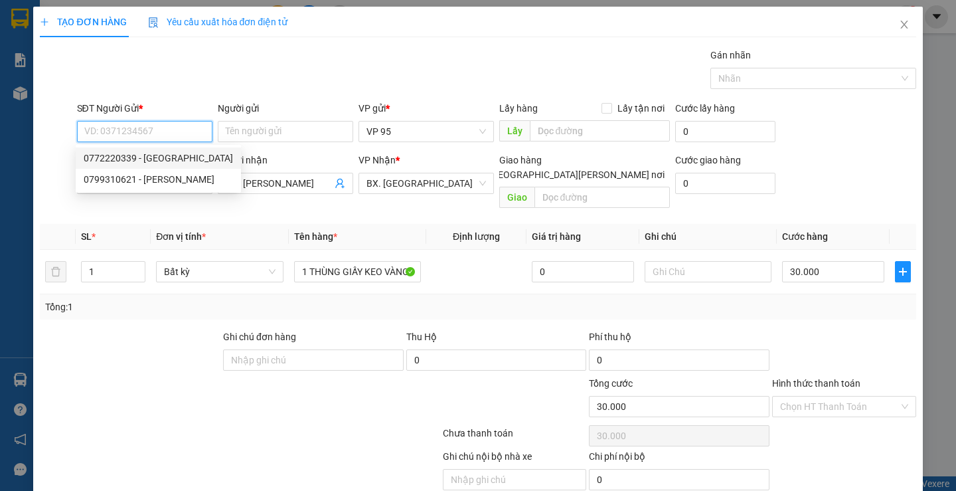
click at [129, 162] on div "0772220339 - KỲ" at bounding box center [158, 158] width 149 height 15
type input "0772220339"
type input "KỲ"
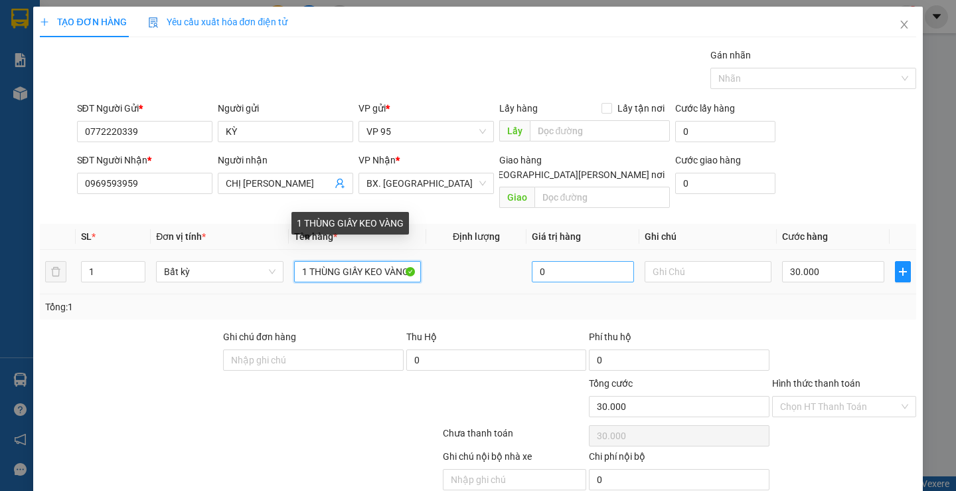
drag, startPoint x: 305, startPoint y: 251, endPoint x: 614, endPoint y: 254, distance: 308.7
click at [614, 254] on tr "1 Bất kỳ 1 THÙNG GIẤY KEO VÀNG 0 30.000" at bounding box center [478, 272] width 876 height 44
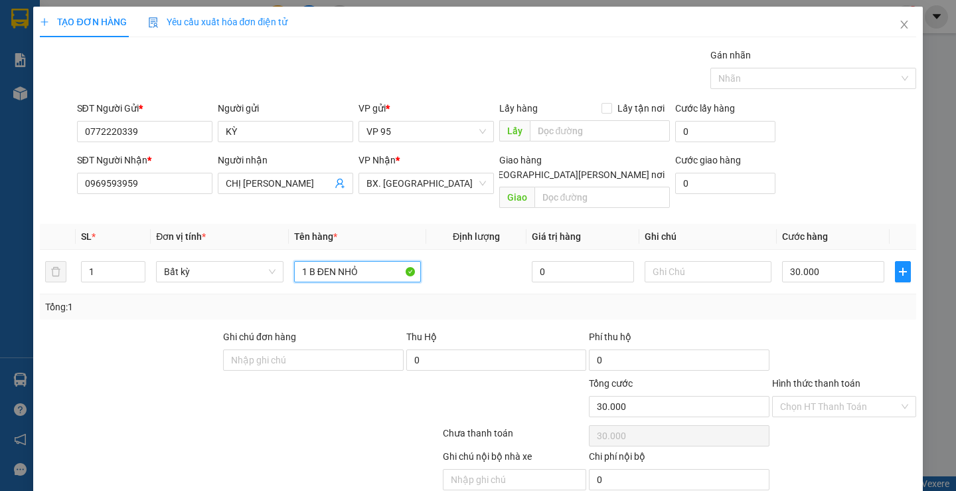
type input "1 B ĐEN NHỎ"
click at [799, 378] on label "Hình thức thanh toán" at bounding box center [816, 383] width 88 height 11
click at [799, 396] on input "Hình thức thanh toán" at bounding box center [839, 406] width 119 height 20
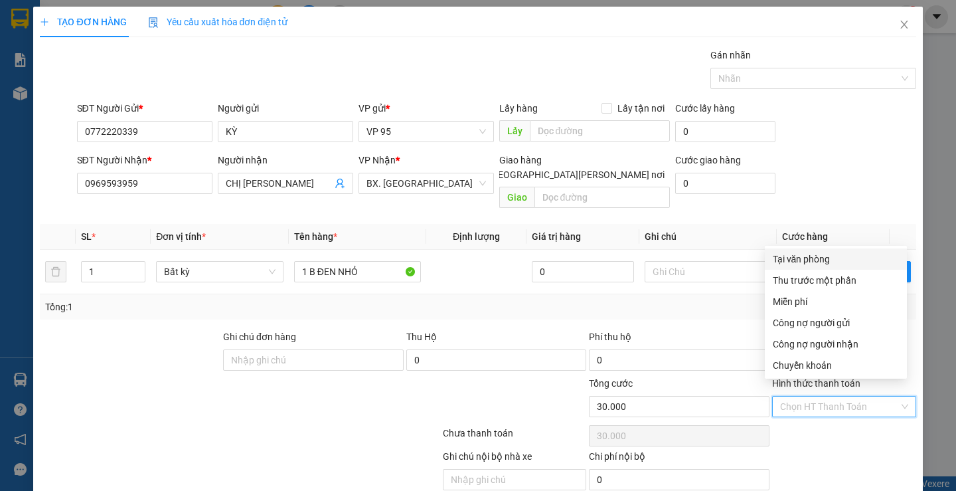
click at [798, 261] on div "Tại văn phòng" at bounding box center [836, 259] width 126 height 15
type input "0"
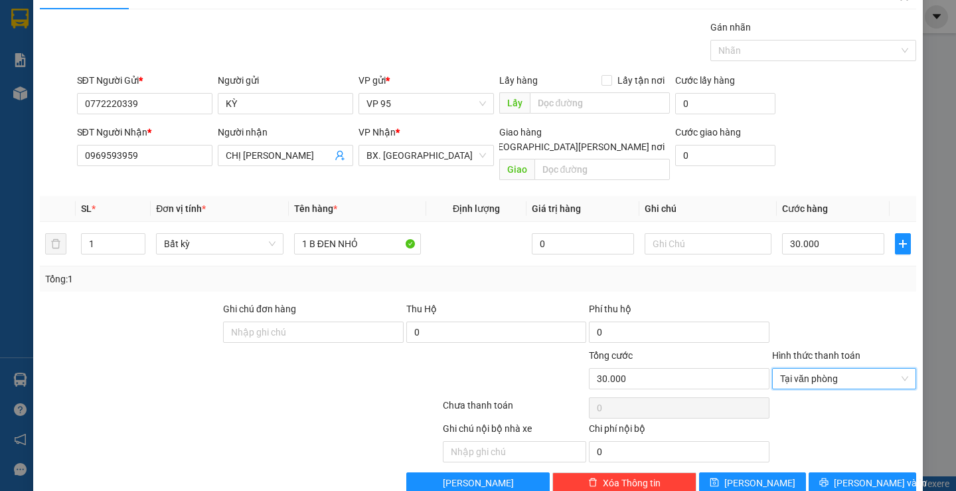
scroll to position [42, 0]
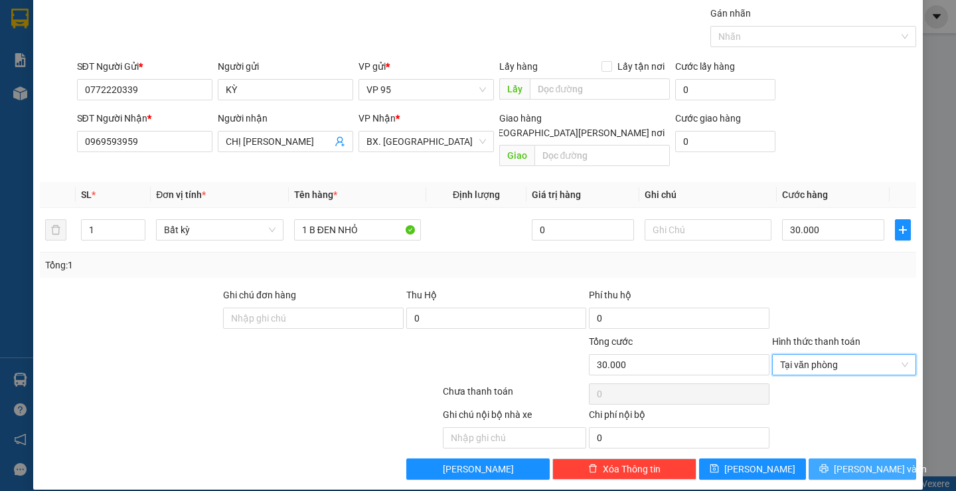
click at [810, 458] on button "Lưu và In" at bounding box center [862, 468] width 107 height 21
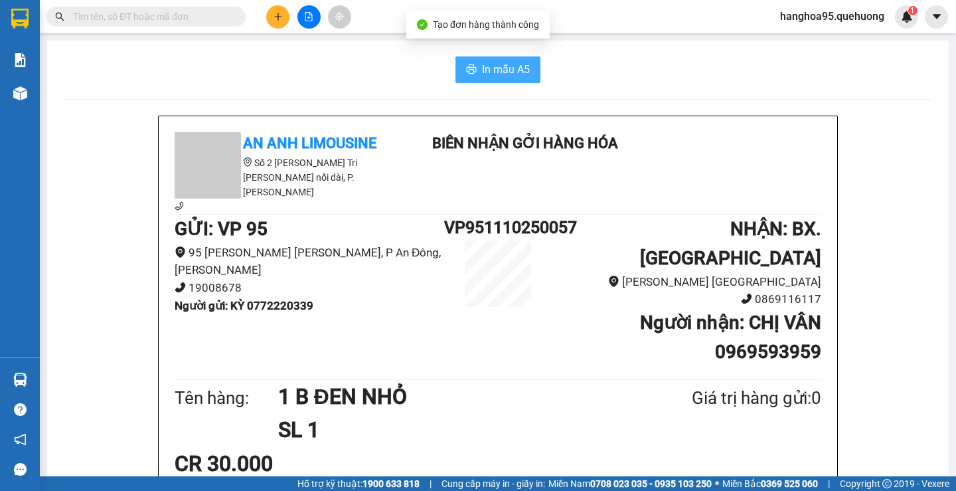
click at [499, 68] on span "In mẫu A5" at bounding box center [506, 69] width 48 height 17
click at [763, 447] on div "CR 30.000" at bounding box center [498, 463] width 647 height 33
click at [111, 78] on div "In mẫu A5" at bounding box center [498, 69] width 870 height 27
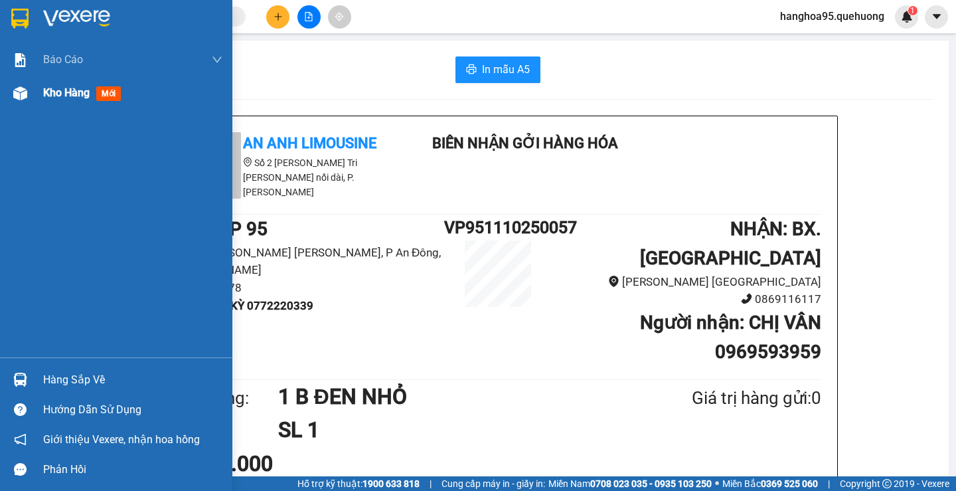
click at [47, 96] on span "Kho hàng" at bounding box center [66, 92] width 46 height 13
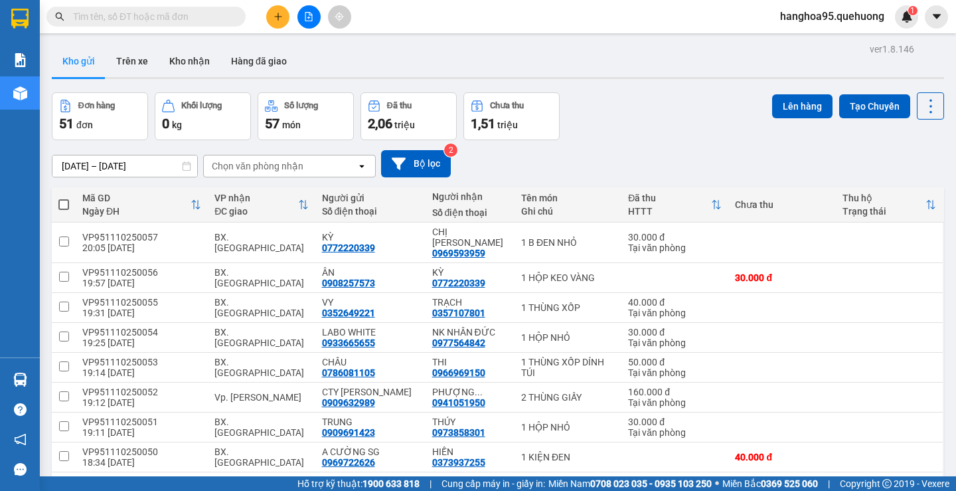
click at [116, 8] on span at bounding box center [145, 17] width 199 height 20
click at [100, 15] on input "text" at bounding box center [151, 16] width 157 height 15
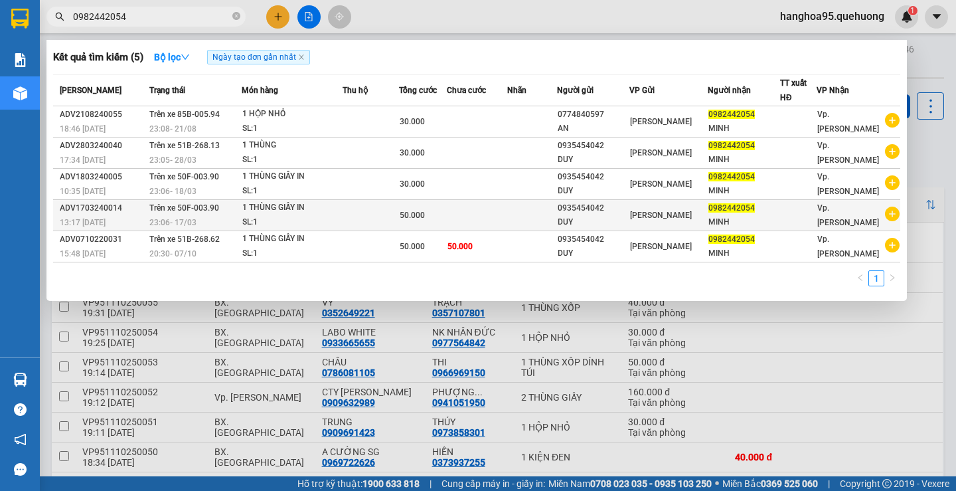
type input "0982442054"
click at [741, 218] on div "MINH" at bounding box center [743, 222] width 71 height 14
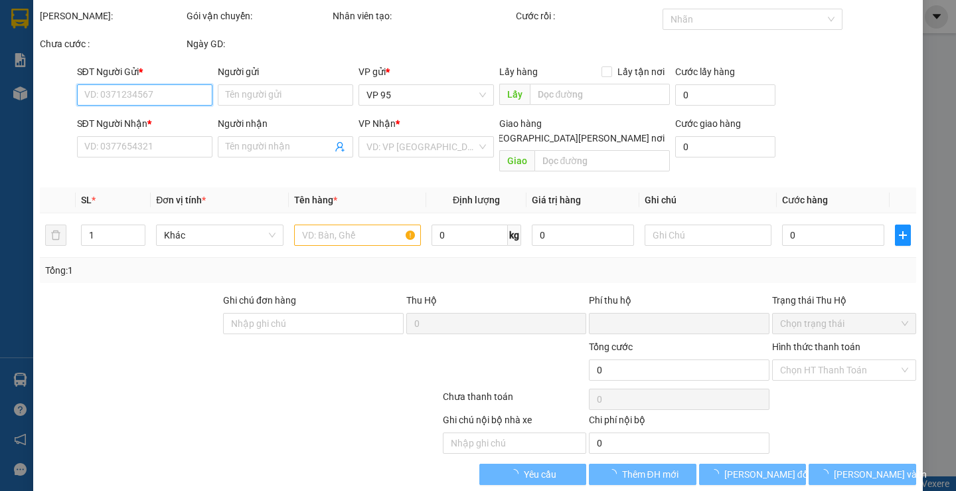
scroll to position [44, 0]
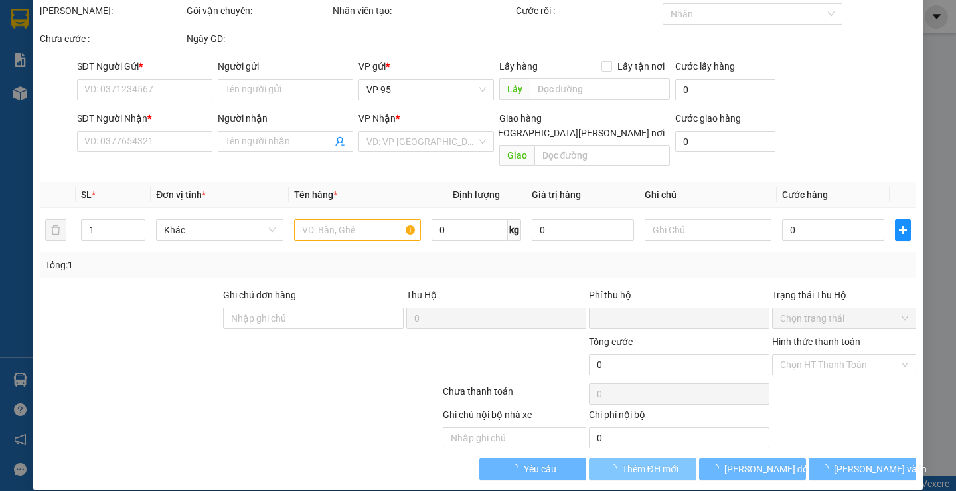
click at [633, 461] on span "Thêm ĐH mới" at bounding box center [650, 468] width 56 height 15
type input "0935454042"
type input "DUY"
type input "0982442054"
type input "MINH"
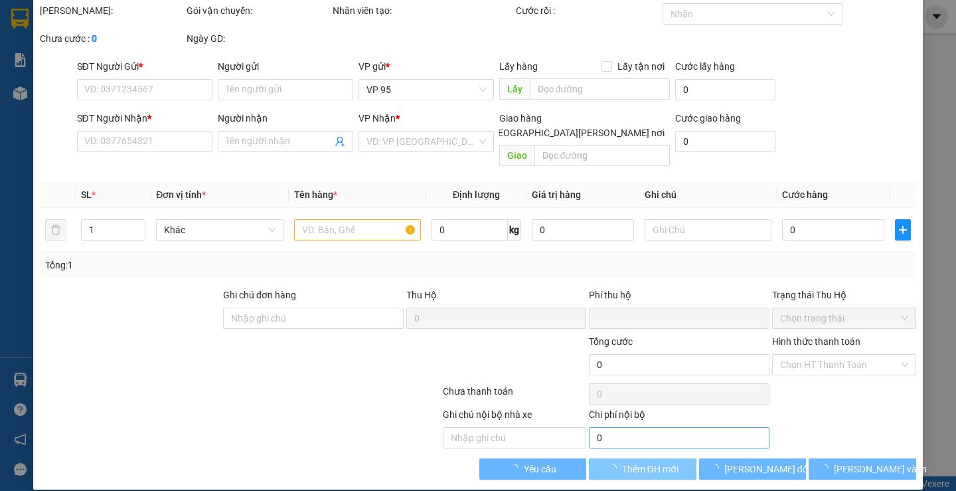
type input "0"
type input "50.000"
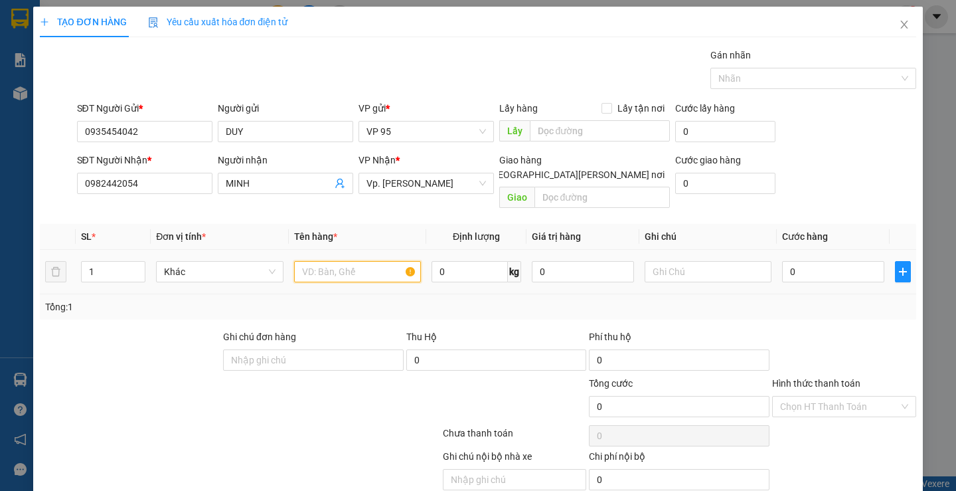
click at [348, 261] on input "text" at bounding box center [357, 271] width 127 height 21
type input "1 B TRẮNG CARD"
click at [815, 266] on input "0" at bounding box center [833, 271] width 102 height 21
type input "03"
type input "3"
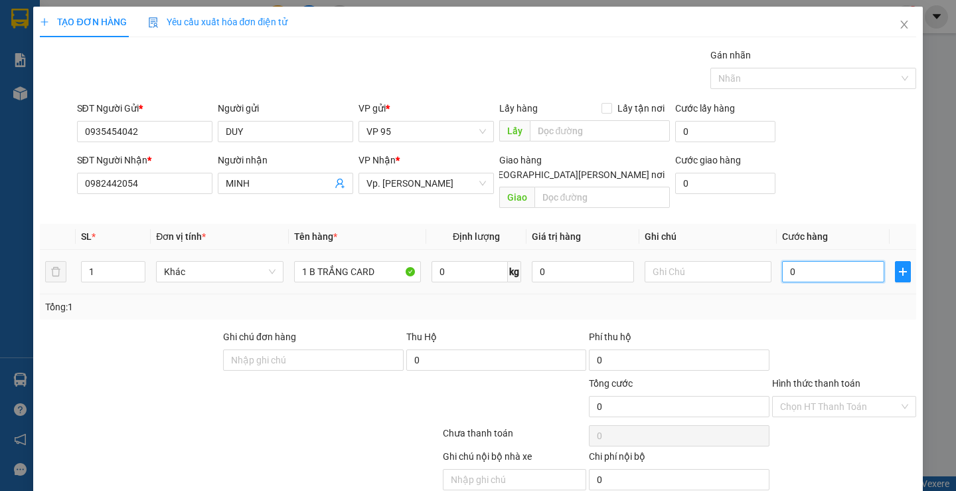
type input "3"
type input "030"
type input "30"
click at [797, 310] on div "Transit Pickup Surcharge Ids Transit Deliver Surcharge Ids Transit Deliver Surc…" at bounding box center [478, 284] width 876 height 473
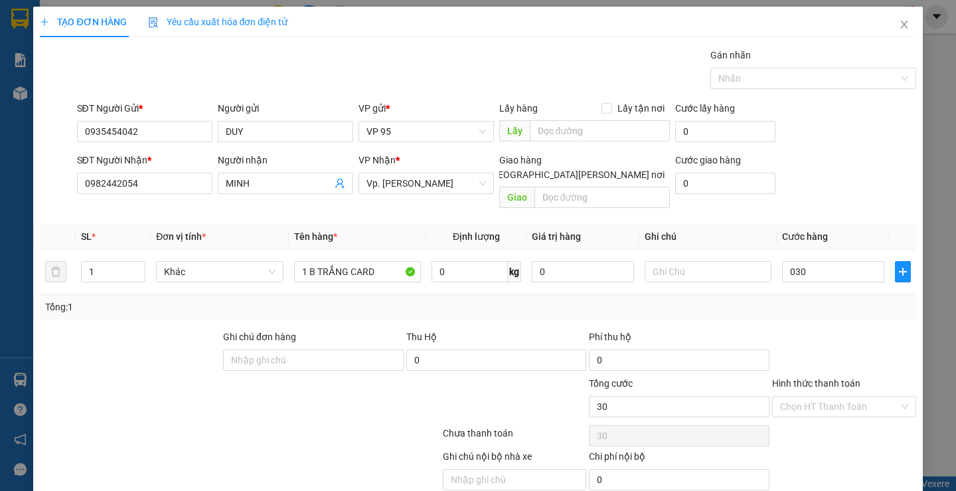
type input "30.000"
click at [785, 378] on label "Hình thức thanh toán" at bounding box center [816, 383] width 88 height 11
click at [785, 396] on input "Hình thức thanh toán" at bounding box center [839, 406] width 119 height 20
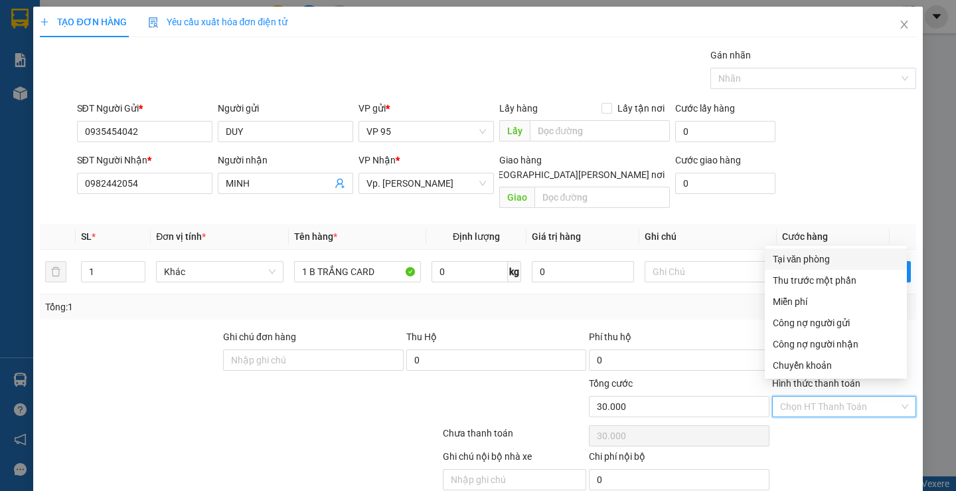
click at [797, 261] on div "Tại văn phòng" at bounding box center [836, 259] width 126 height 15
type input "0"
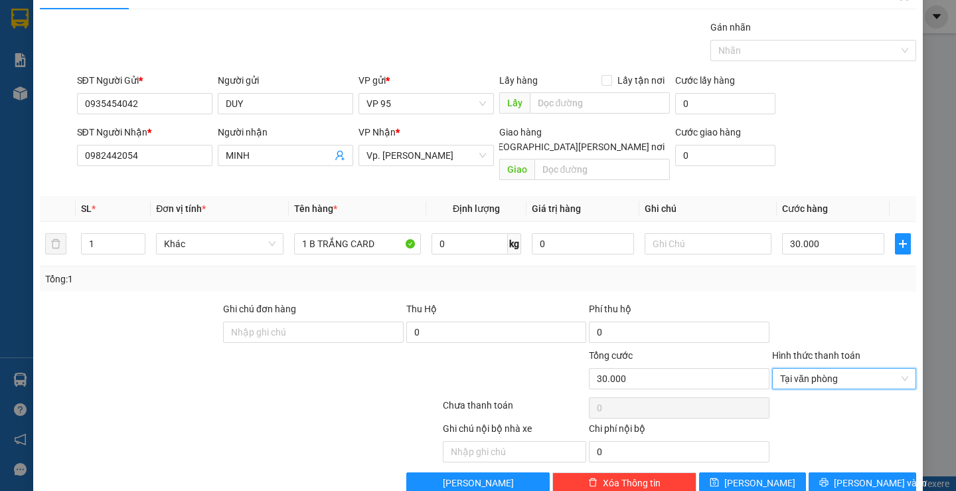
scroll to position [42, 0]
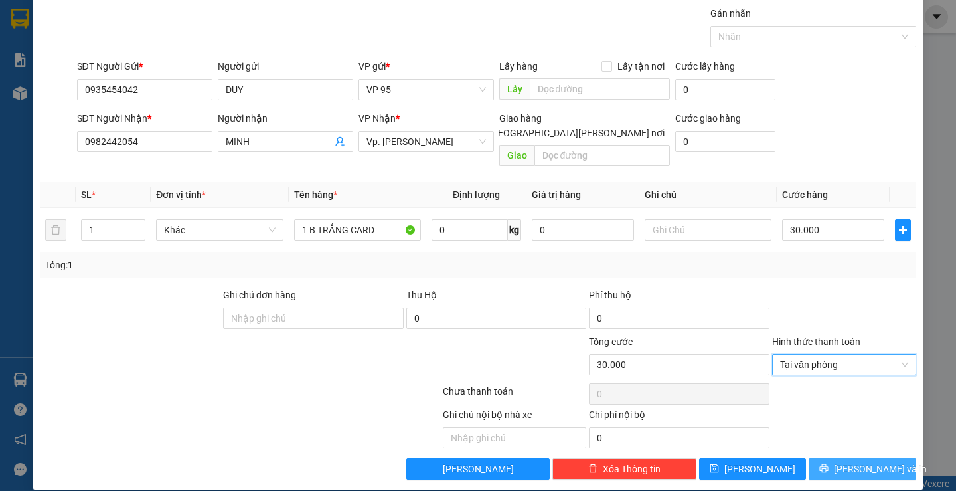
click at [820, 458] on button "Lưu và In" at bounding box center [862, 468] width 107 height 21
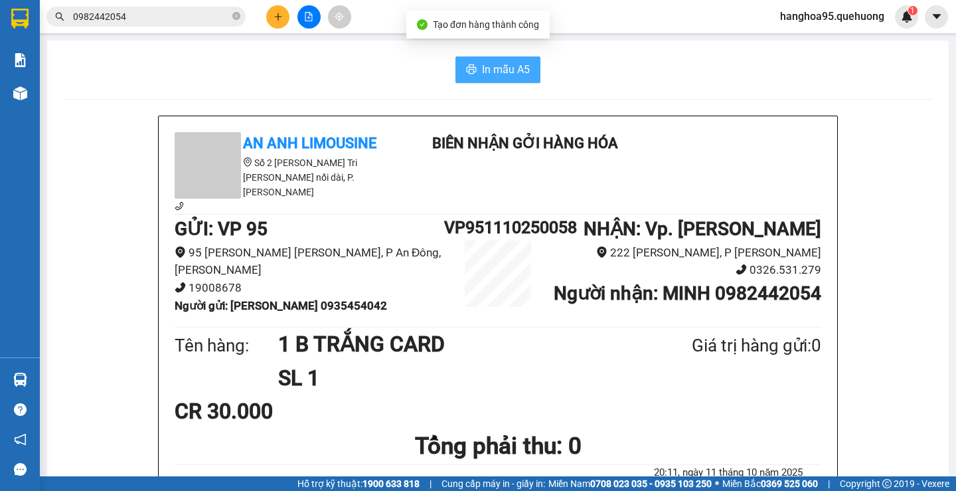
click at [501, 76] on span "In mẫu A5" at bounding box center [506, 69] width 48 height 17
click at [750, 406] on div "CR 30.000" at bounding box center [498, 410] width 647 height 33
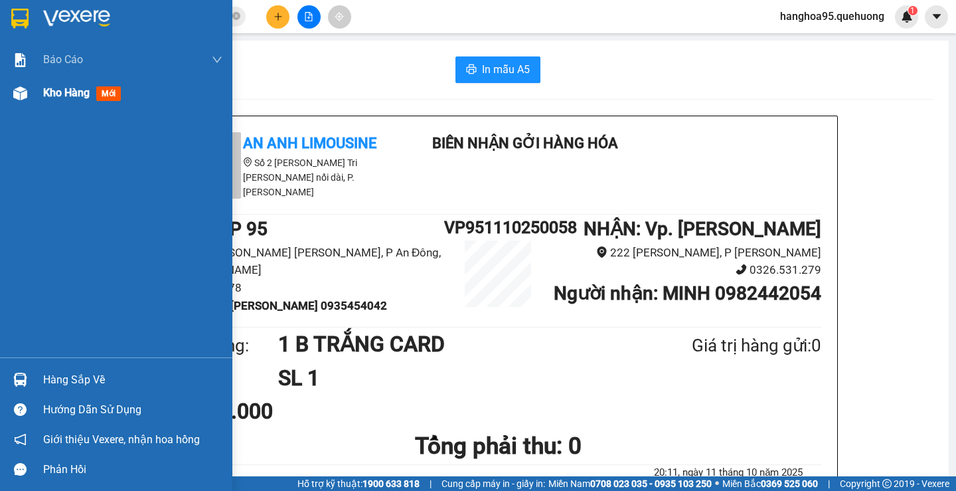
click at [25, 99] on img at bounding box center [20, 93] width 14 height 14
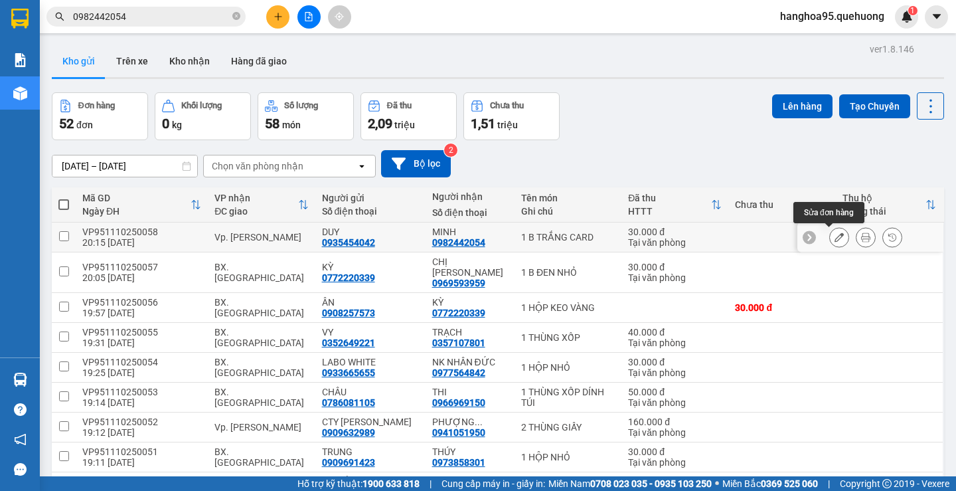
click at [835, 240] on icon at bounding box center [839, 236] width 9 height 9
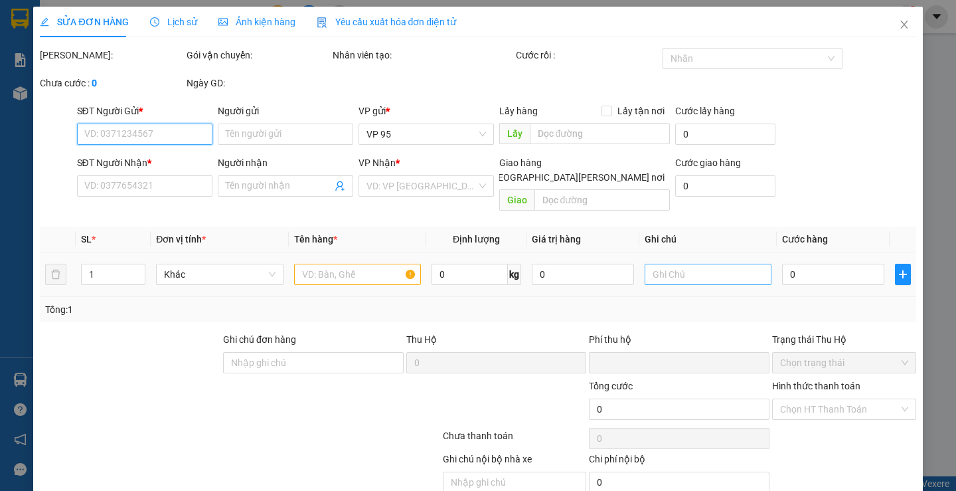
type input "0935454042"
type input "DUY"
type input "0982442054"
type input "MINH"
type input "0"
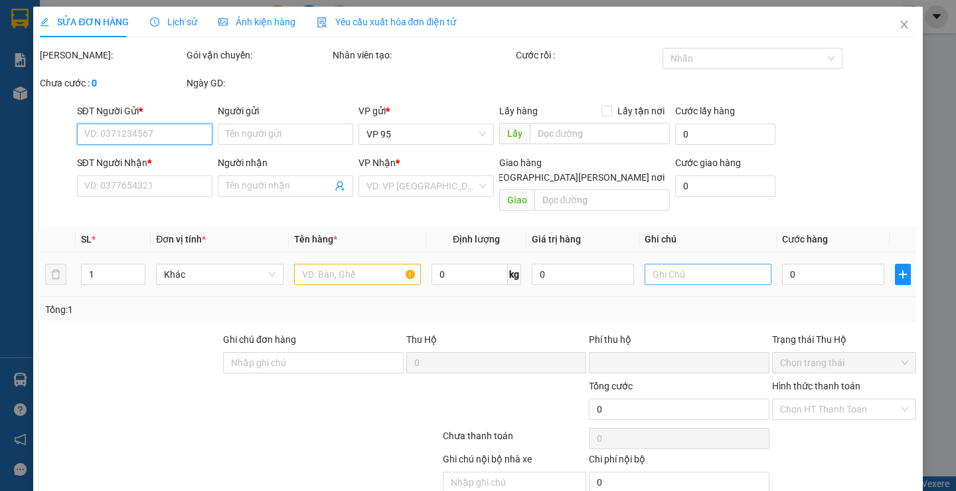
type input "30.000"
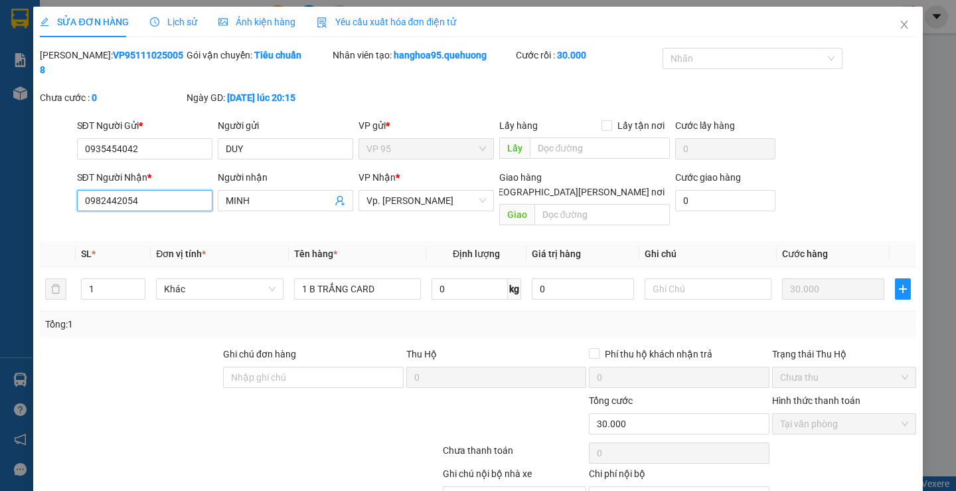
drag, startPoint x: 148, startPoint y: 188, endPoint x: 0, endPoint y: 190, distance: 148.1
click at [0, 190] on div "SỬA ĐƠN HÀNG Lịch sử Ảnh kiện hàng Yêu cầu xuất hóa đơn điện tử Total Paid Fee …" at bounding box center [478, 245] width 956 height 491
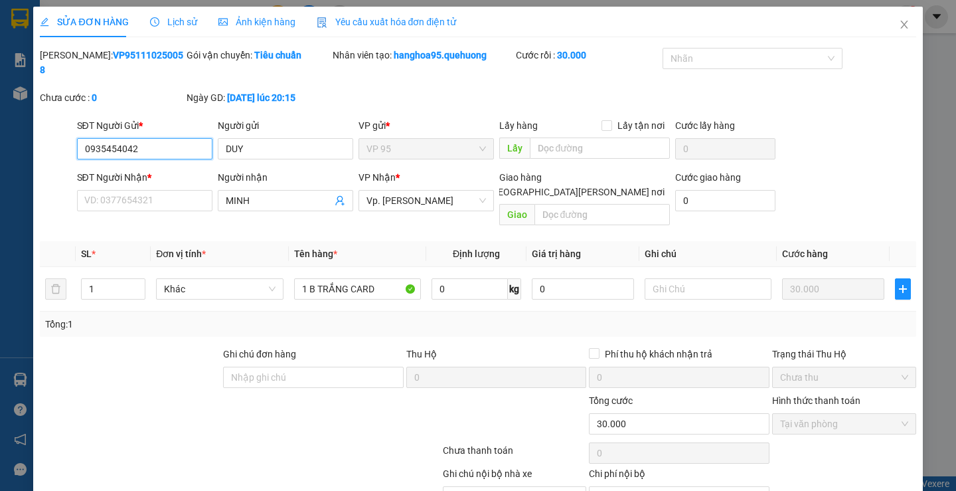
drag, startPoint x: 155, startPoint y: 133, endPoint x: 0, endPoint y: 133, distance: 155.4
click at [0, 133] on div "SỬA ĐƠN HÀNG Lịch sử Ảnh kiện hàng Yêu cầu xuất hóa đơn điện tử Total Paid Fee …" at bounding box center [478, 245] width 956 height 491
paste input "82442054"
type input "0982442054"
drag, startPoint x: 289, startPoint y: 136, endPoint x: 0, endPoint y: 138, distance: 288.8
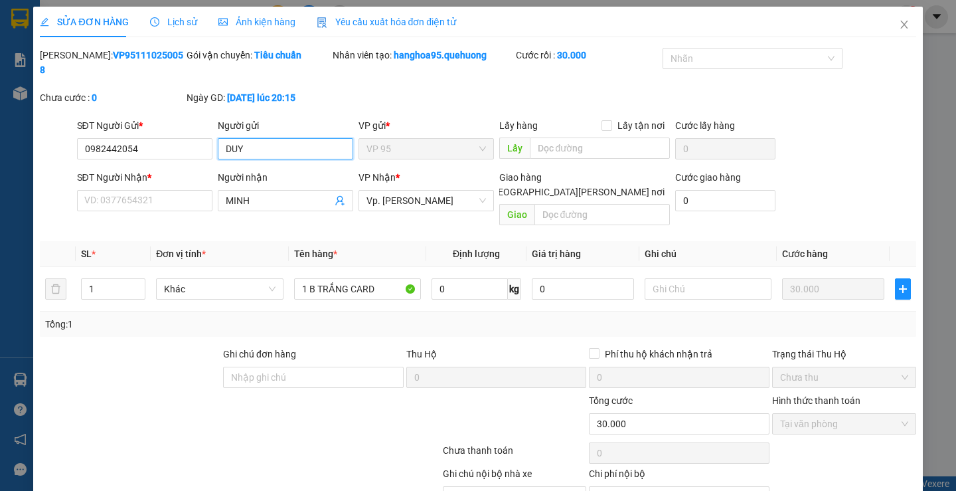
click at [0, 137] on div "SỬA ĐƠN HÀNG Lịch sử Ảnh kiện hàng Yêu cầu xuất hóa đơn điện tử Total Paid Fee …" at bounding box center [478, 245] width 956 height 491
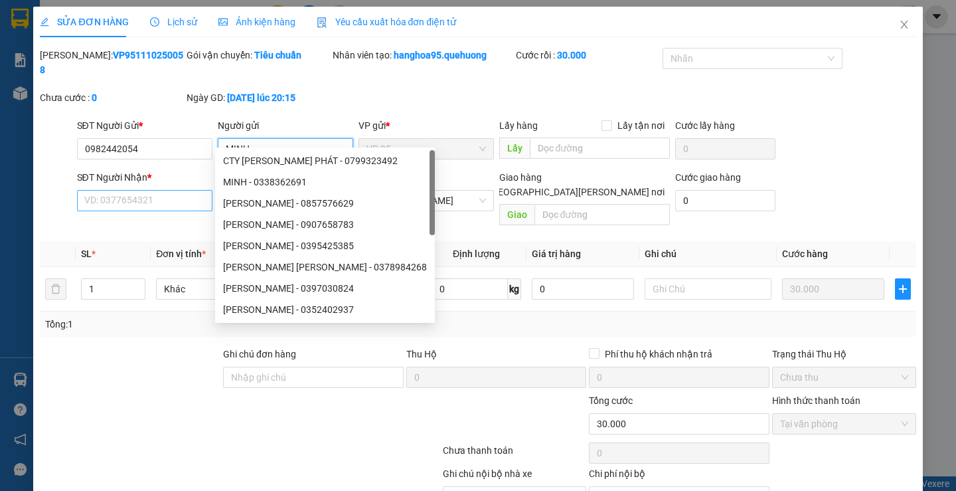
type input "MINH"
click at [113, 190] on input "SĐT Người Nhận *" at bounding box center [144, 200] width 135 height 21
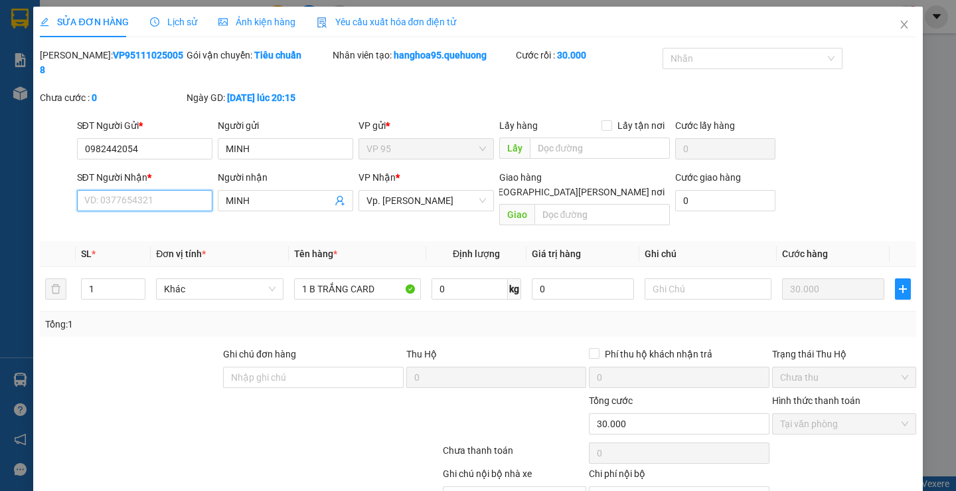
click at [110, 190] on input "SĐT Người Nhận *" at bounding box center [144, 200] width 135 height 21
click at [177, 190] on input "SĐT Người Nhận *" at bounding box center [144, 200] width 135 height 21
type input "0984673387"
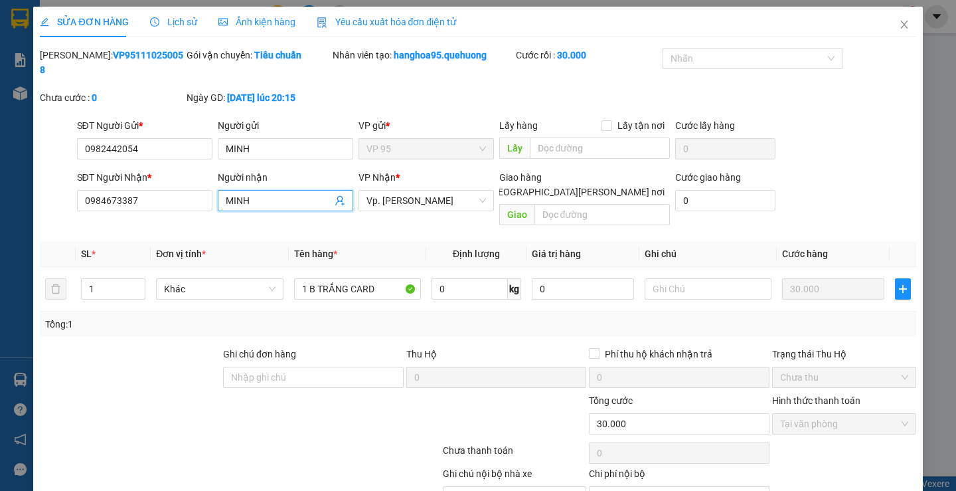
drag, startPoint x: 260, startPoint y: 190, endPoint x: 23, endPoint y: 204, distance: 237.5
click at [37, 206] on div "SỬA ĐƠN HÀNG Lịch sử Ảnh kiện hàng Yêu cầu xuất hóa đơn điện tử Total Paid Fee …" at bounding box center [477, 278] width 889 height 542
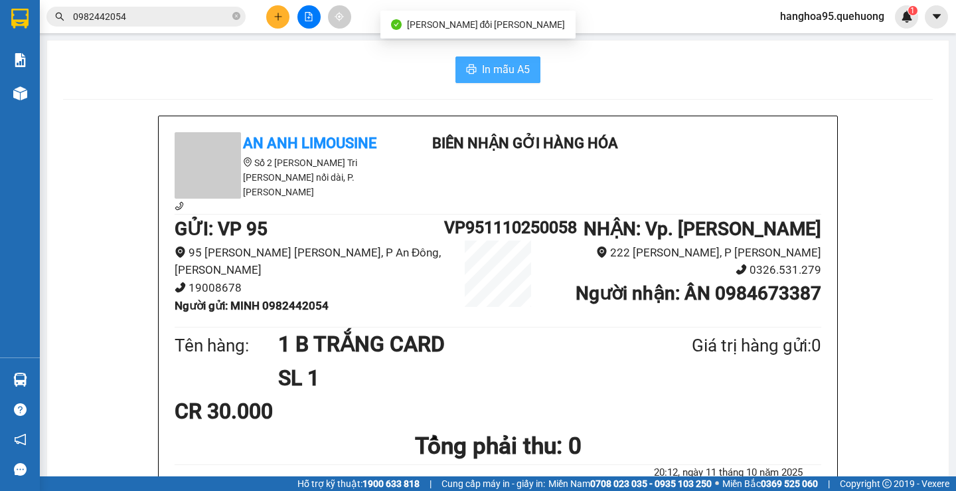
click at [506, 74] on span "In mẫu A5" at bounding box center [506, 69] width 48 height 17
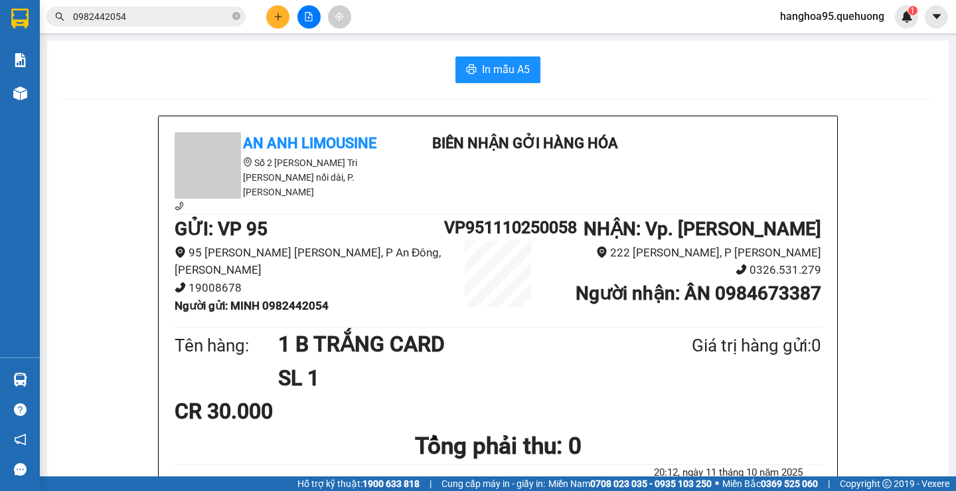
click at [718, 394] on div "CR 30.000" at bounding box center [498, 410] width 647 height 33
click at [675, 394] on div "CR 30.000" at bounding box center [498, 410] width 647 height 33
click at [319, 78] on div "In mẫu A5" at bounding box center [498, 69] width 870 height 27
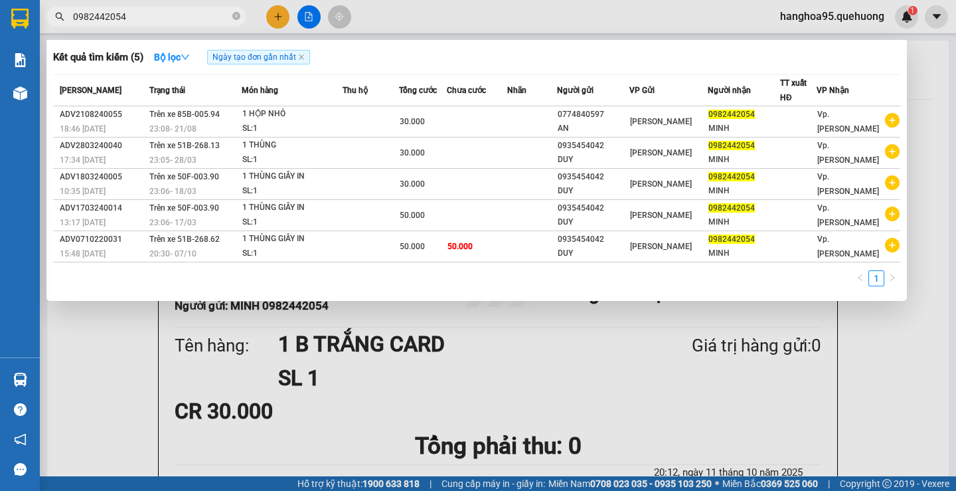
drag, startPoint x: 162, startPoint y: 18, endPoint x: 0, endPoint y: 63, distance: 168.2
click at [0, 63] on section "Kết quả tìm kiếm ( 5 ) Bộ lọc Ngày tạo đơn gần nhất Mã ĐH Trạng thái Món hàng T…" at bounding box center [478, 245] width 956 height 491
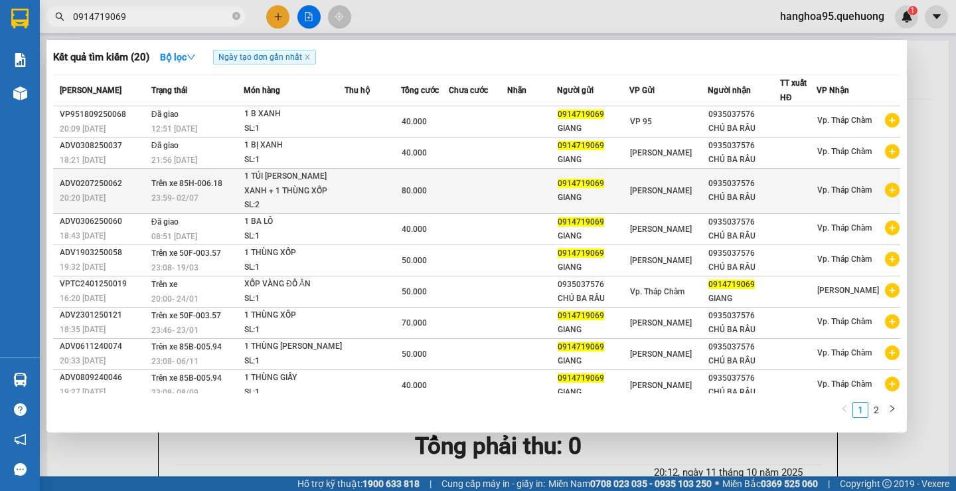
type input "0914719069"
click at [746, 196] on div "CHÚ BA RÂU" at bounding box center [743, 198] width 71 height 14
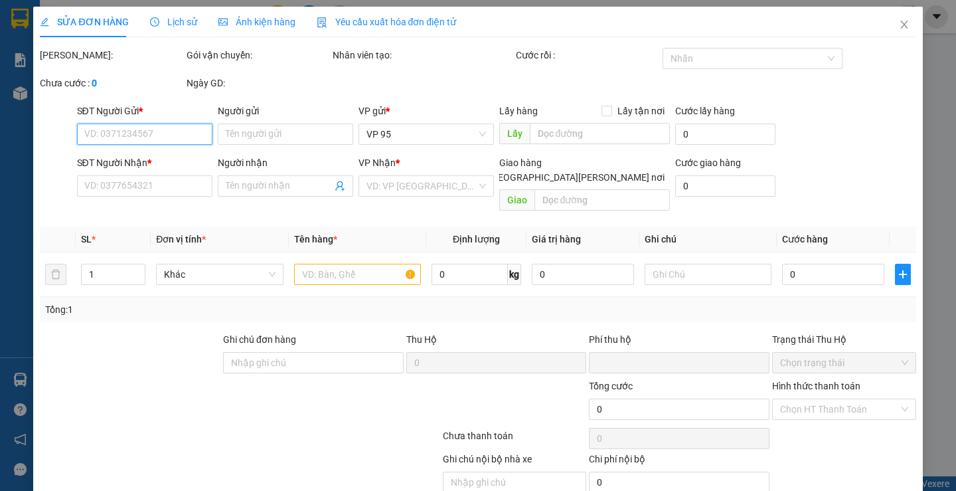
type input "0914719069"
type input "GIANG"
type input "0935037576"
type input "CHÚ BA RÂU"
type input "0"
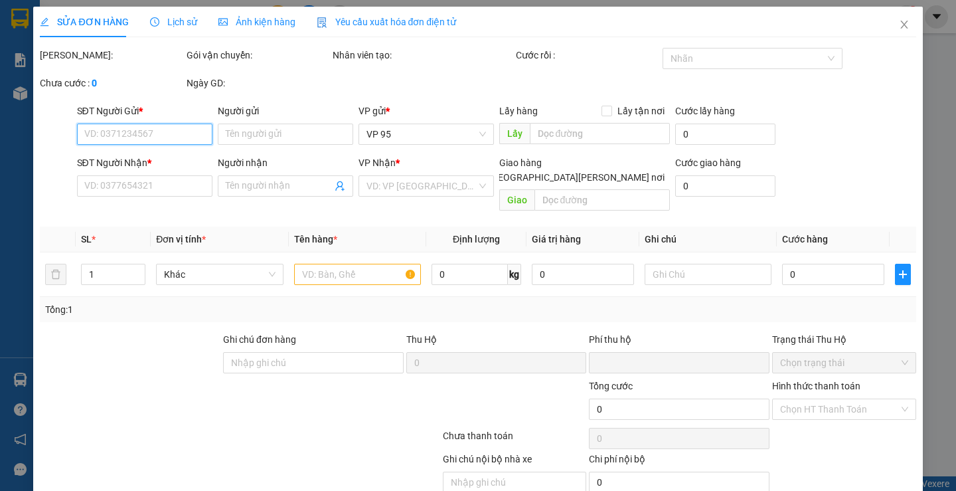
type input "80.000"
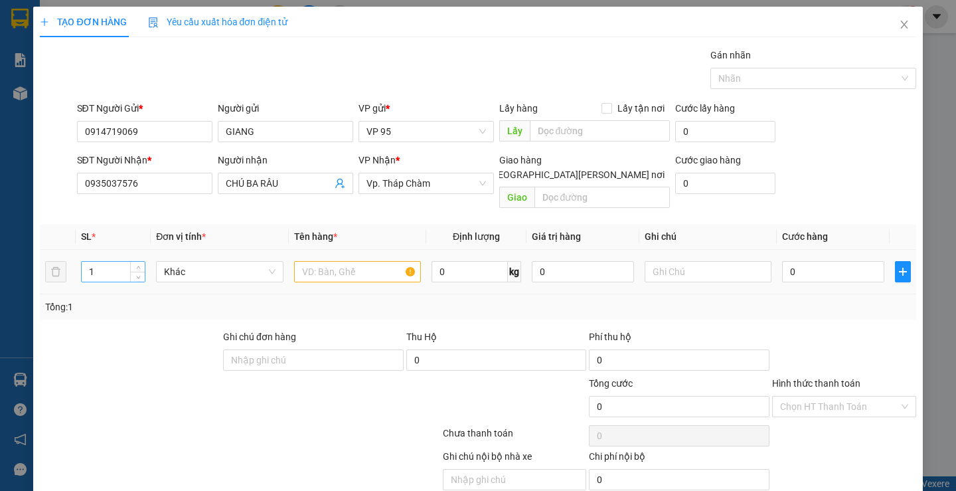
click at [115, 262] on input "1" at bounding box center [113, 272] width 63 height 20
click at [330, 261] on input "text" at bounding box center [357, 271] width 127 height 21
type input "1 THÙNG GIẤY"
click at [827, 261] on input "0" at bounding box center [833, 271] width 102 height 21
type input "04"
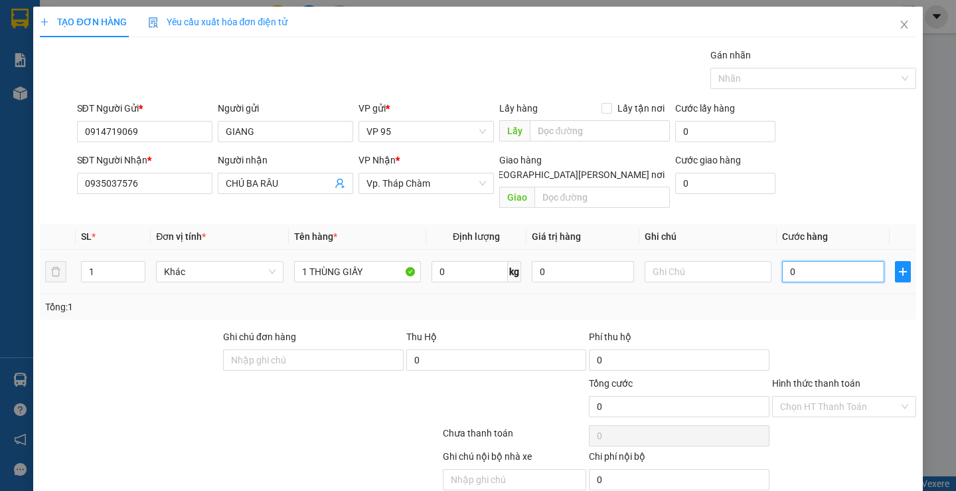
type input "4"
type input "040"
type input "40"
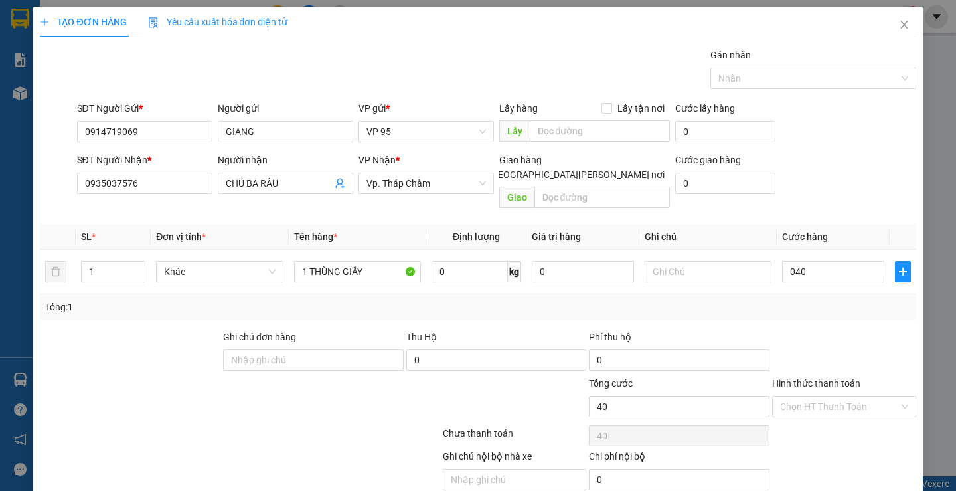
type input "40.000"
click at [841, 329] on div at bounding box center [844, 352] width 147 height 46
click at [823, 378] on label "Hình thức thanh toán" at bounding box center [816, 383] width 88 height 11
click at [823, 396] on input "Hình thức thanh toán" at bounding box center [839, 406] width 119 height 20
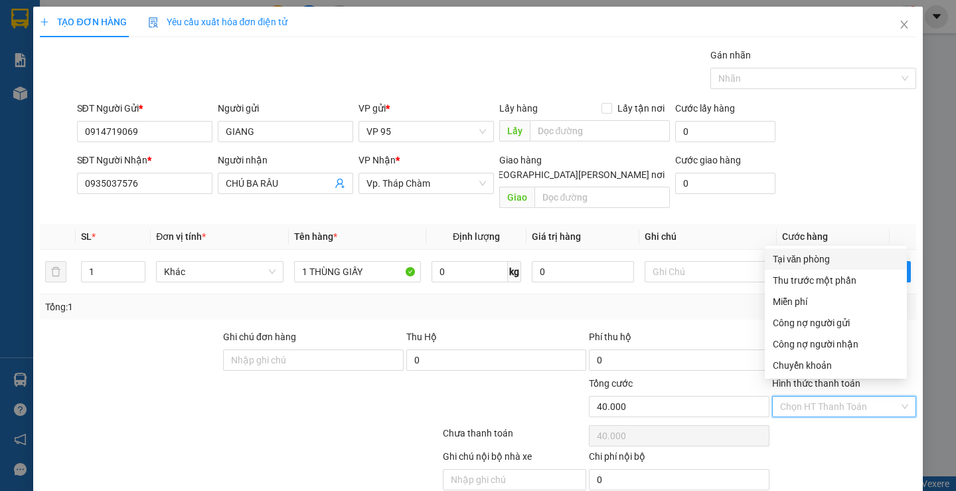
click at [789, 260] on div "Tại văn phòng" at bounding box center [836, 259] width 126 height 15
type input "0"
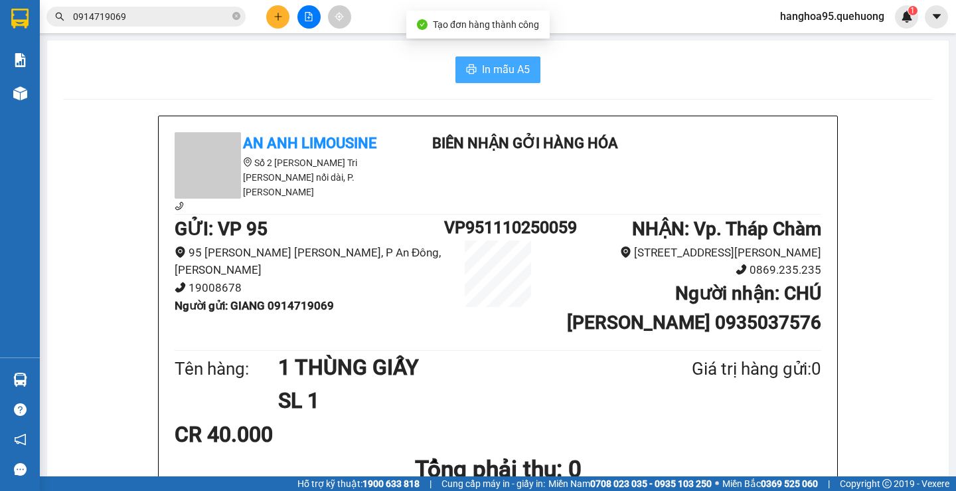
click at [502, 63] on span "In mẫu A5" at bounding box center [506, 69] width 48 height 17
click at [760, 418] on div "CR 40.000" at bounding box center [498, 434] width 647 height 33
click at [542, 384] on h1 "SL 1" at bounding box center [452, 400] width 349 height 33
click at [153, 66] on div "In mẫu A5" at bounding box center [498, 69] width 870 height 27
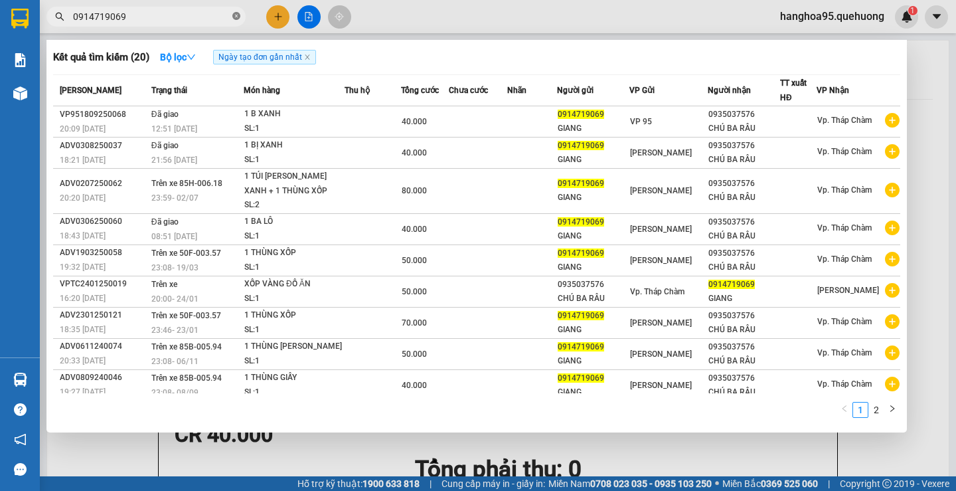
click at [236, 16] on icon "close-circle" at bounding box center [236, 16] width 8 height 8
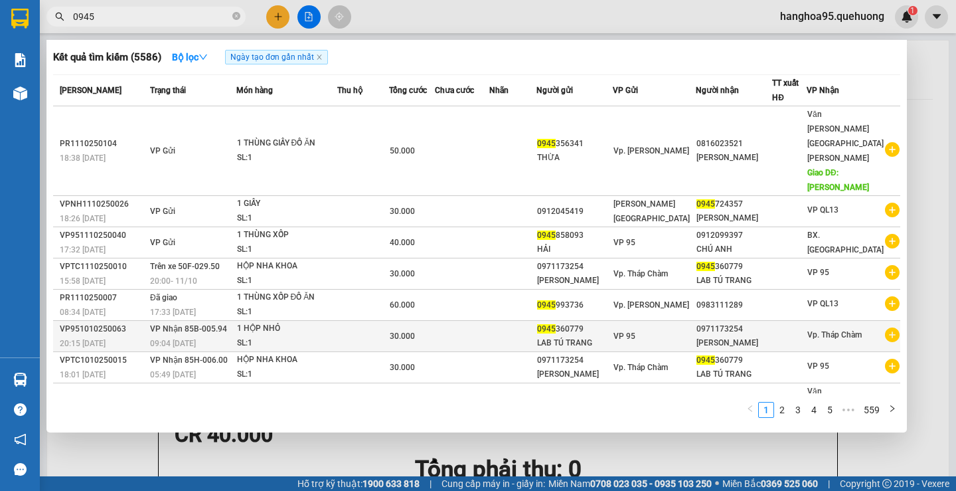
type input "0945"
click at [716, 336] on div "[PERSON_NAME]" at bounding box center [733, 343] width 75 height 14
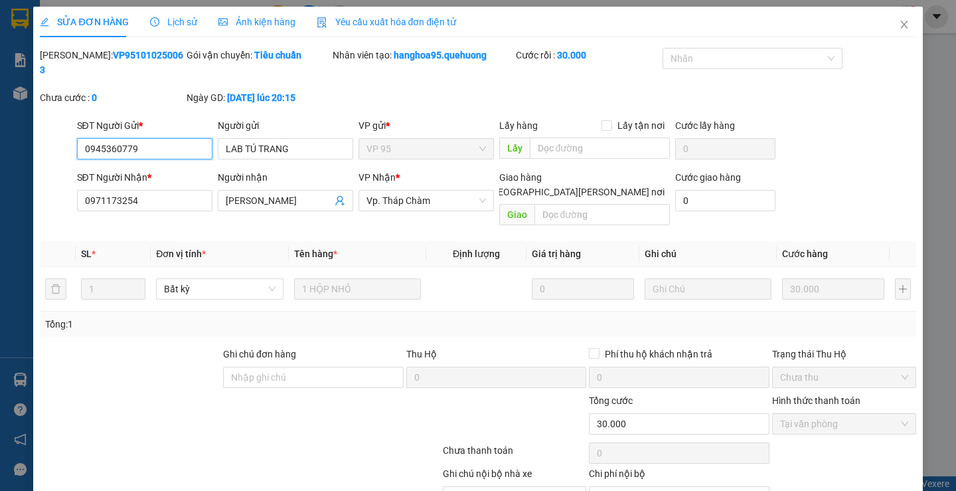
type input "0945360779"
type input "LAB TÚ TRANG"
type input "0971173254"
type input "[PERSON_NAME]"
type input "0"
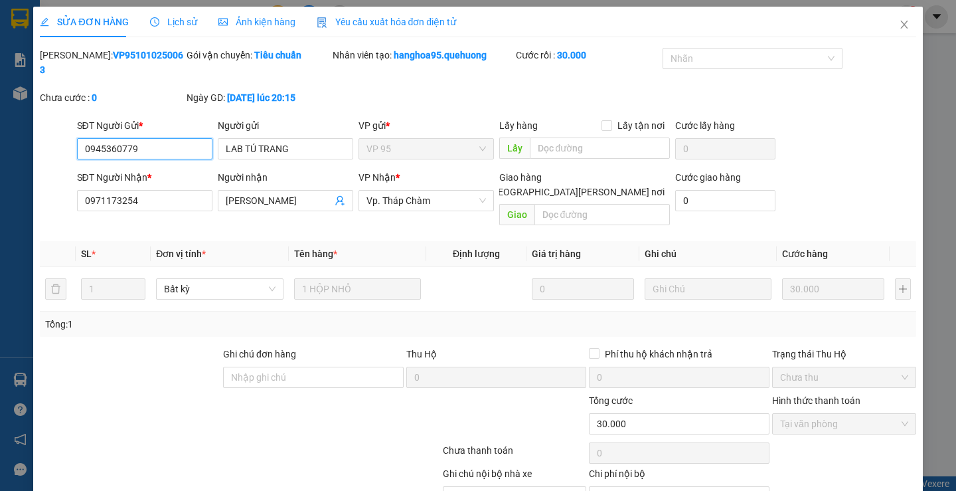
type input "30.000"
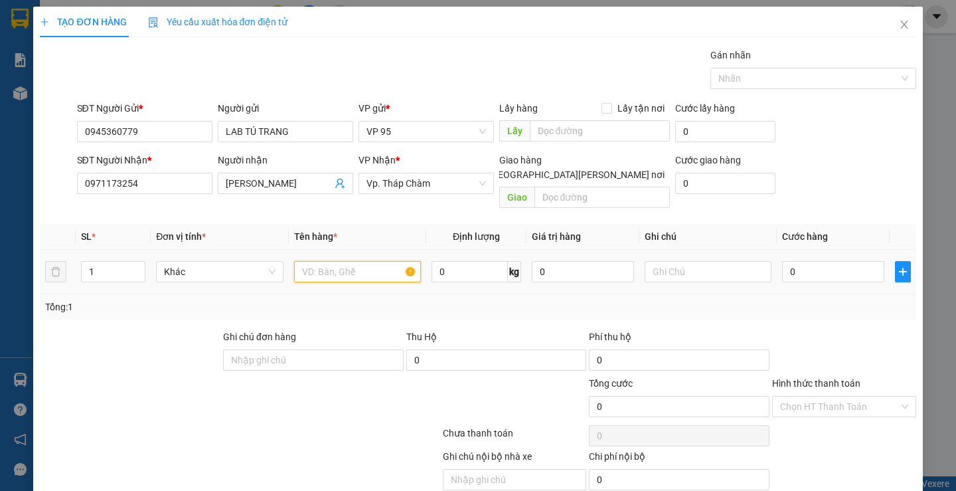
click at [297, 264] on input "text" at bounding box center [357, 271] width 127 height 21
click at [811, 261] on input "0" at bounding box center [833, 271] width 102 height 21
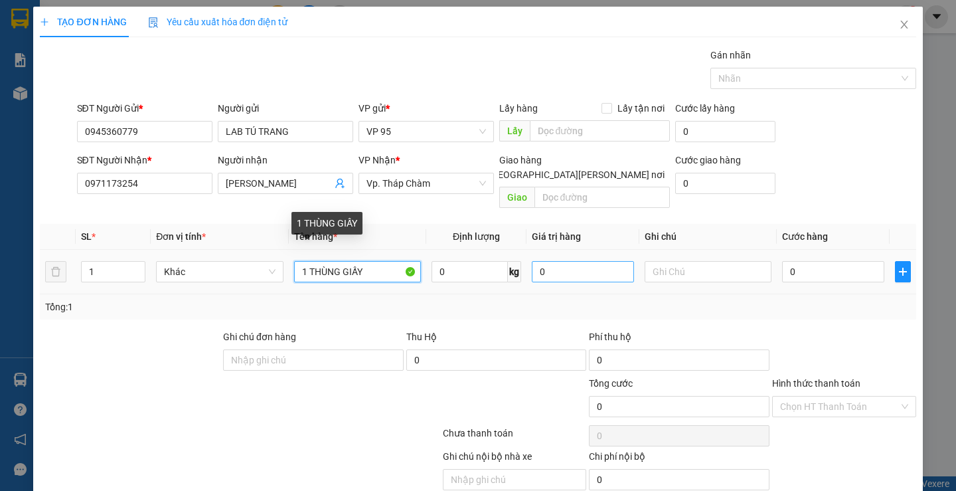
drag, startPoint x: 310, startPoint y: 249, endPoint x: 622, endPoint y: 249, distance: 312.0
click at [622, 250] on tr "1 Khác 1 THÙNG GIẤY 0 kg 0 0" at bounding box center [478, 272] width 876 height 44
type input "1 HỘP GIẤY"
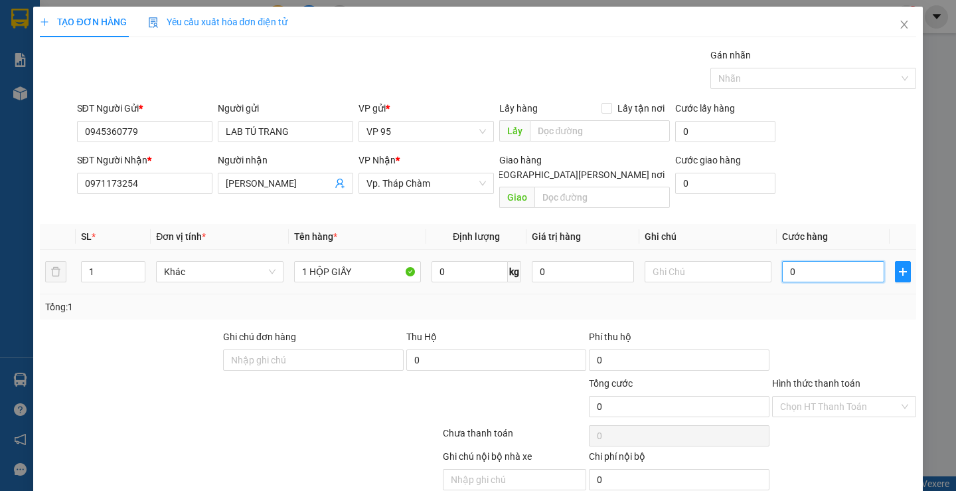
click at [819, 261] on input "0" at bounding box center [833, 271] width 102 height 21
type input "3"
type input "30"
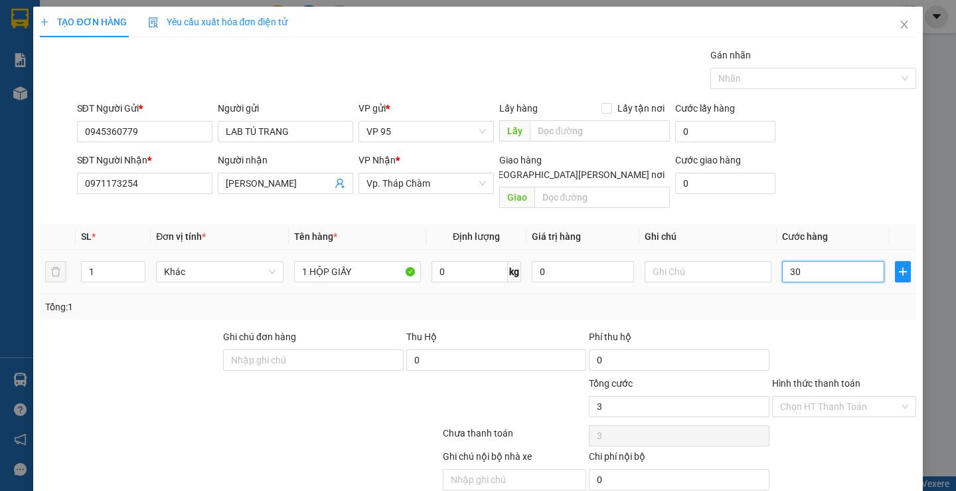
type input "30"
click at [839, 335] on div at bounding box center [844, 352] width 147 height 46
click at [808, 378] on label "Hình thức thanh toán" at bounding box center [816, 383] width 88 height 11
click at [808, 396] on input "Hình thức thanh toán" at bounding box center [839, 406] width 119 height 20
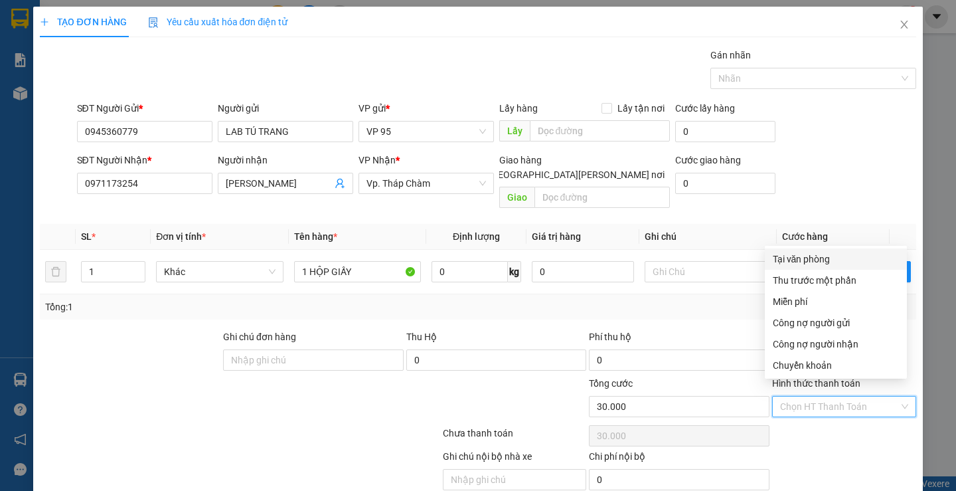
click at [791, 256] on div "Tại văn phòng" at bounding box center [836, 259] width 126 height 15
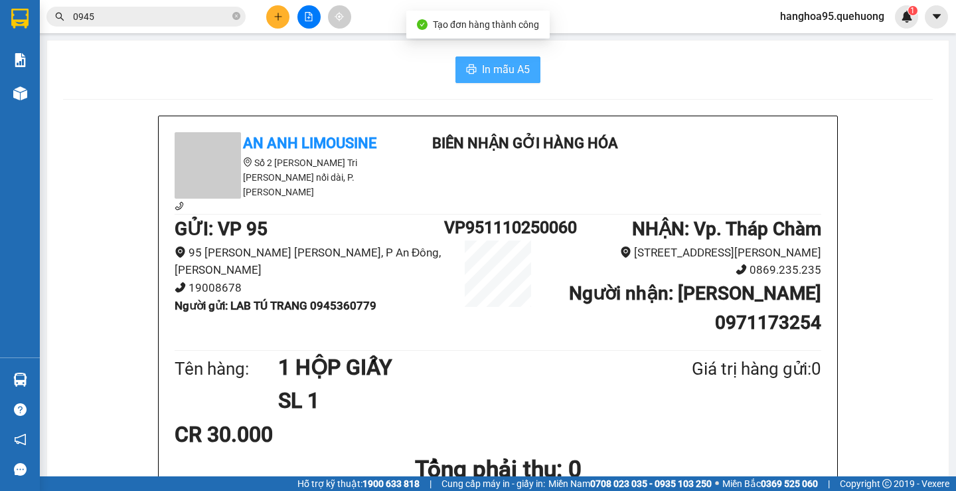
click at [490, 73] on span "In mẫu A5" at bounding box center [506, 69] width 48 height 17
click at [471, 384] on h1 "SL 1" at bounding box center [452, 400] width 349 height 33
drag, startPoint x: 61, startPoint y: 91, endPoint x: 188, endPoint y: 13, distance: 149.1
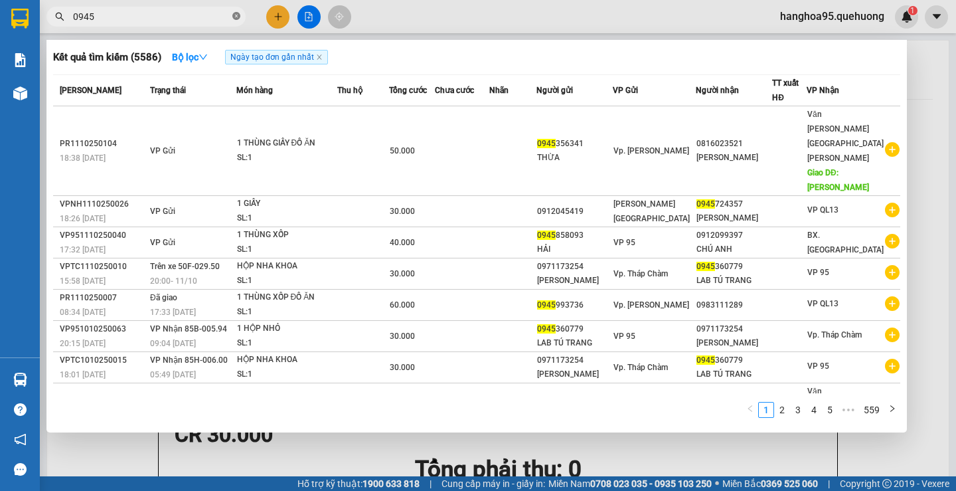
click at [236, 18] on icon "close-circle" at bounding box center [236, 16] width 8 height 8
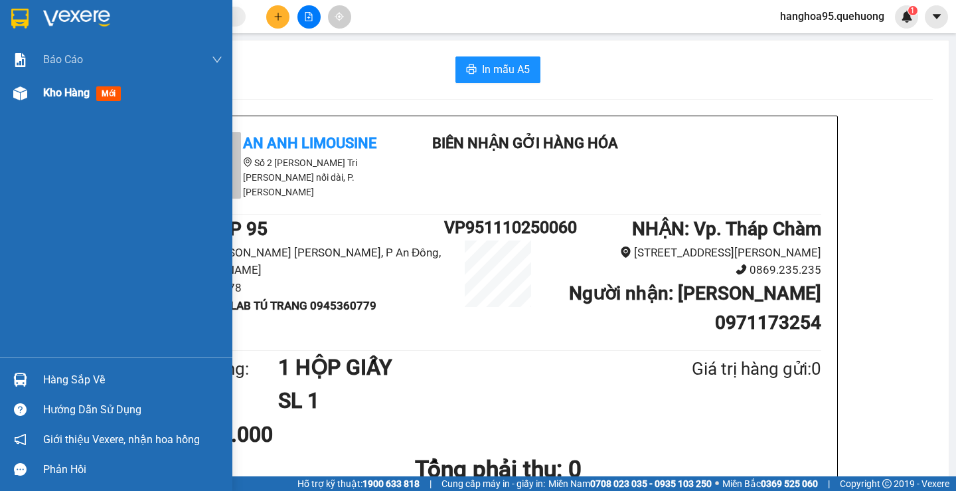
click at [65, 100] on div "Kho hàng mới" at bounding box center [84, 92] width 83 height 17
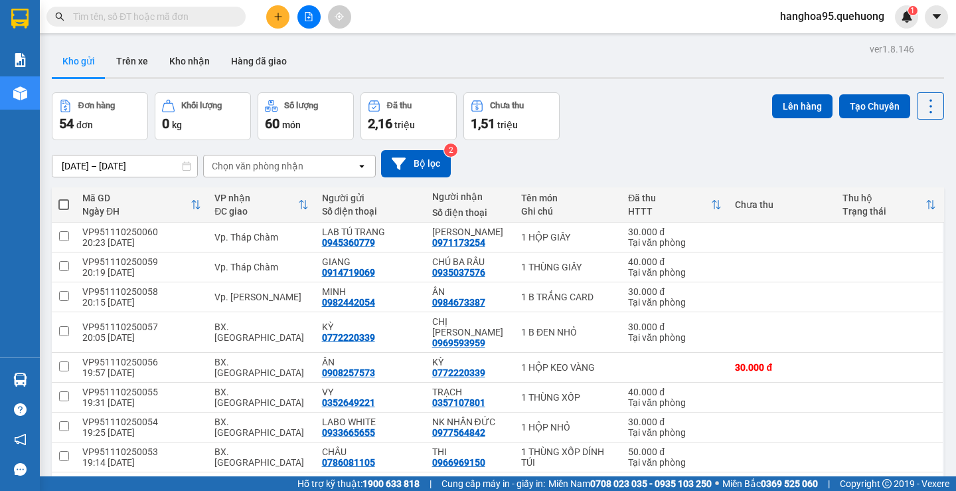
click at [280, 19] on icon "plus" at bounding box center [278, 16] width 9 height 9
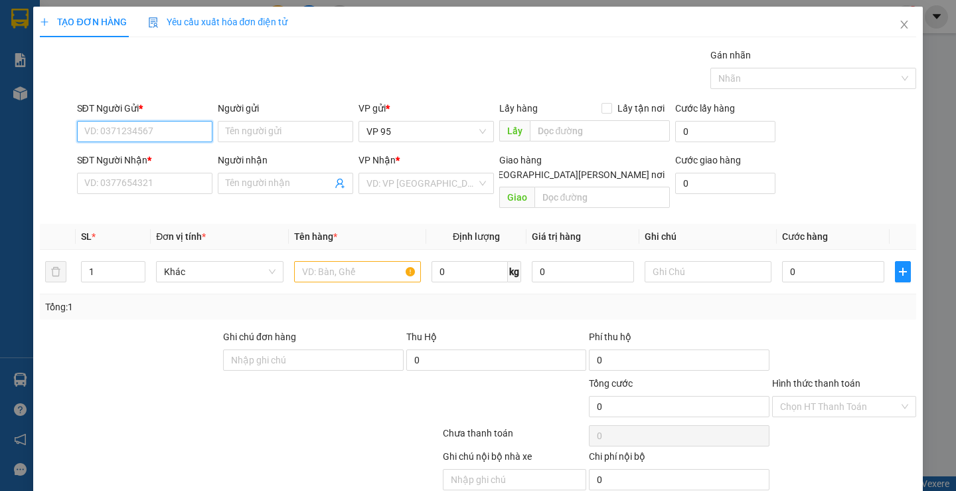
drag, startPoint x: 129, startPoint y: 133, endPoint x: 214, endPoint y: 127, distance: 84.5
click at [129, 132] on input "SĐT Người Gửi *" at bounding box center [144, 131] width 135 height 21
type input "0909225968"
click at [189, 158] on div "0909225968 - MỸ LỆ HHQ5" at bounding box center [143, 158] width 118 height 15
type input "MỸ LỆ HHQ5"
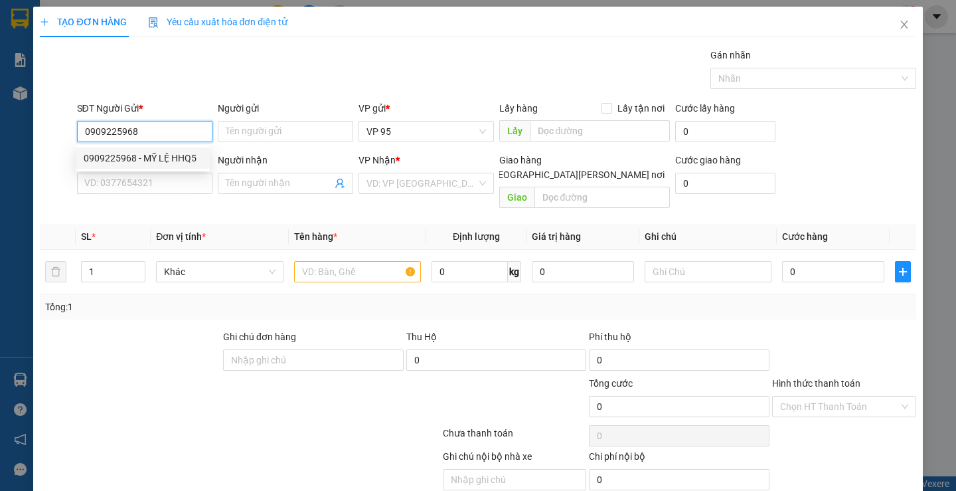
type input "0900000000"
type input "XU ĐÀ LẠT"
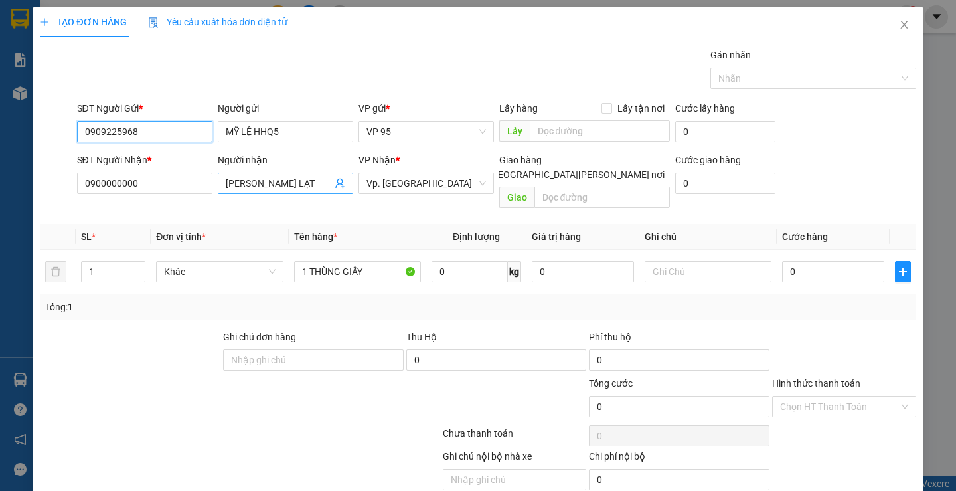
type input "0909225968"
drag, startPoint x: 283, startPoint y: 182, endPoint x: 0, endPoint y: 182, distance: 283.5
click at [0, 182] on div "TẠO ĐƠN HÀNG Yêu cầu xuất hóa đơn điện tử Transit Pickup Surcharge Ids Transit …" at bounding box center [478, 245] width 956 height 491
click at [257, 179] on input "BÉ MAI XINH ĐẸP" at bounding box center [279, 183] width 106 height 15
click at [235, 182] on input "BÉ MAI XINH ĐẸP" at bounding box center [279, 183] width 106 height 15
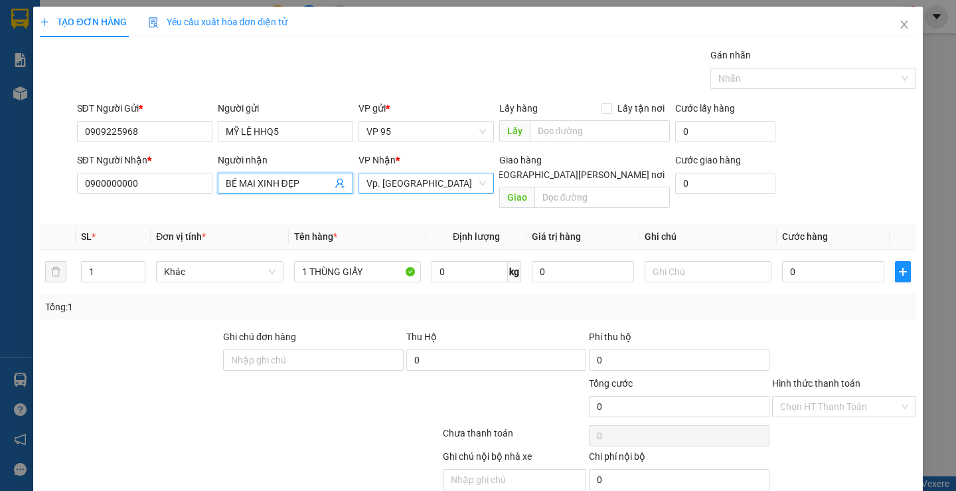
click at [414, 185] on span "Vp. Đà Lạt" at bounding box center [426, 183] width 120 height 20
type input "BÉ MAI XINH ĐẸP"
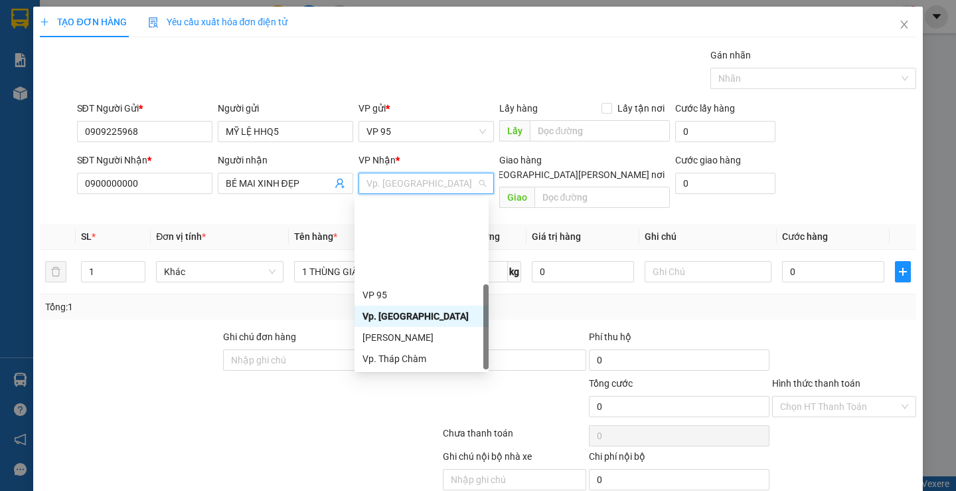
click at [409, 415] on div "BX. [GEOGRAPHIC_DATA]" at bounding box center [422, 422] width 118 height 15
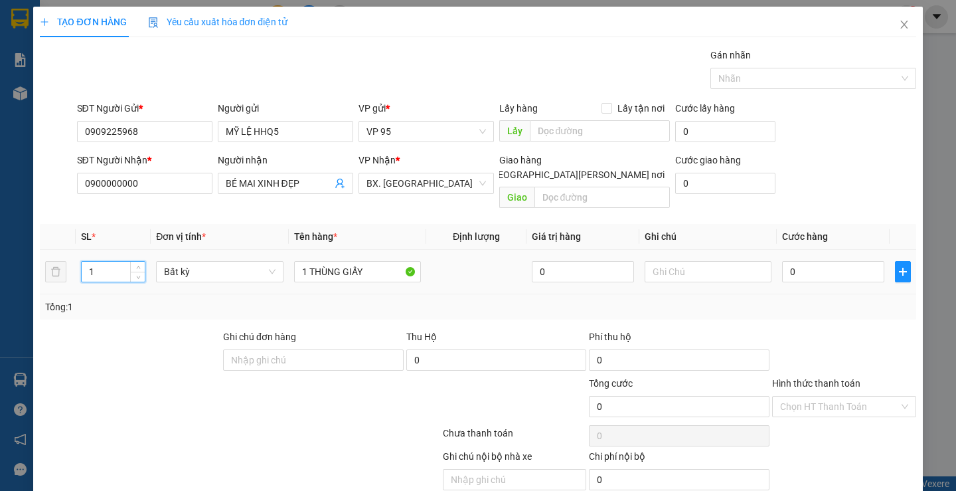
click at [101, 262] on input "1" at bounding box center [113, 272] width 63 height 20
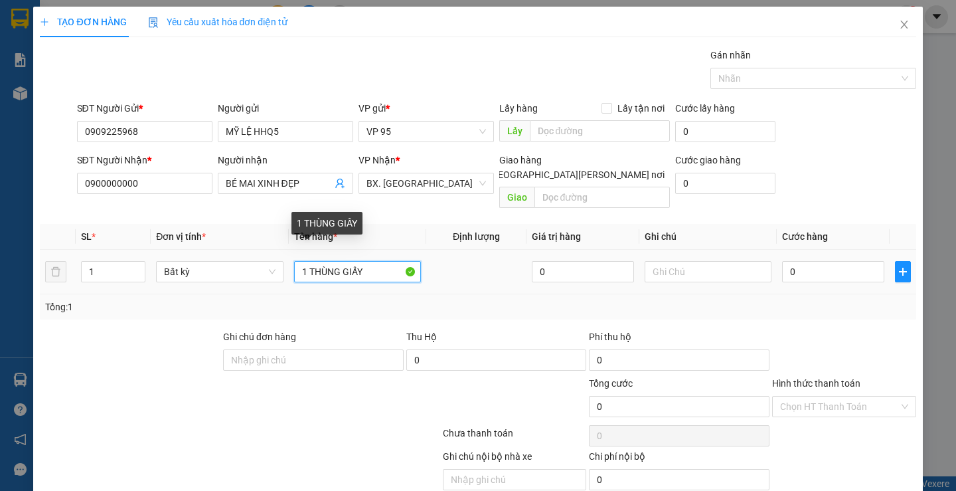
click at [375, 261] on input "1 THÙNG GIẤY" at bounding box center [357, 271] width 127 height 21
type input "1 THÙNG GIẤY ( 6 CUỘN BĂNG KEO)"
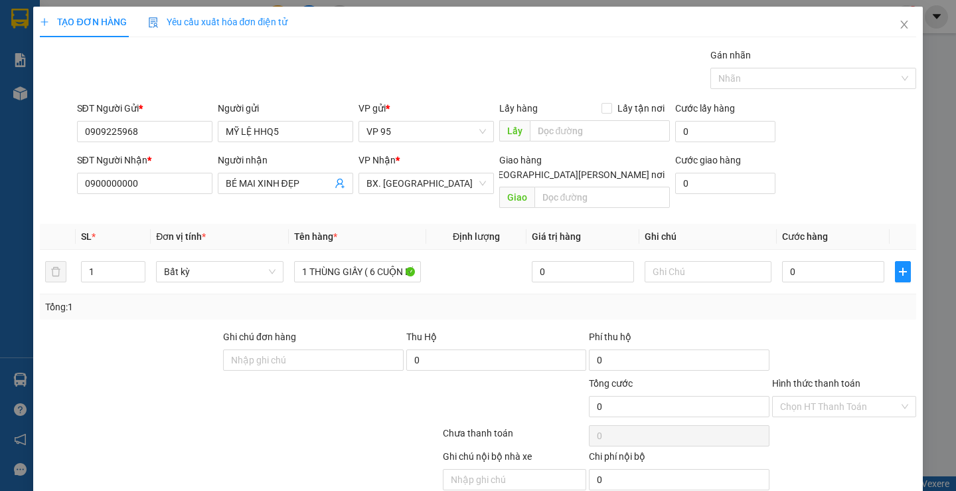
click at [809, 378] on label "Hình thức thanh toán" at bounding box center [816, 383] width 88 height 11
click at [809, 396] on input "Hình thức thanh toán" at bounding box center [839, 406] width 119 height 20
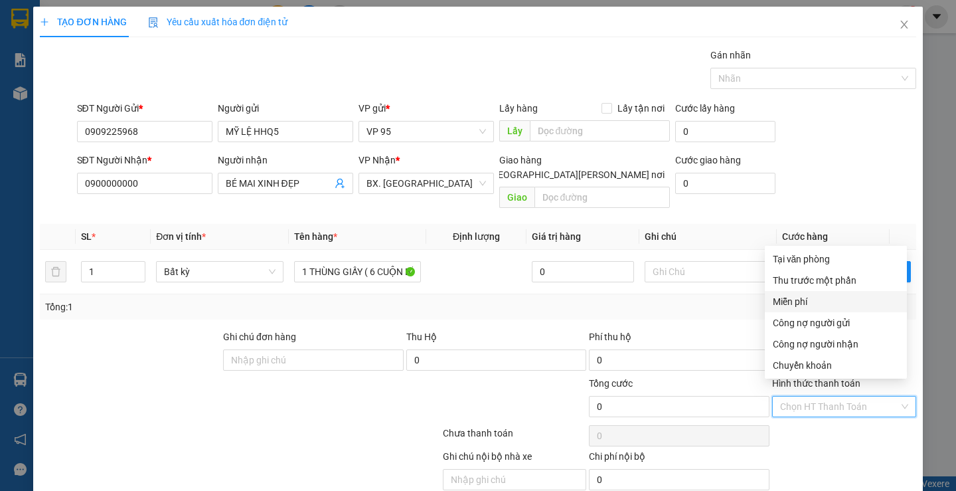
click at [801, 301] on div "Miễn phí" at bounding box center [836, 301] width 126 height 15
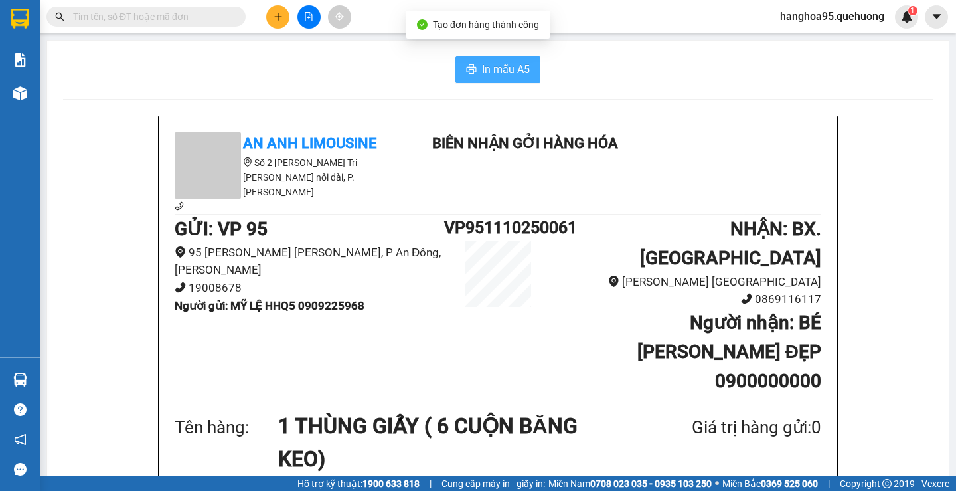
click at [485, 70] on span "In mẫu A5" at bounding box center [506, 69] width 48 height 17
click at [578, 476] on h1 "SL 1" at bounding box center [452, 492] width 349 height 33
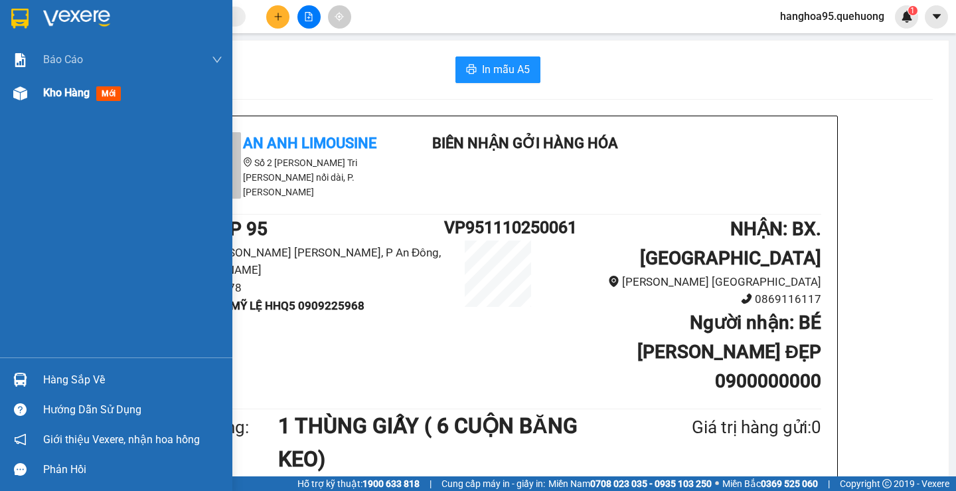
click at [70, 96] on span "Kho hàng" at bounding box center [66, 92] width 46 height 13
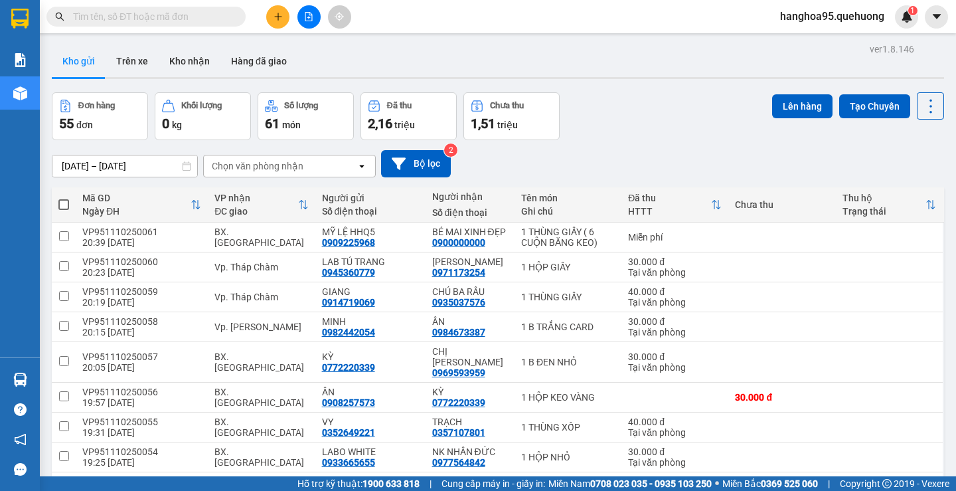
click at [174, 11] on input "text" at bounding box center [151, 16] width 157 height 15
click at [274, 16] on icon "plus" at bounding box center [278, 16] width 9 height 9
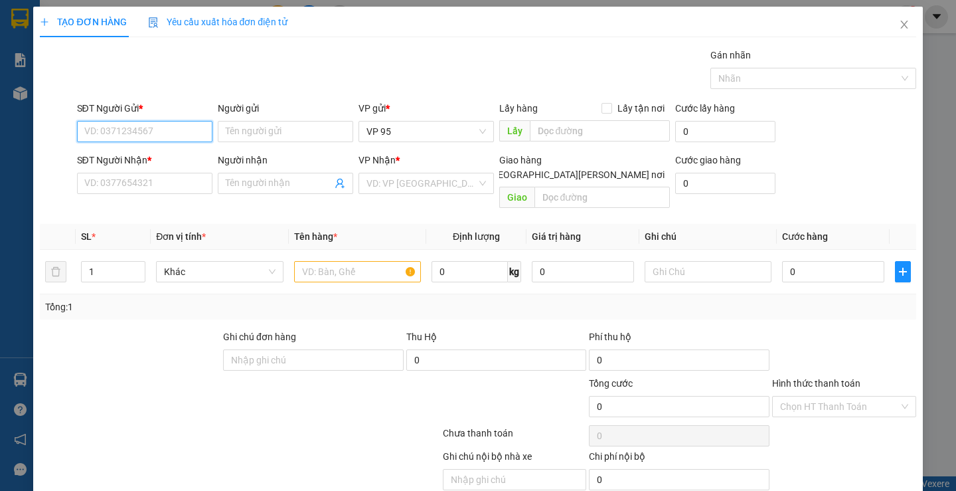
click at [94, 126] on input "SĐT Người Gửi *" at bounding box center [144, 131] width 135 height 21
type input "0909225968"
click at [169, 133] on input "0909225968" at bounding box center [144, 131] width 135 height 21
click at [171, 157] on div "0909225968 - MỸ LỆ HHQ5" at bounding box center [143, 158] width 118 height 15
type input "MỸ LỆ HHQ5"
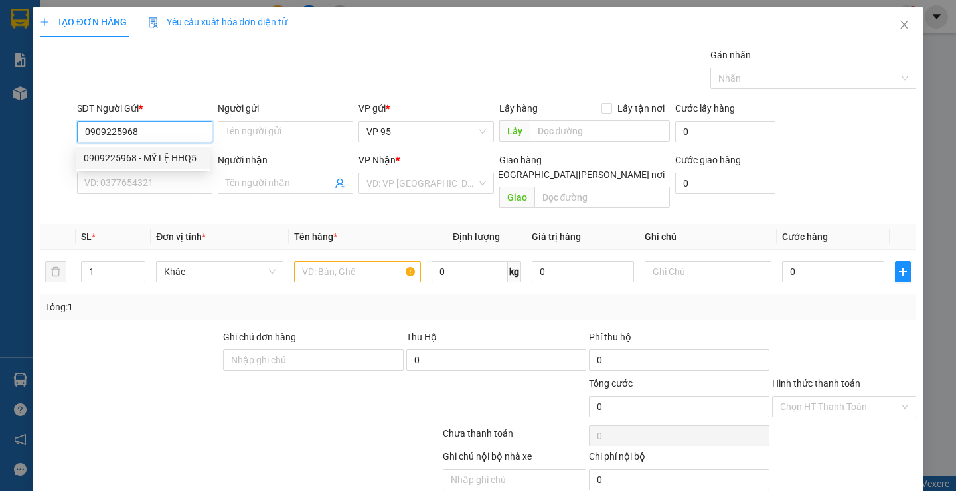
type input "0900000000"
type input "XU ĐÀ LẠT"
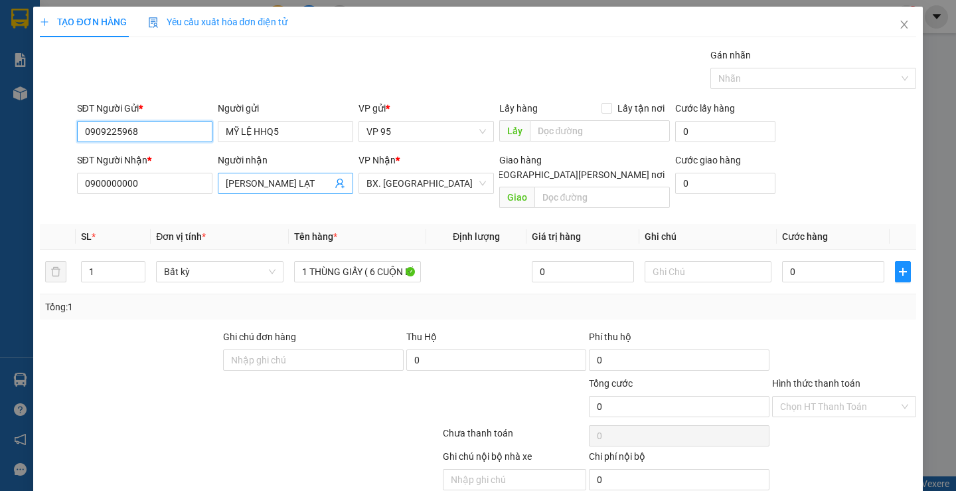
type input "0909225968"
drag, startPoint x: 287, startPoint y: 182, endPoint x: 0, endPoint y: 181, distance: 286.8
click at [0, 181] on div "TẠO ĐƠN HÀNG Yêu cầu xuất hóa đơn điện tử Transit Pickup Surcharge Ids Transit …" at bounding box center [478, 245] width 956 height 491
click at [423, 177] on span "BX. [GEOGRAPHIC_DATA]" at bounding box center [426, 183] width 120 height 20
type input "BÉ YÊN ĐẸP GÁI"
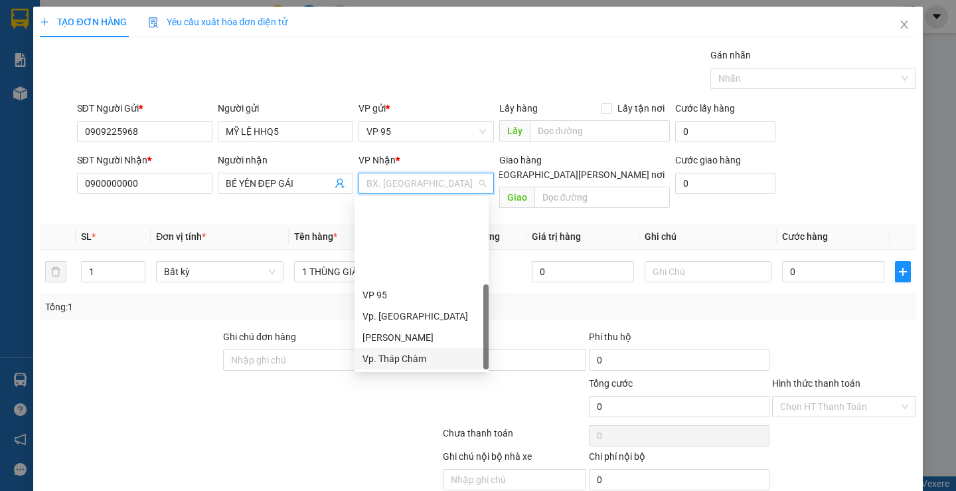
click at [408, 351] on div "Vp. Tháp Chàm" at bounding box center [422, 358] width 118 height 15
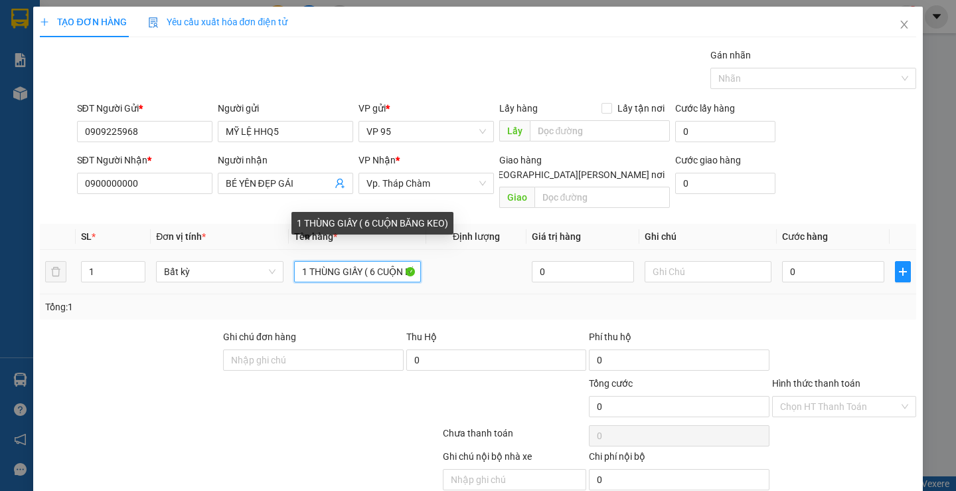
click at [372, 261] on input "1 THÙNG GIẤY ( 6 CUỘN BĂNG KEO)" at bounding box center [357, 271] width 127 height 21
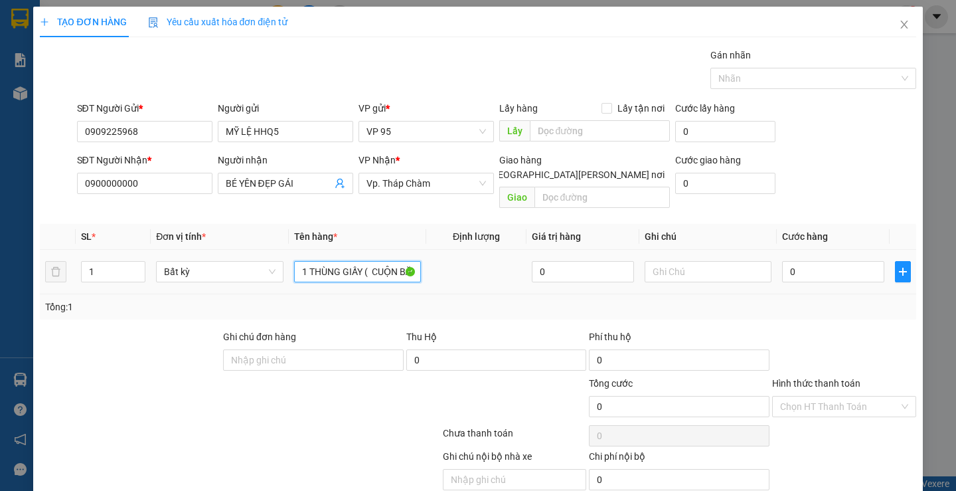
type input "1 THÙNG GIẤY ( 5 CUỘN BĂNG KEO)"
click at [844, 378] on label "Hình thức thanh toán" at bounding box center [816, 383] width 88 height 11
click at [844, 396] on input "Hình thức thanh toán" at bounding box center [839, 406] width 119 height 20
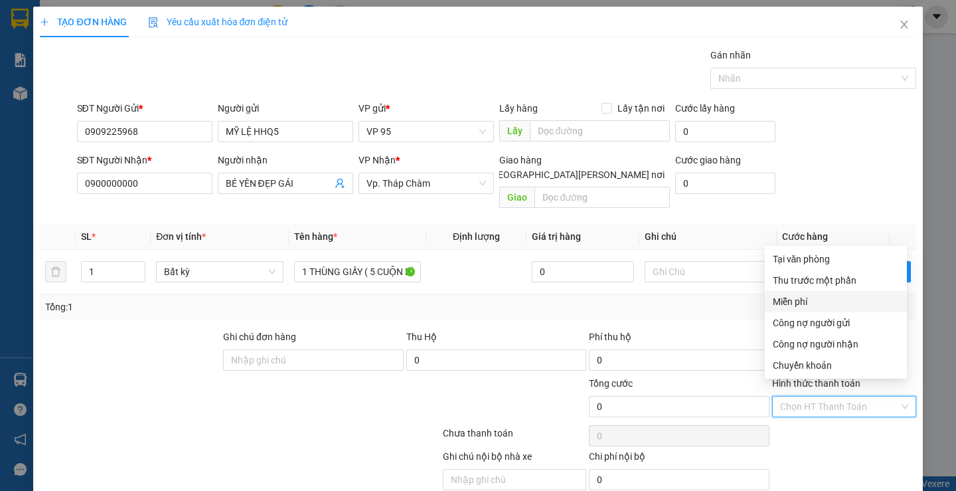
click at [808, 294] on div "Miễn phí" at bounding box center [836, 301] width 126 height 15
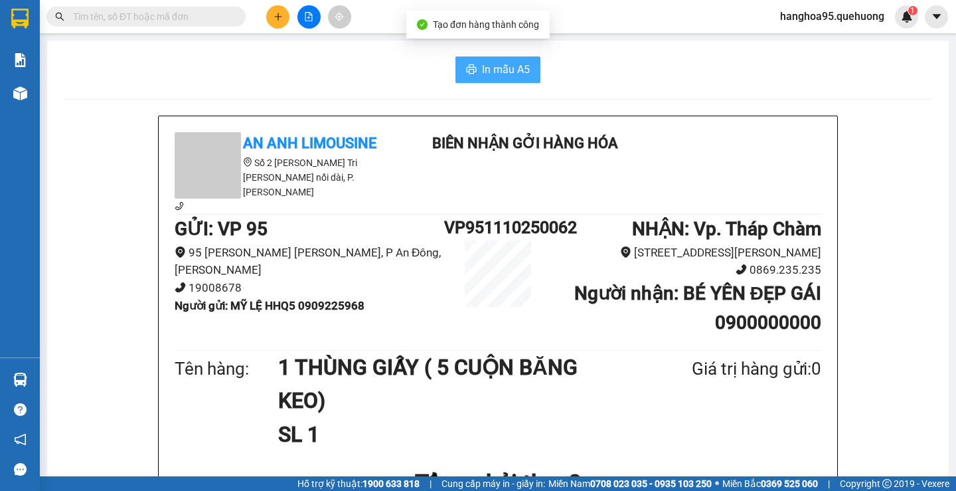
click at [499, 76] on span "In mẫu A5" at bounding box center [506, 69] width 48 height 17
click at [434, 398] on h1 "1 THÙNG GIẤY ( 5 CUỘN BĂNG KEO)" at bounding box center [452, 384] width 349 height 67
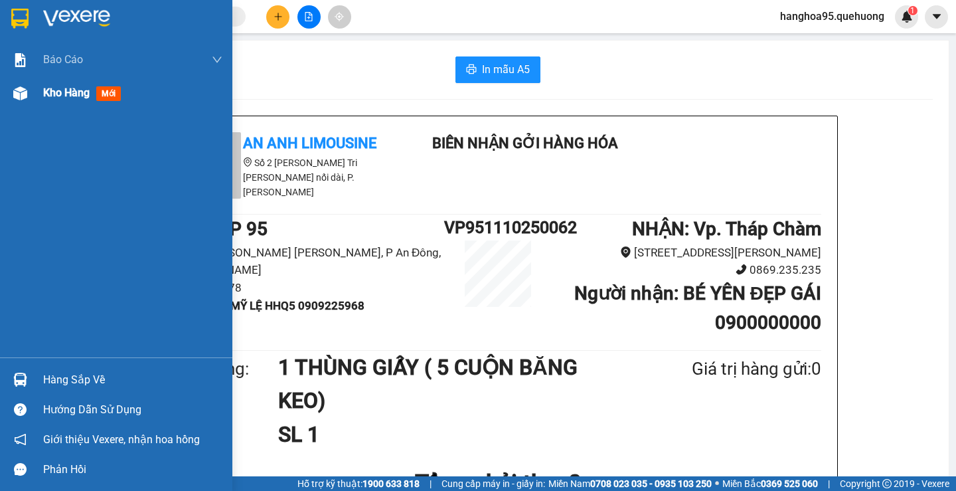
click at [51, 100] on div "Kho hàng mới" at bounding box center [84, 92] width 83 height 17
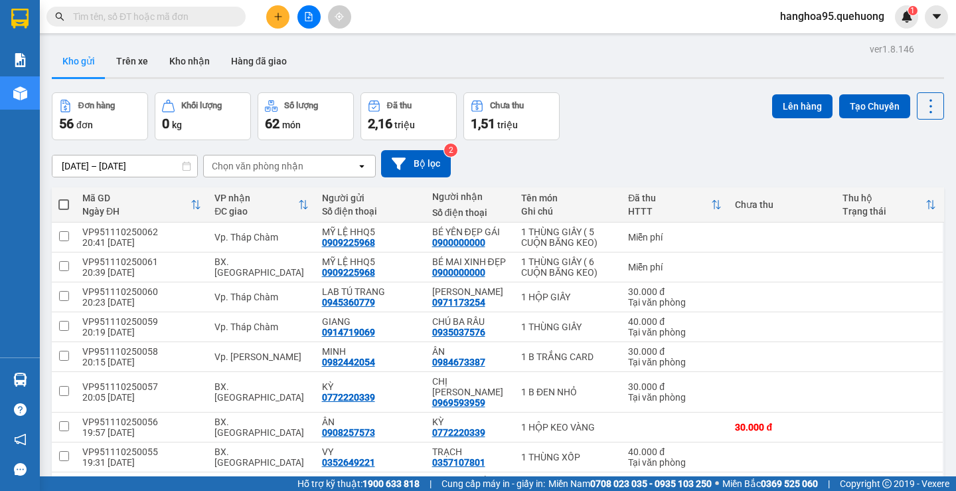
click at [134, 11] on input "text" at bounding box center [151, 16] width 157 height 15
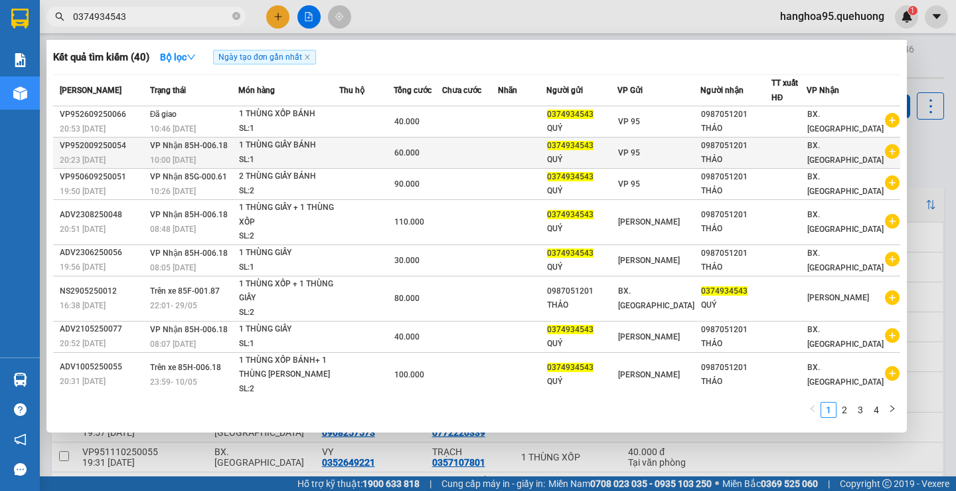
type input "0374934543"
click at [733, 154] on div "THẢO" at bounding box center [736, 160] width 70 height 14
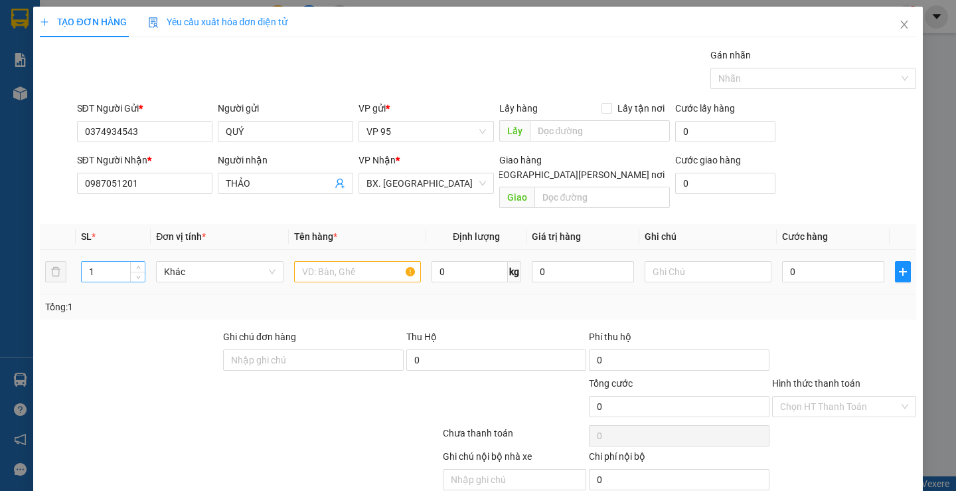
click at [103, 262] on input "1" at bounding box center [113, 272] width 63 height 20
drag, startPoint x: 100, startPoint y: 253, endPoint x: 43, endPoint y: 244, distance: 57.2
click at [31, 247] on div "TẠO ĐƠN HÀNG Yêu cầu xuất hóa đơn điện tử Transit Pickup Surcharge Ids Transit …" at bounding box center [478, 245] width 956 height 491
type input "2"
click at [331, 261] on input "text" at bounding box center [357, 271] width 127 height 21
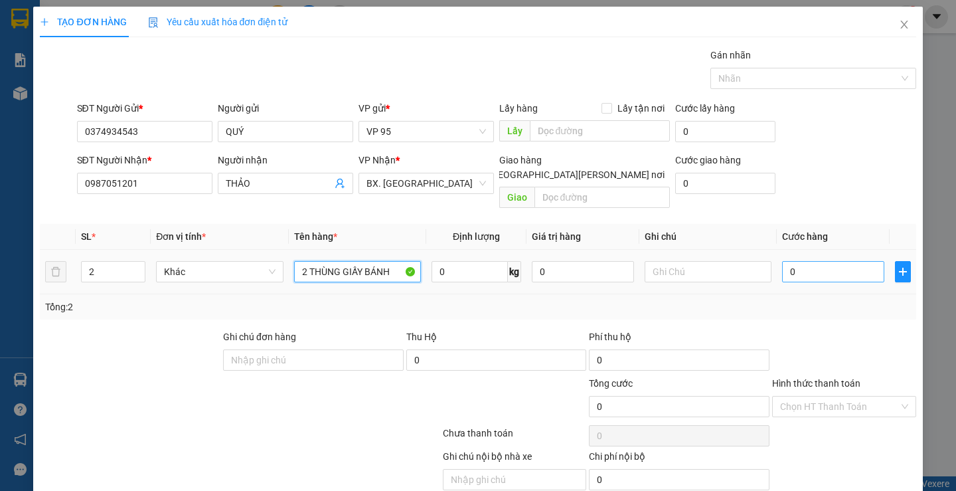
type input "2 THÙNG GIẤY BÁNH"
click at [818, 261] on input "0" at bounding box center [833, 271] width 102 height 21
type input "08"
type input "8"
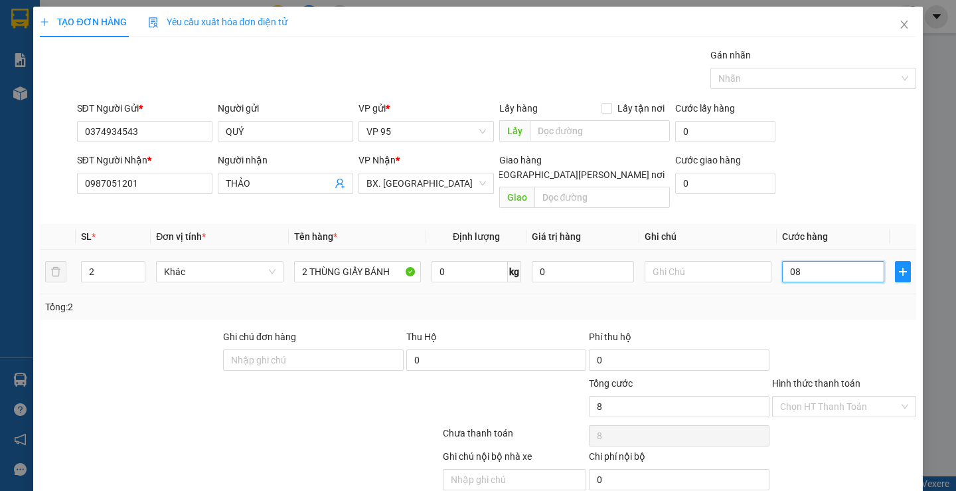
type input "080"
type input "80"
type input "80.000"
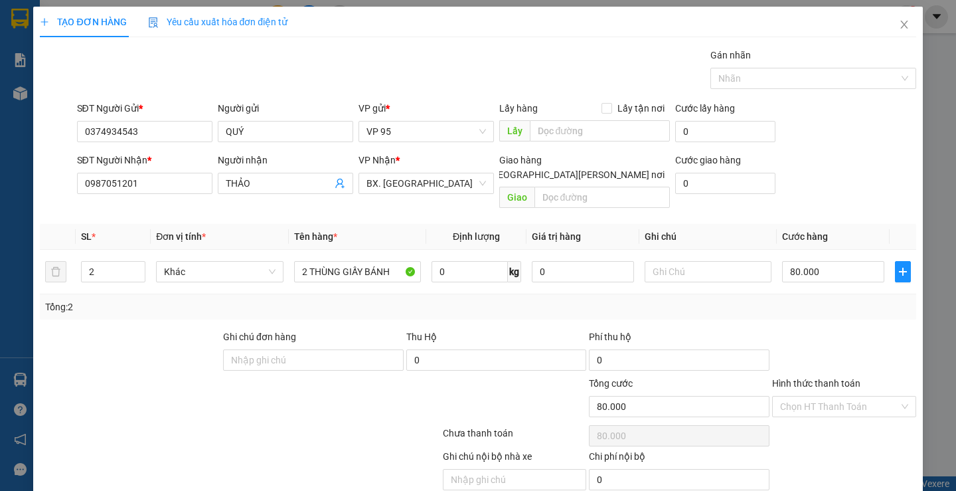
click at [830, 304] on div "Tổng: 2" at bounding box center [478, 306] width 876 height 25
click at [809, 378] on label "Hình thức thanh toán" at bounding box center [816, 383] width 88 height 11
click at [809, 396] on input "Hình thức thanh toán" at bounding box center [839, 406] width 119 height 20
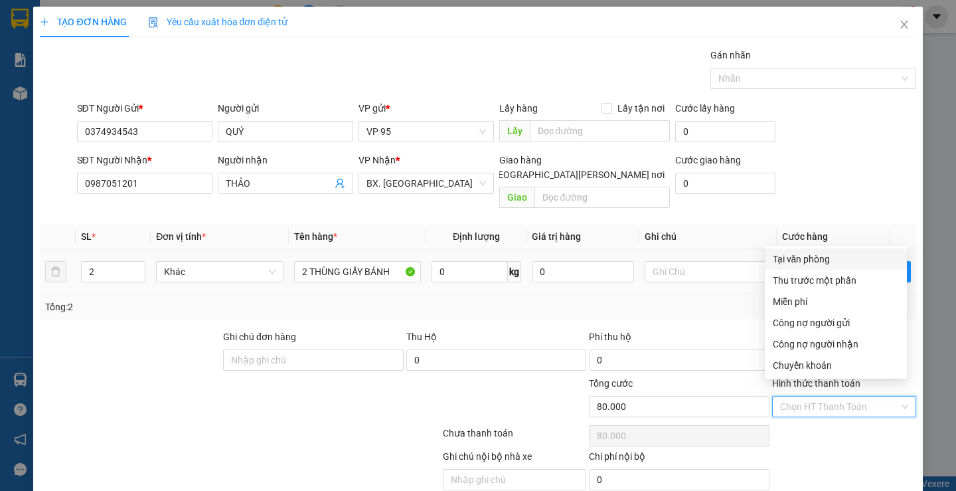
click at [793, 260] on div "Tại văn phòng" at bounding box center [836, 259] width 126 height 15
type input "0"
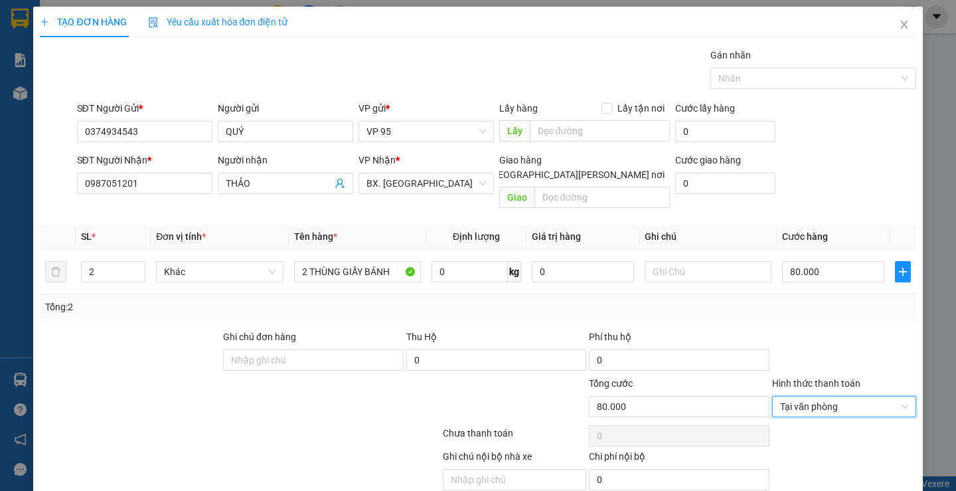
click at [805, 294] on div "Tổng: 2" at bounding box center [478, 306] width 876 height 25
click at [815, 329] on div at bounding box center [844, 352] width 147 height 46
click at [821, 449] on div "Ghi chú nội bộ nhà xe Chi phí nội bộ 0" at bounding box center [478, 469] width 878 height 41
click at [811, 329] on div at bounding box center [844, 352] width 147 height 46
click at [813, 329] on div at bounding box center [844, 352] width 147 height 46
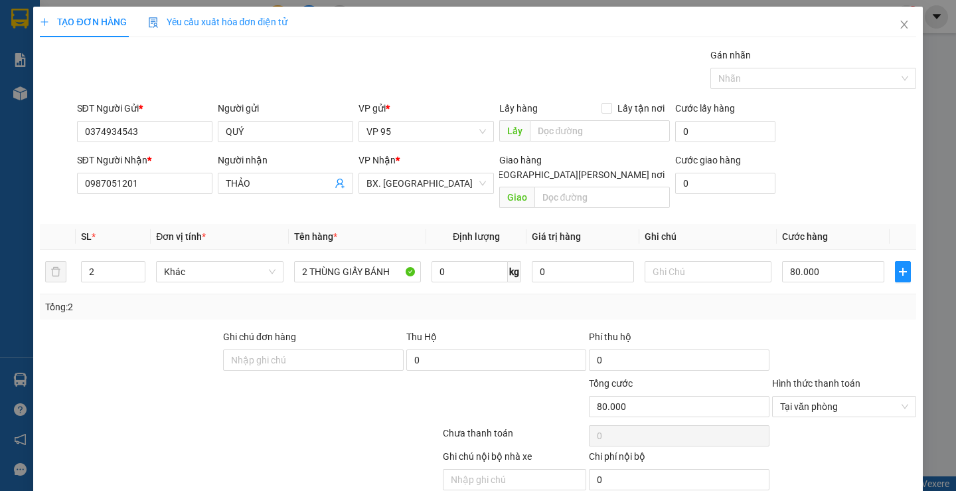
click at [827, 329] on div at bounding box center [844, 352] width 147 height 46
click at [813, 329] on div at bounding box center [844, 352] width 147 height 46
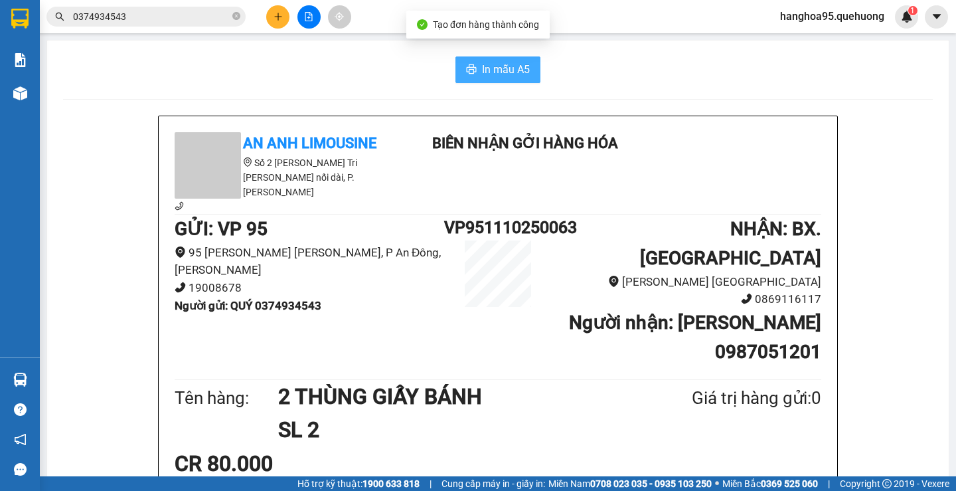
click at [491, 68] on span "In mẫu A5" at bounding box center [506, 69] width 48 height 17
click at [492, 73] on span "In mẫu A5" at bounding box center [506, 69] width 48 height 17
click at [642, 447] on div "CR 80.000" at bounding box center [498, 463] width 647 height 33
click at [162, 56] on div "In mẫu A5" at bounding box center [498, 69] width 870 height 27
click at [234, 15] on icon "close-circle" at bounding box center [236, 16] width 8 height 8
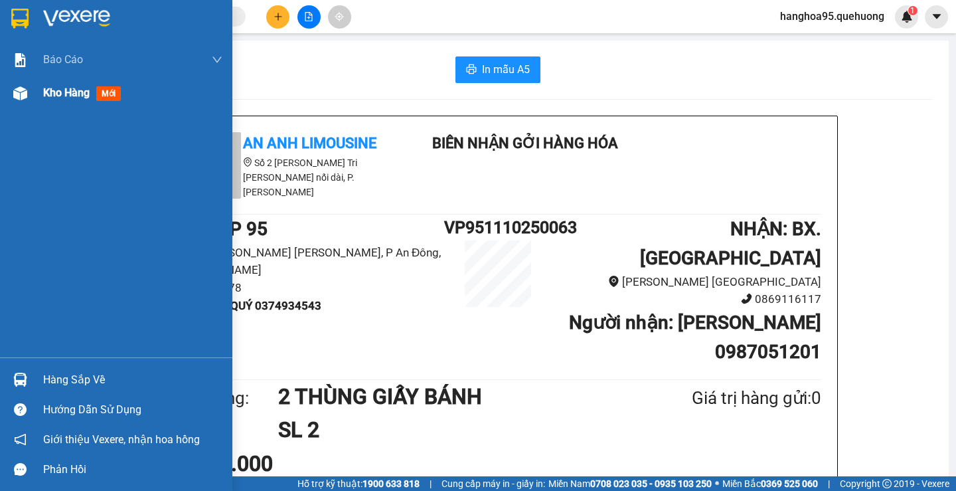
click at [80, 96] on span "Kho hàng" at bounding box center [66, 92] width 46 height 13
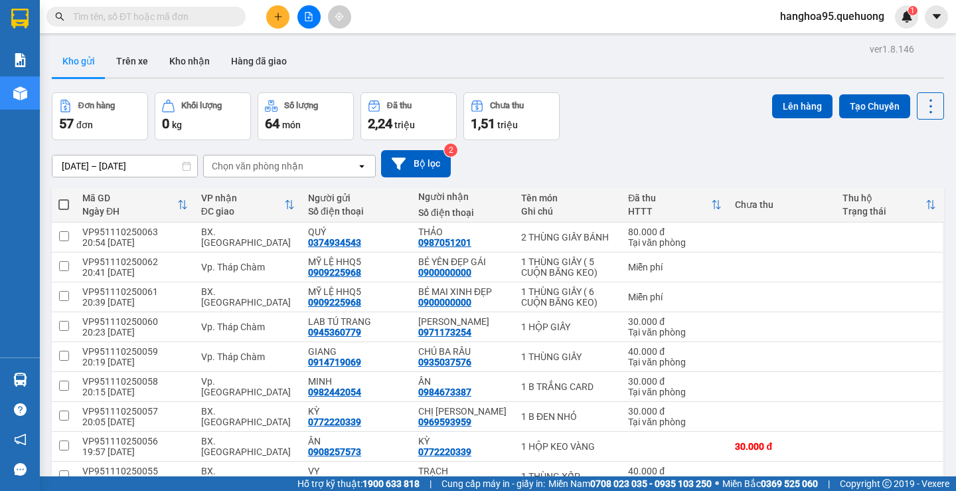
click at [66, 206] on span at bounding box center [63, 204] width 11 height 11
click at [64, 198] on input "checkbox" at bounding box center [64, 198] width 0 height 0
checkbox input "true"
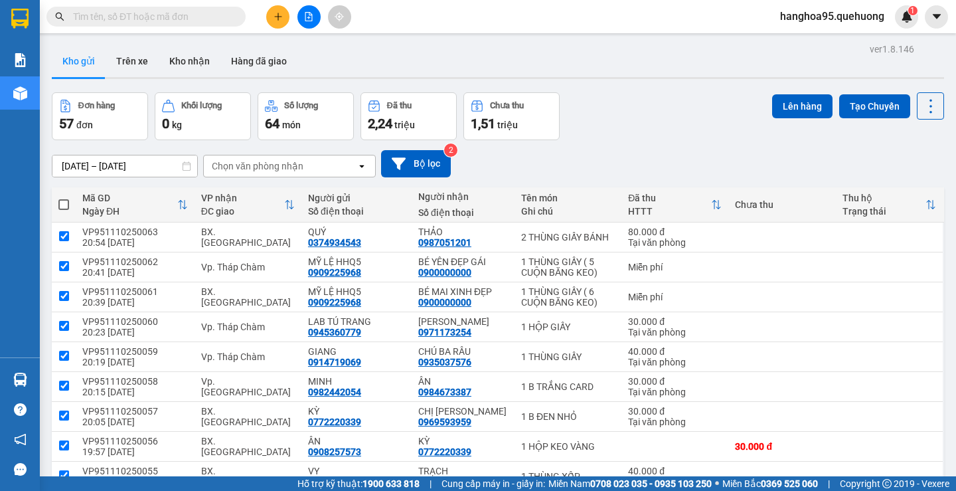
checkbox input "true"
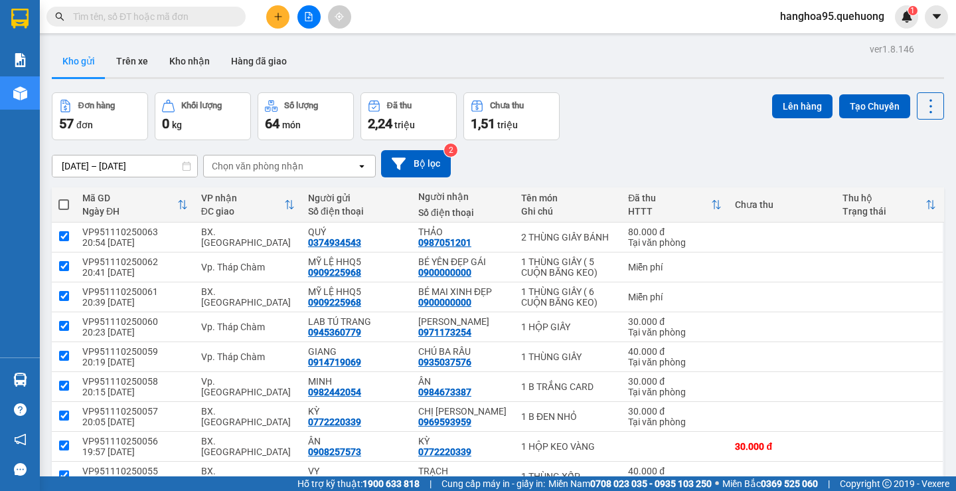
checkbox input "true"
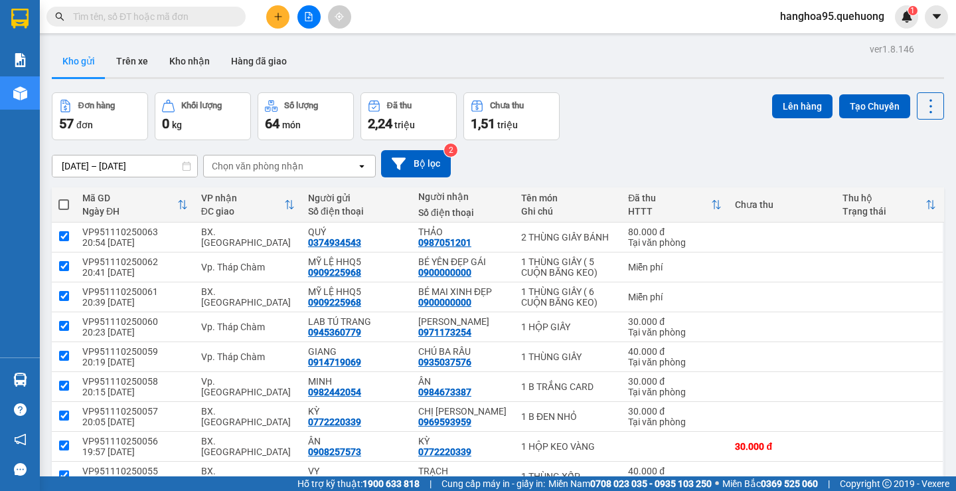
checkbox input "true"
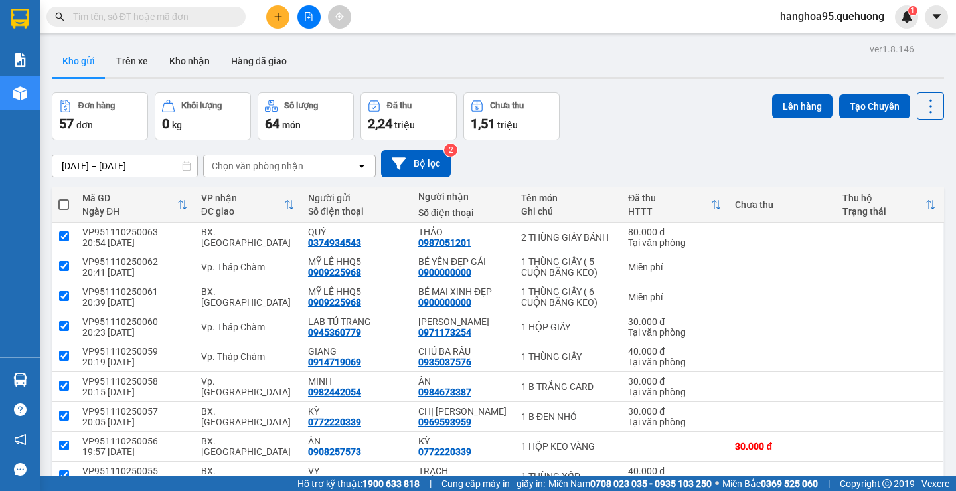
checkbox input "true"
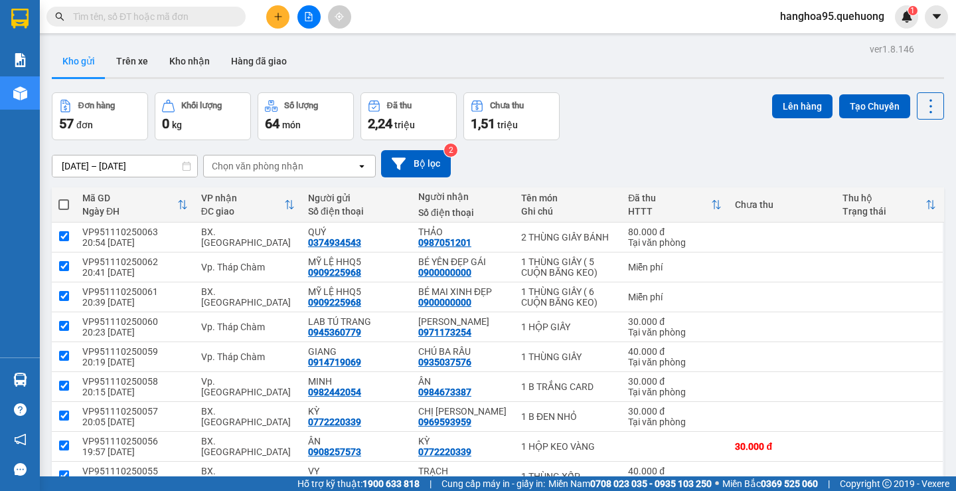
checkbox input "true"
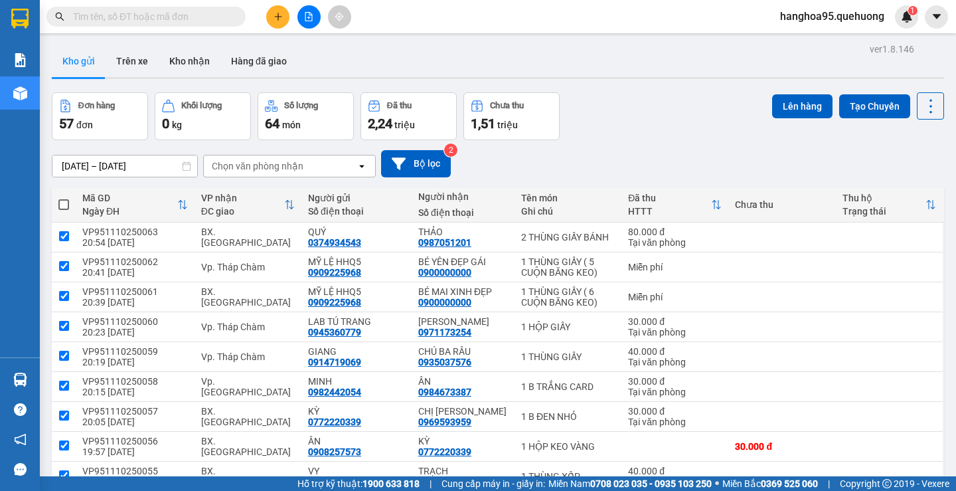
checkbox input "true"
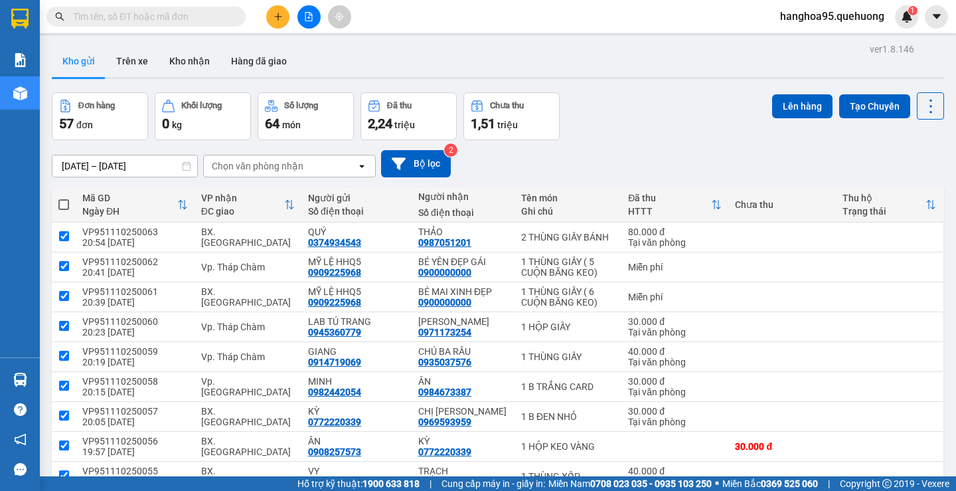
checkbox input "true"
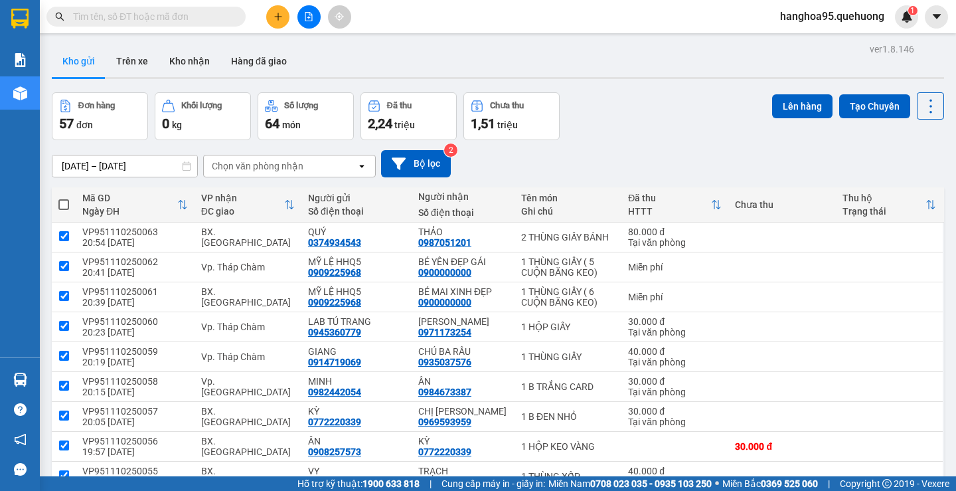
checkbox input "true"
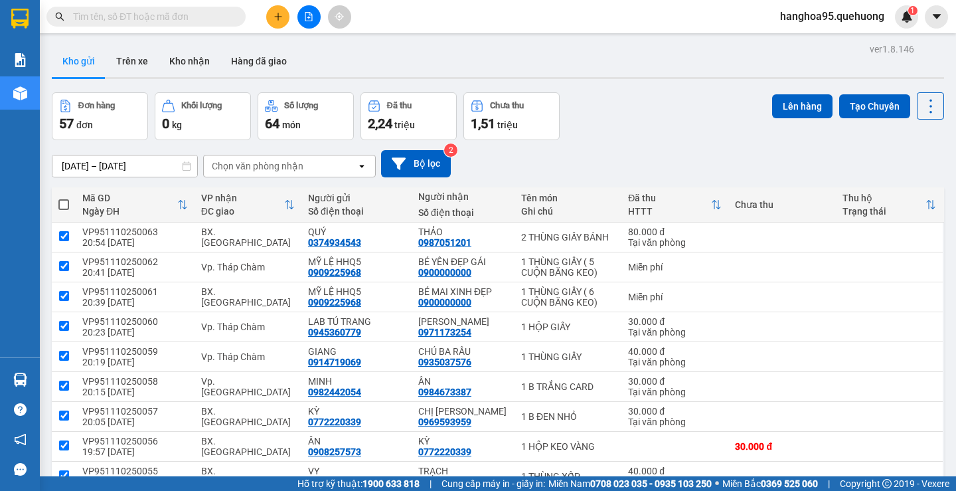
checkbox input "true"
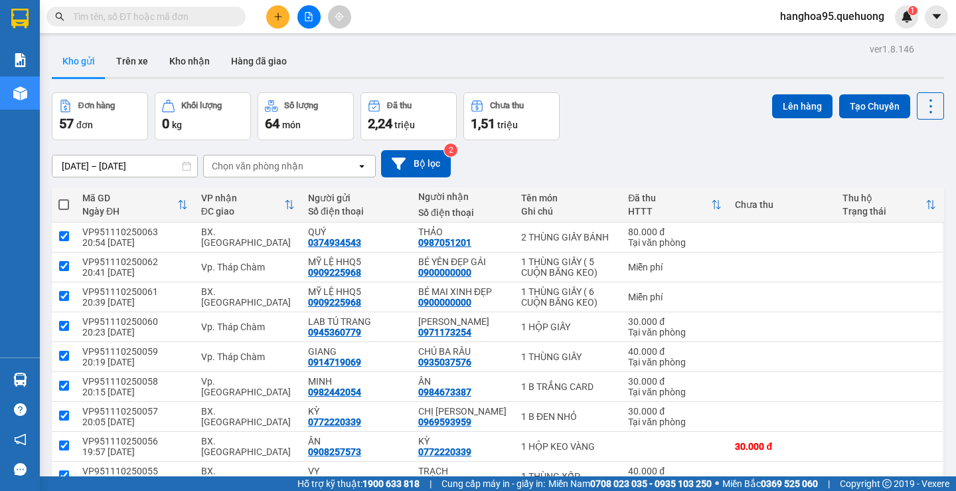
checkbox input "true"
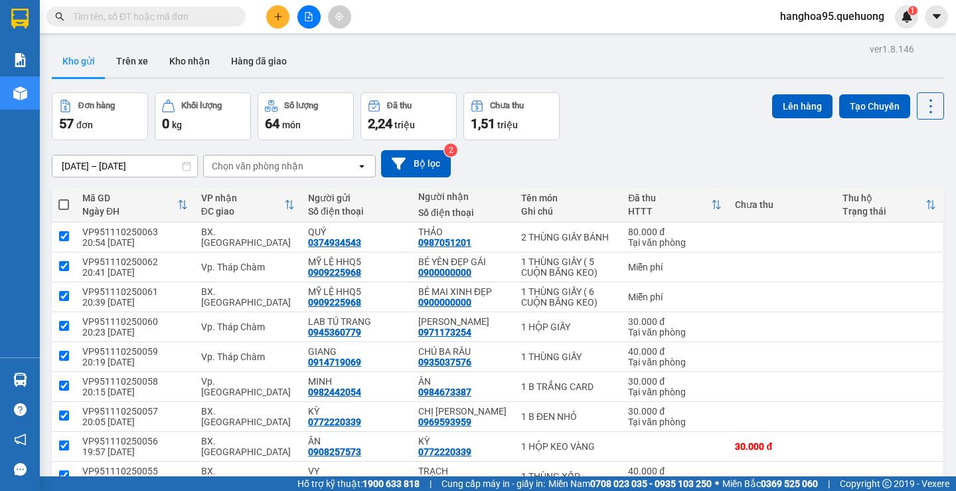
checkbox input "true"
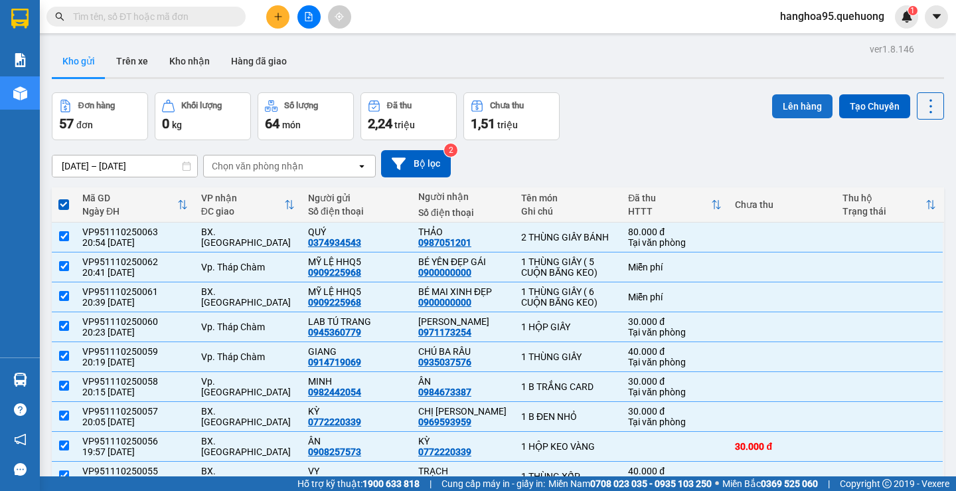
click at [791, 113] on button "Lên hàng" at bounding box center [802, 106] width 60 height 24
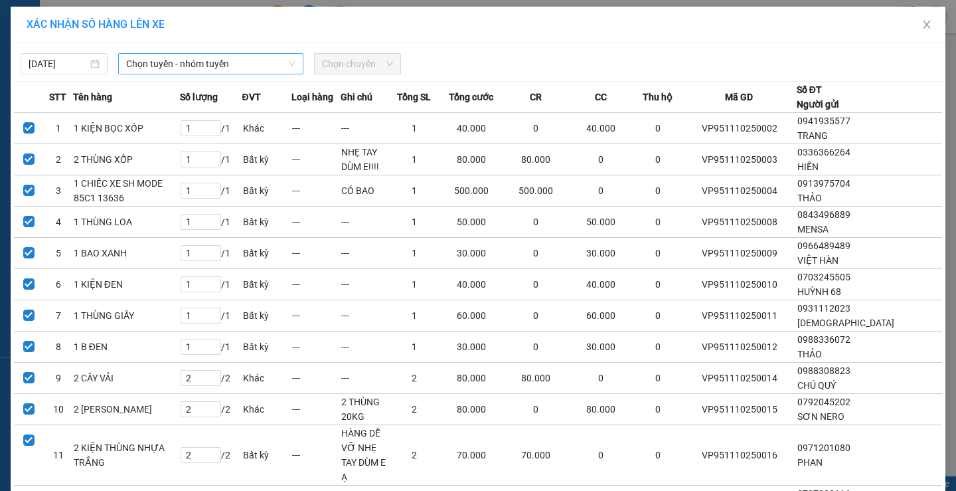
click at [149, 57] on span "Chọn tuyến - nhóm tuyến" at bounding box center [210, 64] width 169 height 20
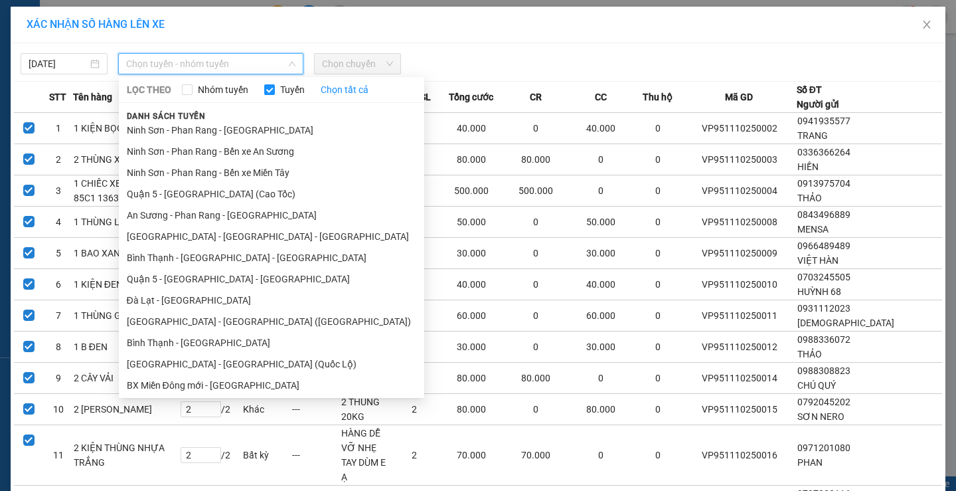
scroll to position [240, 0]
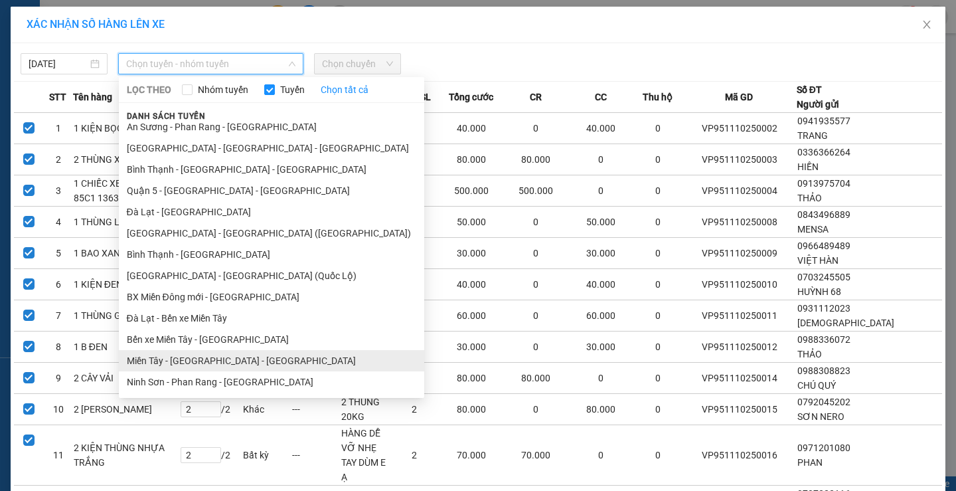
click at [225, 363] on li "Miền Tây - [GEOGRAPHIC_DATA] - [GEOGRAPHIC_DATA]" at bounding box center [271, 360] width 305 height 21
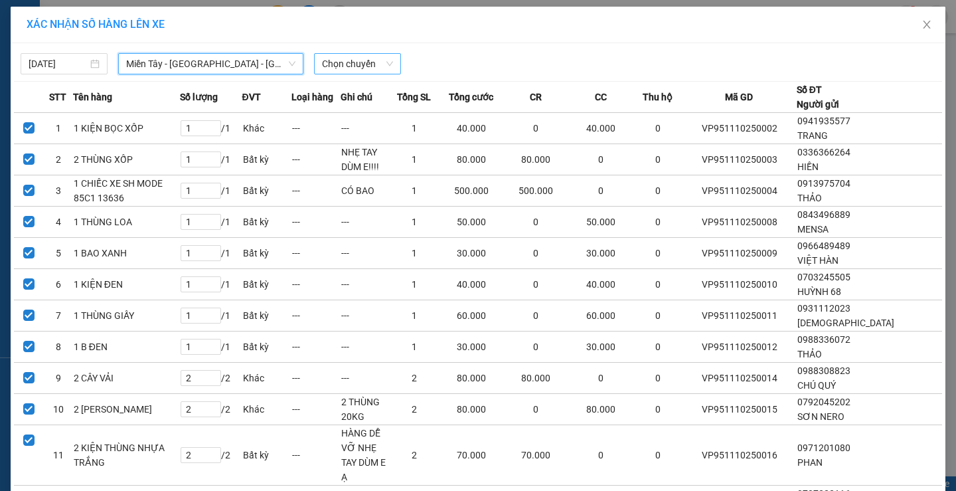
click at [328, 57] on span "Chọn chuyến" at bounding box center [357, 64] width 71 height 20
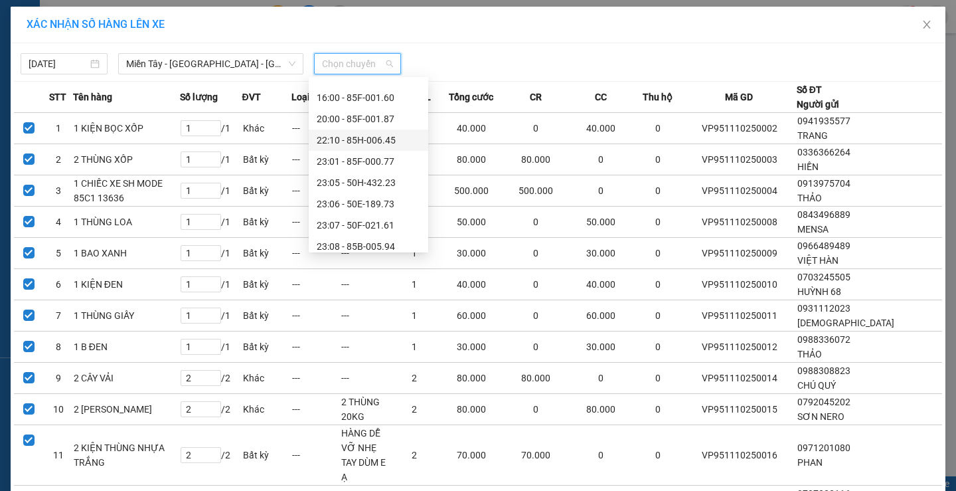
scroll to position [127, 0]
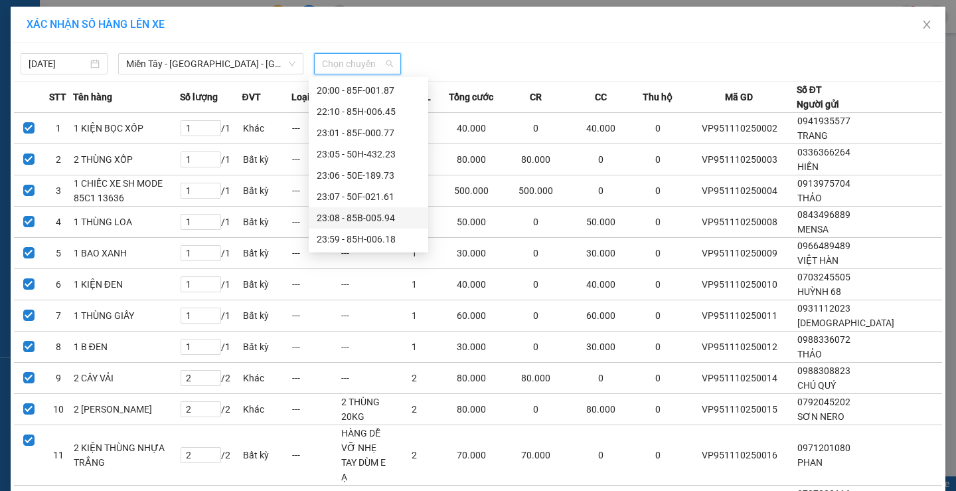
click at [380, 222] on div "23:08 - 85B-005.94" at bounding box center [369, 217] width 104 height 15
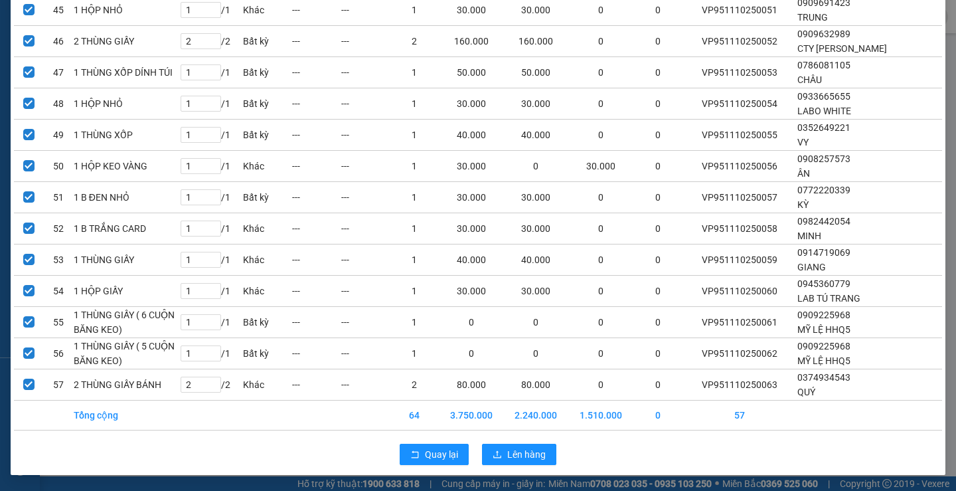
scroll to position [1754, 0]
click at [521, 455] on span "Lên hàng" at bounding box center [526, 454] width 39 height 15
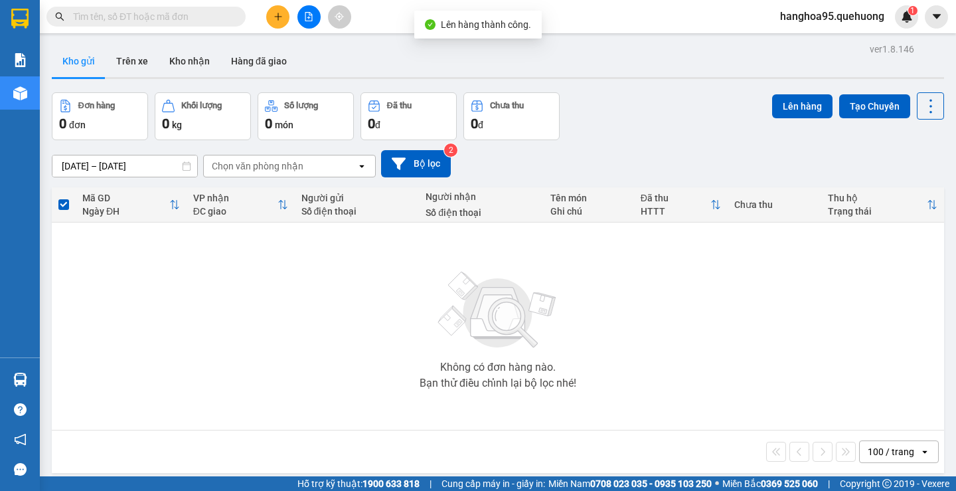
click at [223, 287] on div "Không có đơn hàng nào. Bạn thử điều chỉnh lại bộ lọc nhé!" at bounding box center [497, 325] width 879 height 199
